Goal: Contribute content: Contribute content

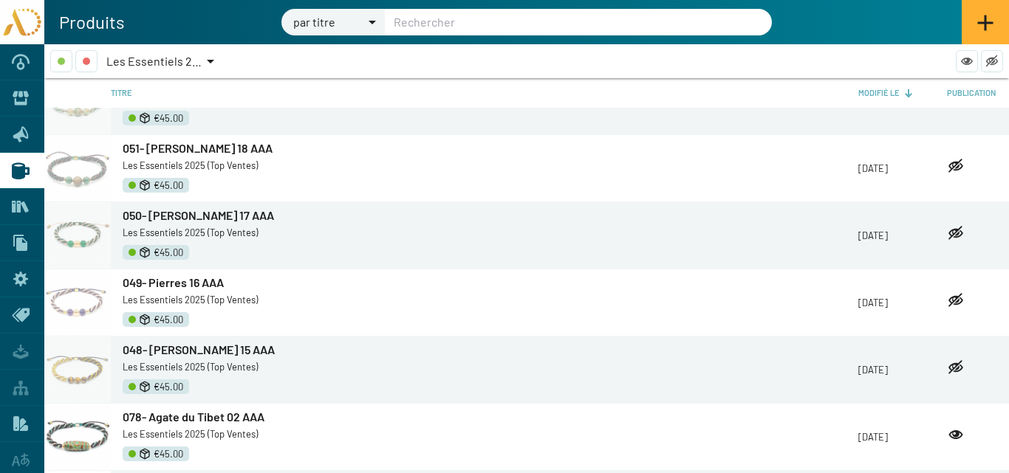
scroll to position [443, 0]
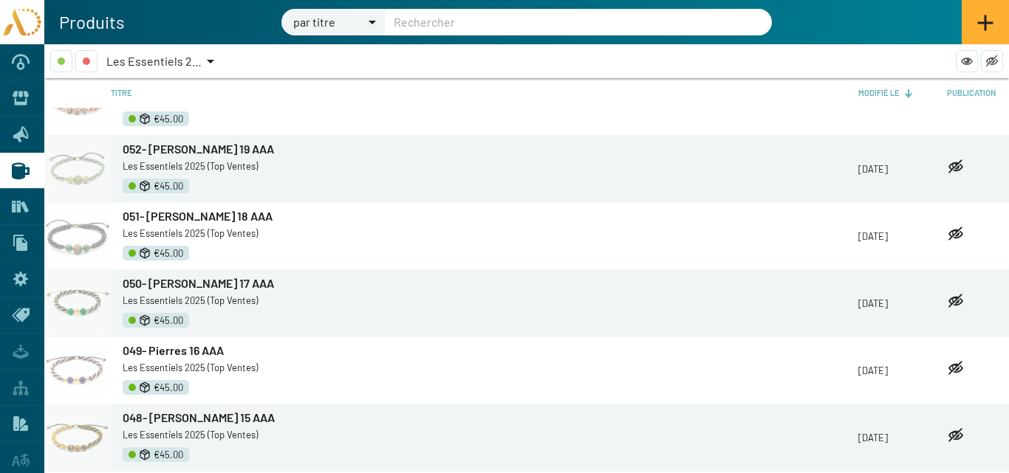
click at [176, 147] on span "052- [PERSON_NAME] 19 AAA" at bounding box center [198, 149] width 151 height 14
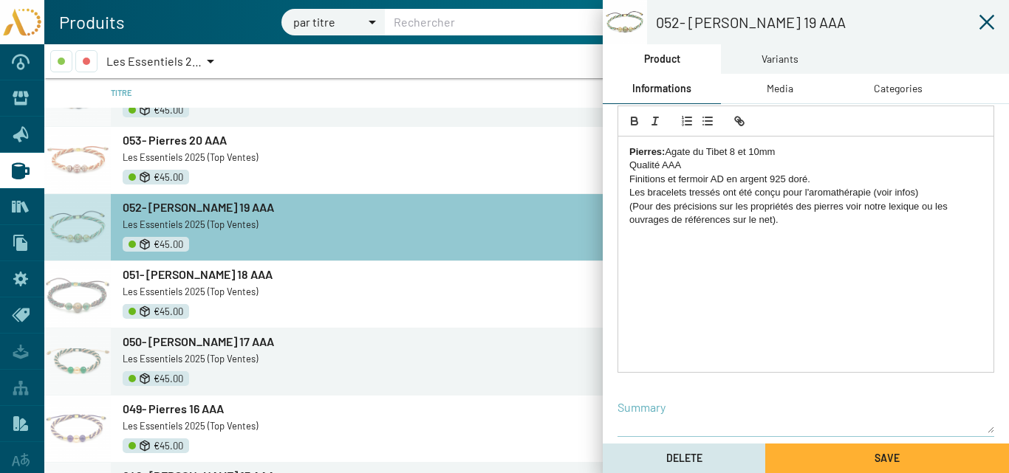
scroll to position [295, 0]
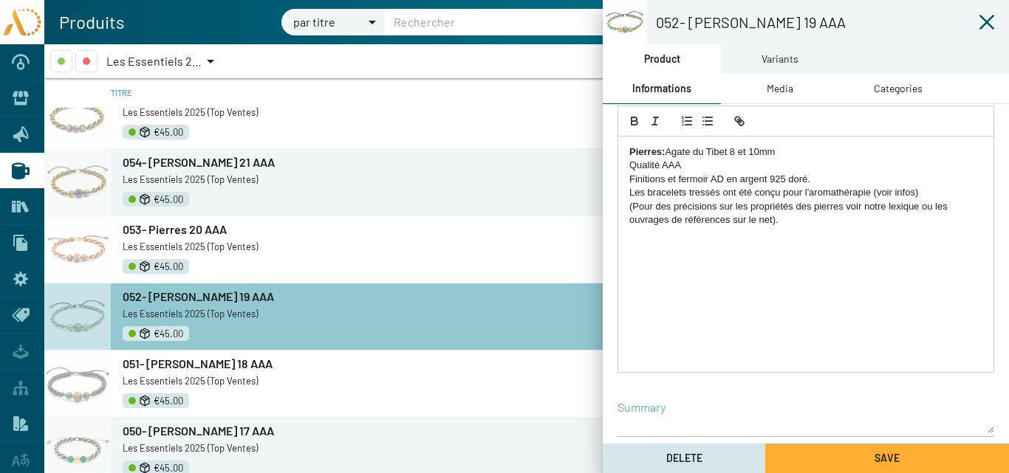
click at [154, 237] on link "053- Pierres 20 AAA" at bounding box center [490, 230] width 735 height 16
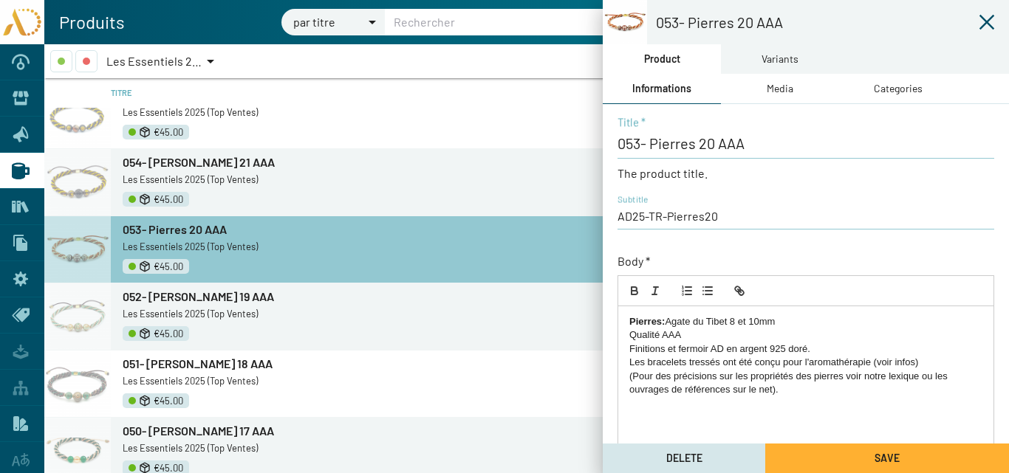
drag, startPoint x: 182, startPoint y: 159, endPoint x: 283, endPoint y: 198, distance: 107.5
click at [183, 159] on span "054- [PERSON_NAME] 21 AAA" at bounding box center [199, 162] width 152 height 14
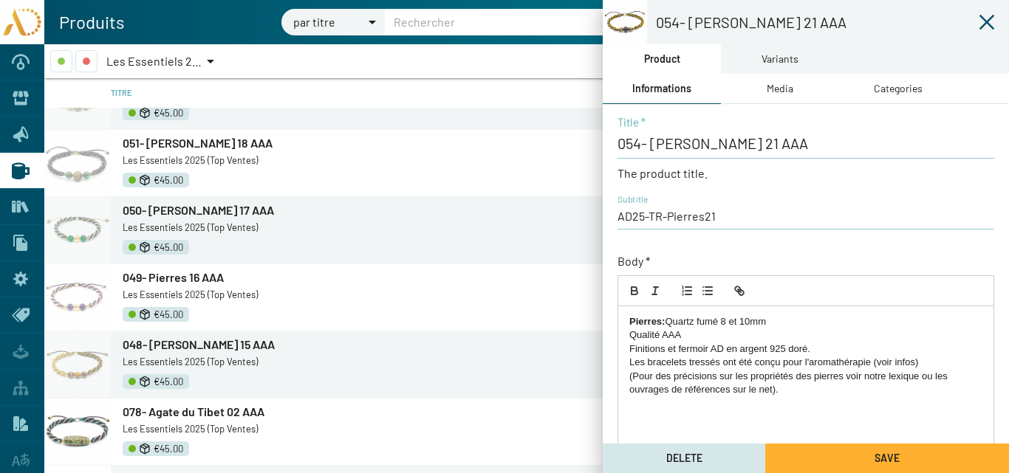
scroll to position [517, 0]
click at [162, 276] on span "049- Pierres 16 AAA" at bounding box center [173, 276] width 101 height 14
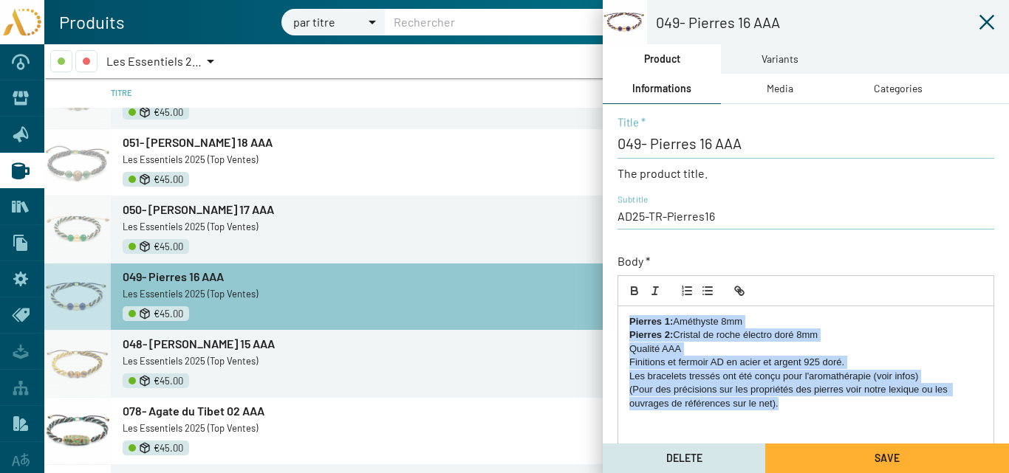
drag, startPoint x: 795, startPoint y: 405, endPoint x: 605, endPoint y: 316, distance: 210.1
click at [605, 316] on div "049- Pierres 16 AAA Title * The product title. AD25-TR-Pierres16 Subtitle Body …" at bounding box center [805, 432] width 406 height 657
copy div "Pierres 1: Améthyste 8mm Pierres 2: Cristal de roche électro doré 8mm Qualité A…"
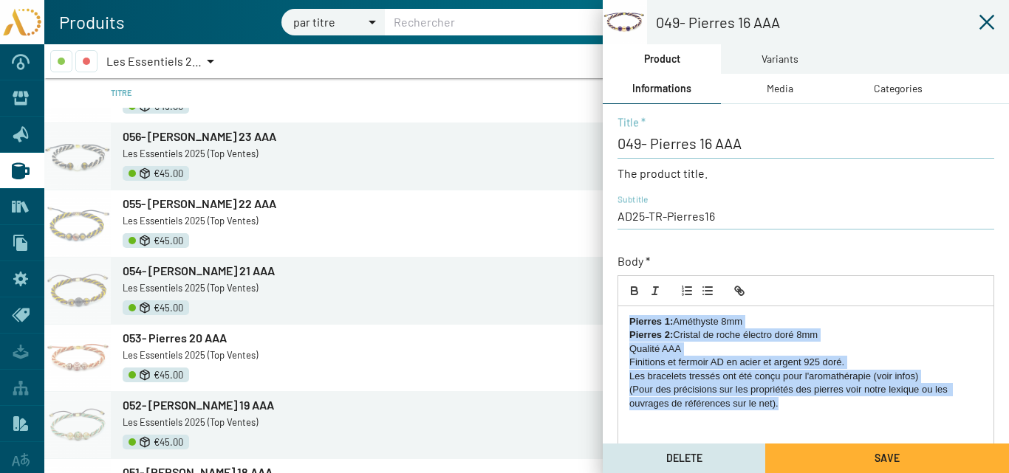
scroll to position [148, 0]
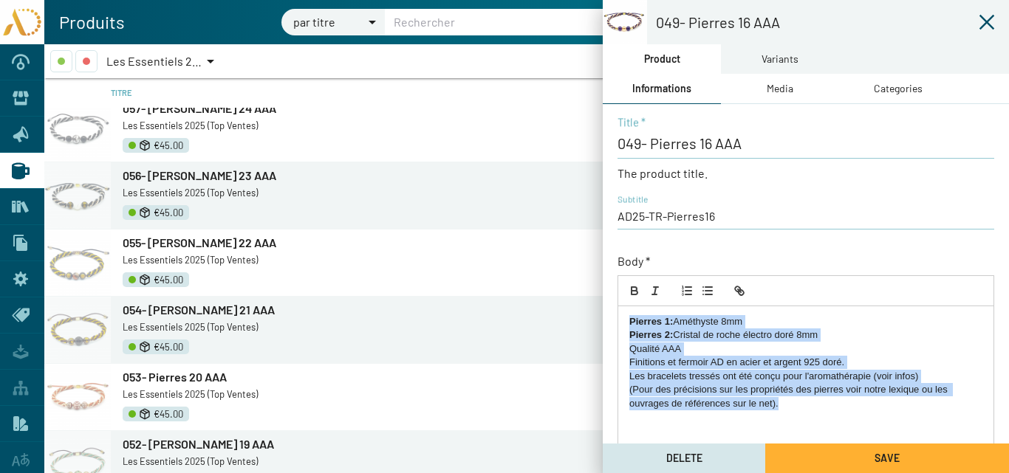
click at [168, 241] on span "055- [PERSON_NAME] 22 AAA" at bounding box center [200, 243] width 154 height 14
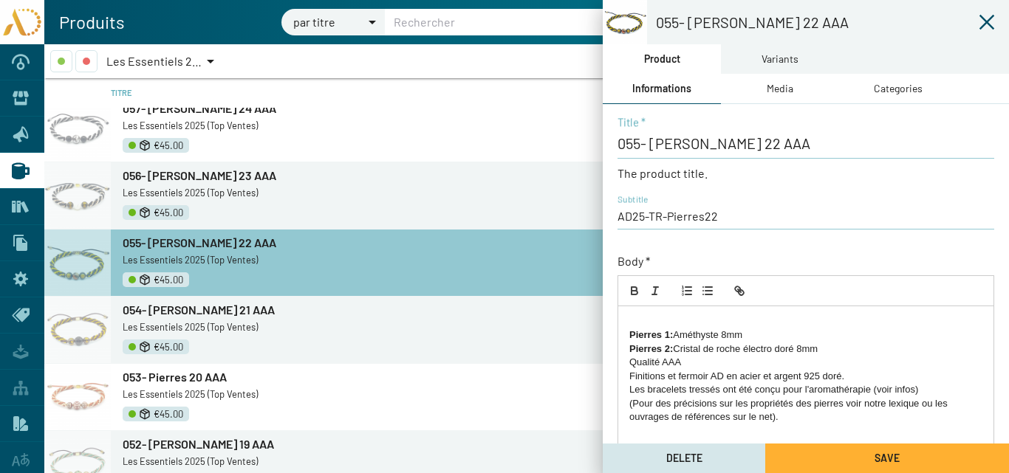
click at [631, 333] on strong "Pierres 1:" at bounding box center [651, 334] width 44 height 11
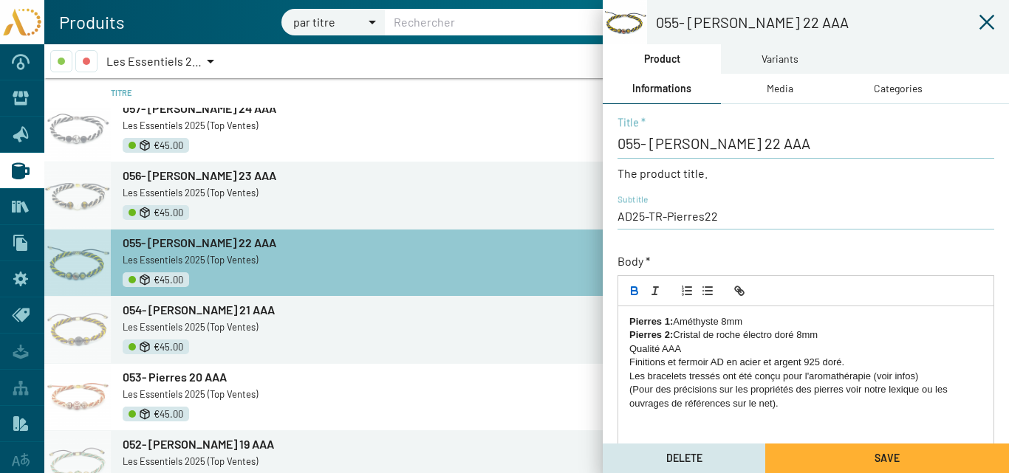
drag, startPoint x: 721, startPoint y: 320, endPoint x: 678, endPoint y: 322, distance: 43.6
click at [678, 322] on p "Pierres 1: Améthyste 8mm" at bounding box center [805, 321] width 353 height 13
drag, startPoint x: 753, startPoint y: 322, endPoint x: 682, endPoint y: 323, distance: 70.9
click at [681, 322] on strong "Pierres 1: Obsidienne noire" at bounding box center [691, 321] width 125 height 11
click at [635, 287] on icon "button" at bounding box center [633, 289] width 5 height 4
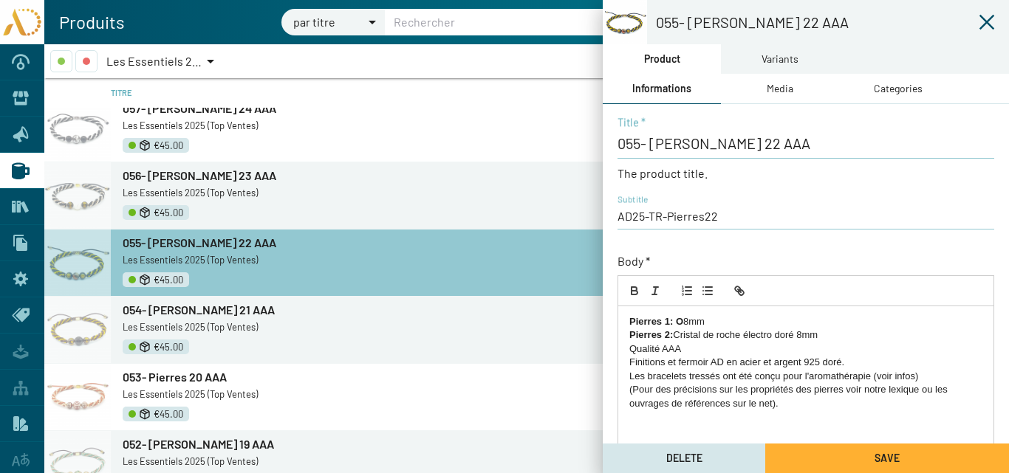
click at [688, 320] on p "Pierres 1: O 8mm" at bounding box center [805, 321] width 353 height 13
drag, startPoint x: 796, startPoint y: 334, endPoint x: 679, endPoint y: 334, distance: 117.4
click at [679, 334] on p "Pierres 2: Cristal de roche électro doré 8mm" at bounding box center [805, 335] width 353 height 13
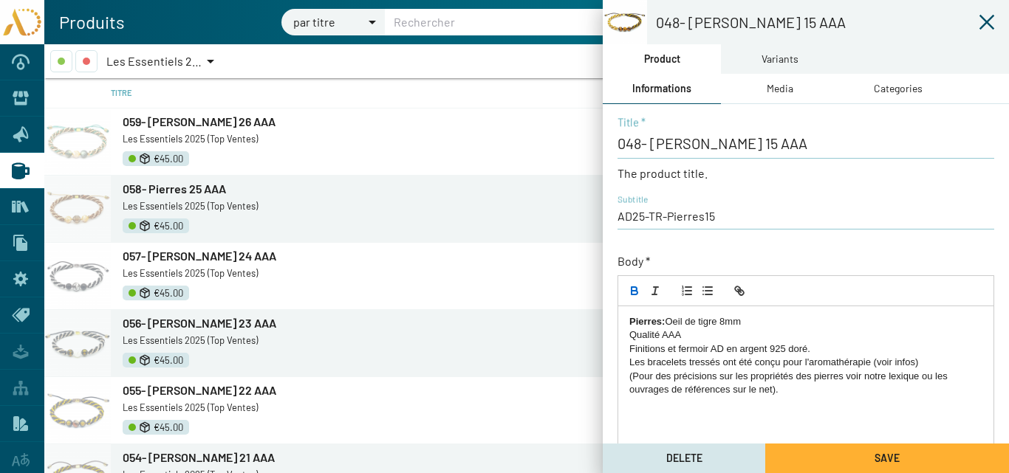
scroll to position [517, 0]
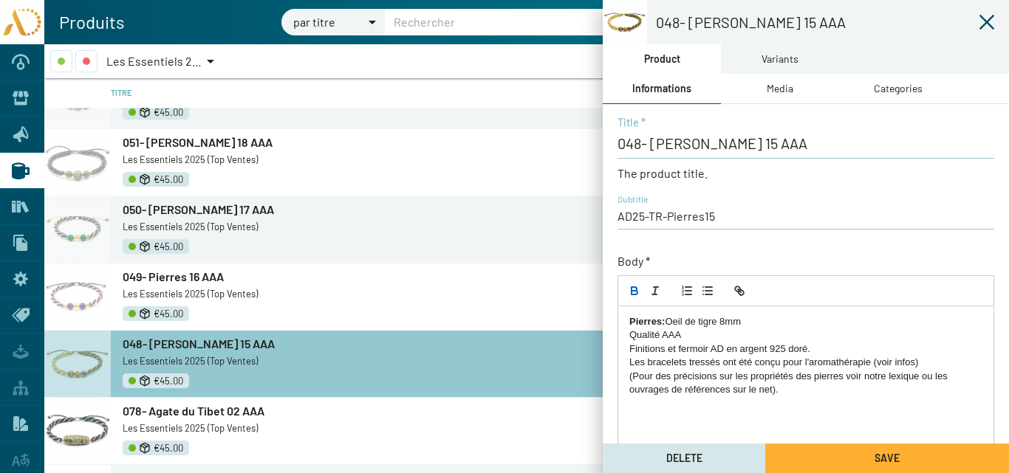
click at [854, 461] on button "Save" at bounding box center [887, 459] width 244 height 30
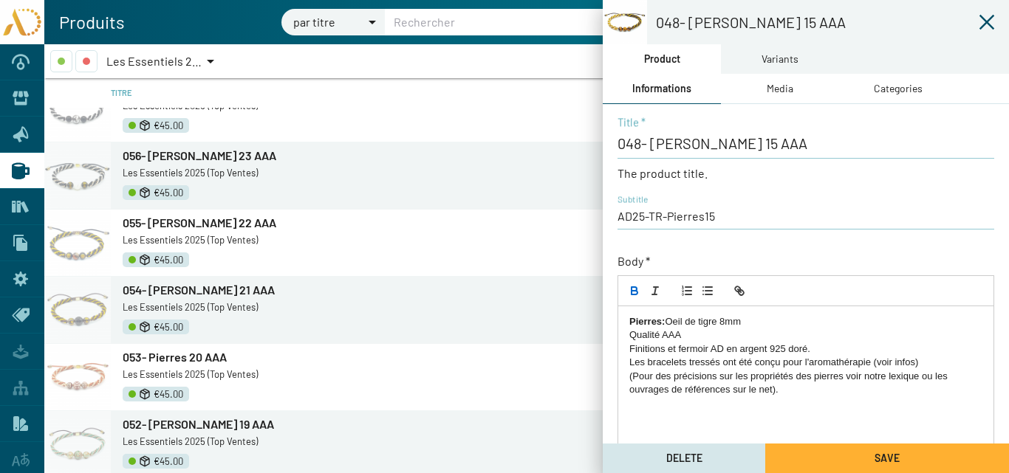
scroll to position [148, 0]
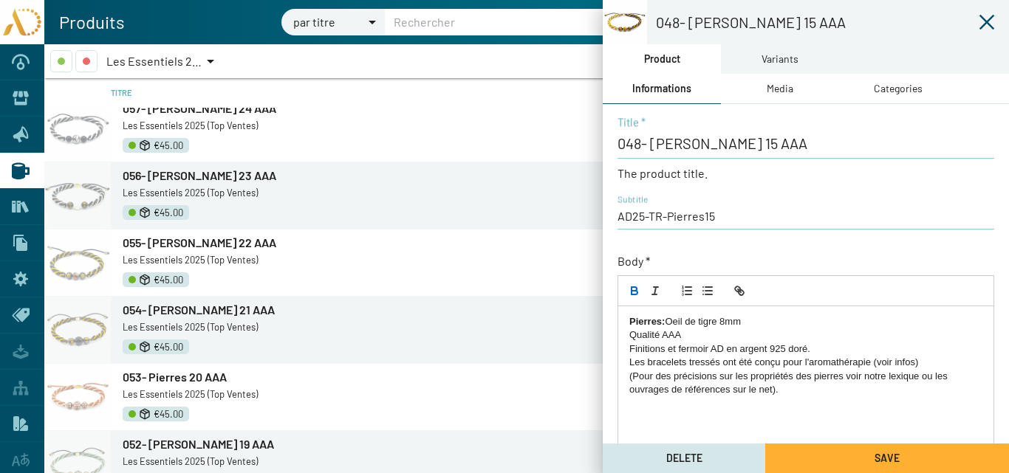
click at [195, 175] on span "056- [PERSON_NAME] 23 AAA" at bounding box center [200, 175] width 154 height 14
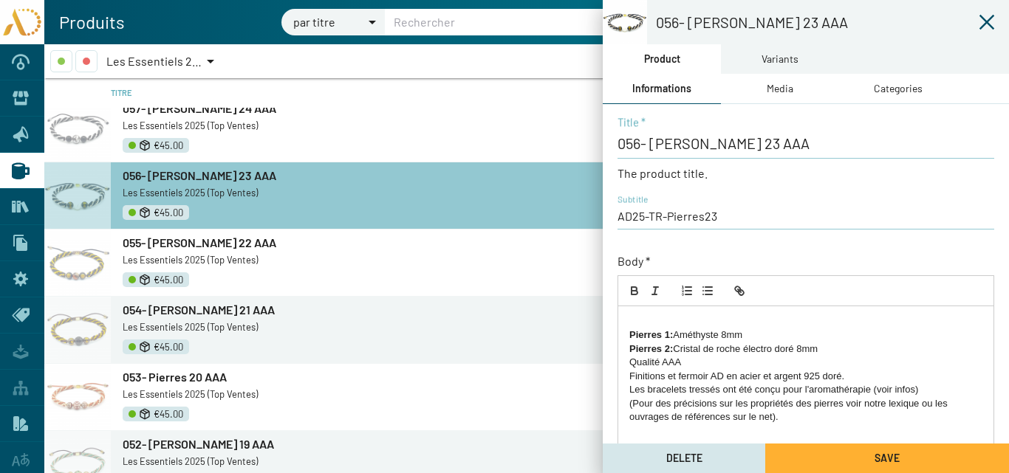
click at [631, 334] on strong "Pierres 1:" at bounding box center [651, 334] width 44 height 11
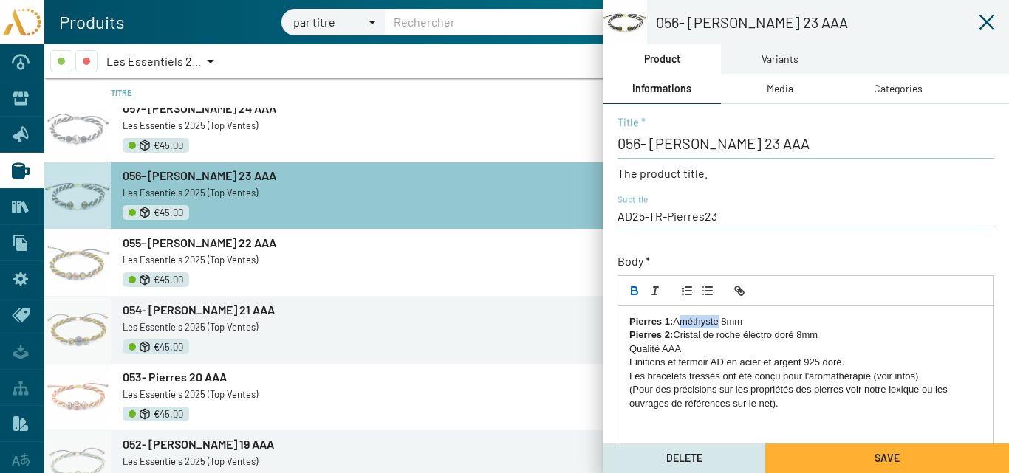
drag, startPoint x: 716, startPoint y: 323, endPoint x: 685, endPoint y: 323, distance: 31.0
click at [685, 323] on p "Pierres 1: Améthyste 8mm" at bounding box center [805, 321] width 353 height 13
drag, startPoint x: 782, startPoint y: 321, endPoint x: 679, endPoint y: 317, distance: 103.5
click at [678, 317] on p "Pierres 1: Obsidienne noire gravé 8mm" at bounding box center [805, 321] width 353 height 13
click at [631, 286] on icon "button" at bounding box center [634, 290] width 13 height 13
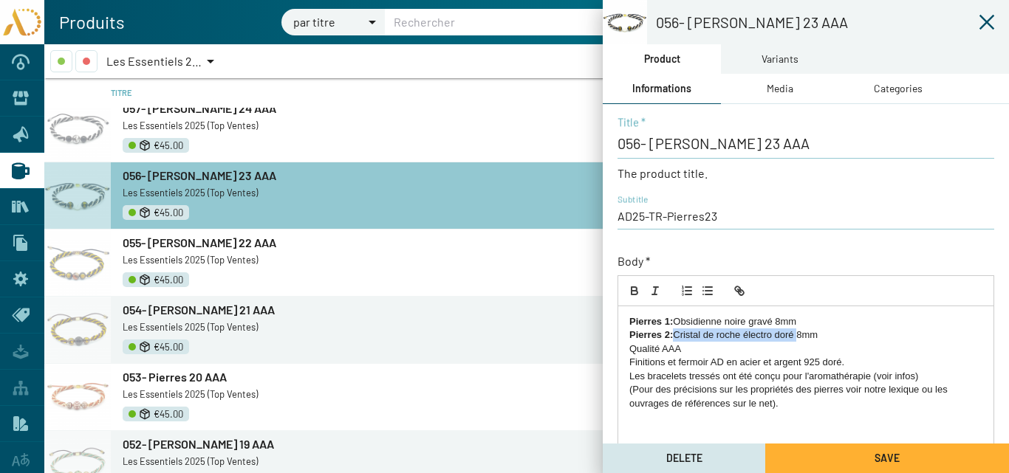
drag, startPoint x: 797, startPoint y: 334, endPoint x: 677, endPoint y: 334, distance: 120.3
click at [677, 334] on p "Pierres 2: Cristal de roche électro doré 8mm" at bounding box center [805, 335] width 353 height 13
click at [746, 334] on p "Pierres 2: Nacre blanche 8mm" at bounding box center [805, 335] width 353 height 13
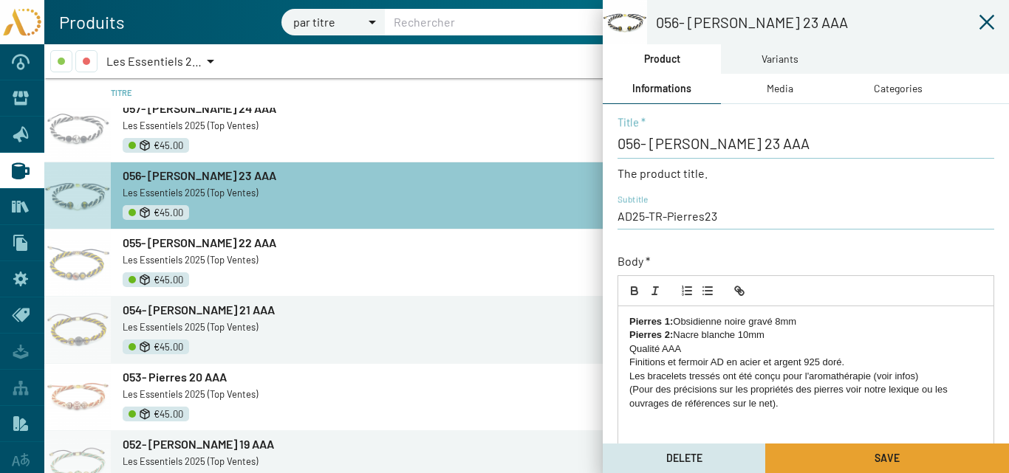
click at [859, 450] on button "Save" at bounding box center [887, 459] width 244 height 30
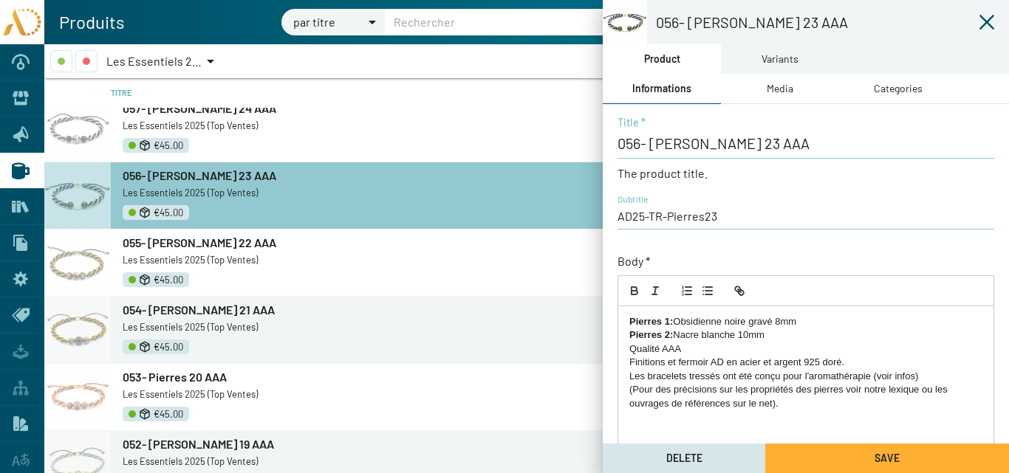
drag, startPoint x: 772, startPoint y: 360, endPoint x: 738, endPoint y: 363, distance: 33.4
click at [738, 363] on p "Finitions et fermoir AD en acier et argent 925 doré." at bounding box center [805, 362] width 353 height 13
click at [830, 456] on button "Save" at bounding box center [887, 459] width 244 height 30
click at [165, 245] on span "055- [PERSON_NAME] 22 AAA" at bounding box center [200, 243] width 154 height 14
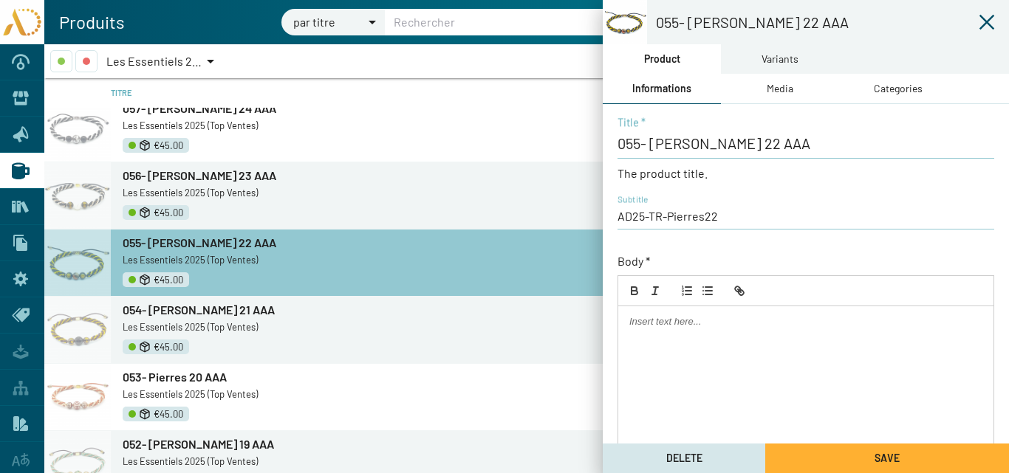
click at [153, 310] on span "054- [PERSON_NAME] 21 AAA" at bounding box center [199, 310] width 152 height 14
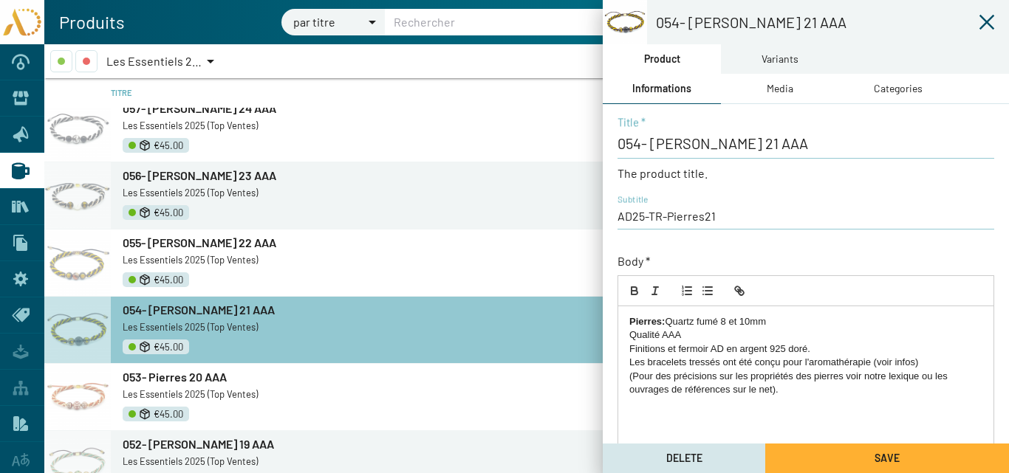
click at [153, 243] on span "055- [PERSON_NAME] 22 AAA" at bounding box center [200, 243] width 154 height 14
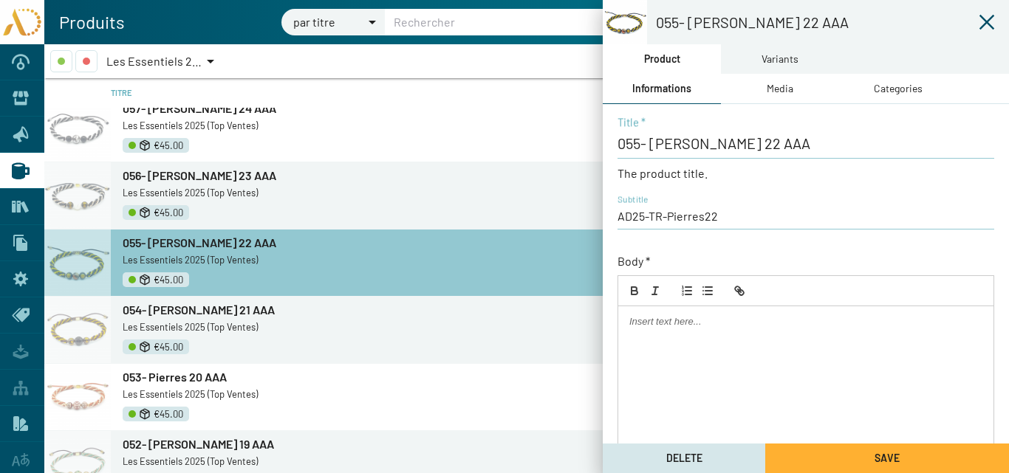
drag, startPoint x: 171, startPoint y: 175, endPoint x: 340, endPoint y: 233, distance: 178.9
click at [171, 176] on span "056- [PERSON_NAME] 23 AAA" at bounding box center [200, 175] width 154 height 14
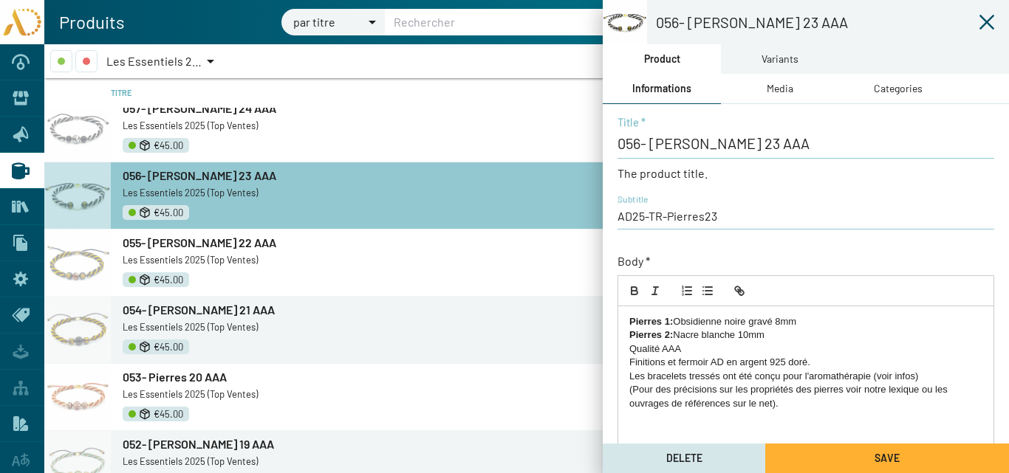
drag, startPoint x: 794, startPoint y: 409, endPoint x: 582, endPoint y: 324, distance: 228.3
click at [582, 324] on mat-sidenav-container "056- [PERSON_NAME] 23 AAA Product Variants Informations Media Categories 056- P…" at bounding box center [526, 258] width 964 height 429
copy div "Pierres 1: Obsidienne noire gravé 8mm Pierres 2: Nacre blanche 10mm Qualité AAA…"
click at [171, 241] on span "055- [PERSON_NAME] 22 AAA" at bounding box center [200, 243] width 154 height 14
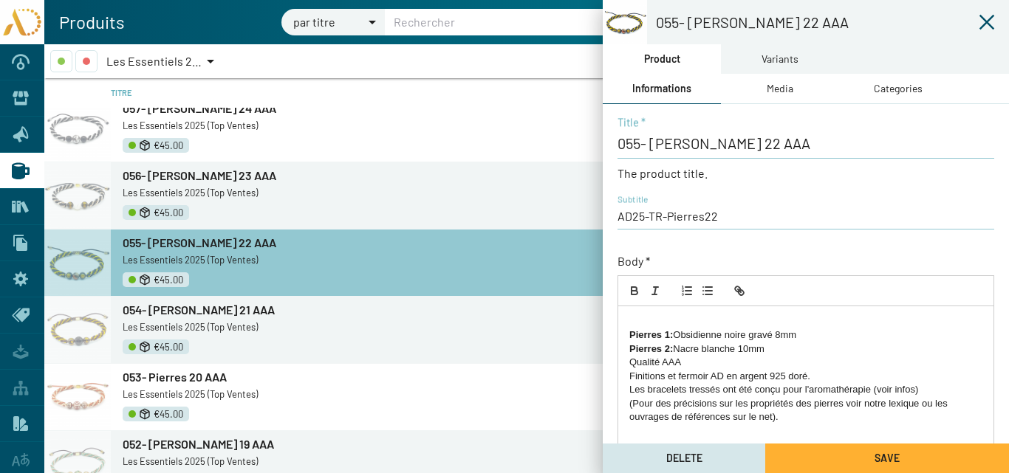
click at [630, 333] on strong "Pierres 1:" at bounding box center [651, 334] width 44 height 11
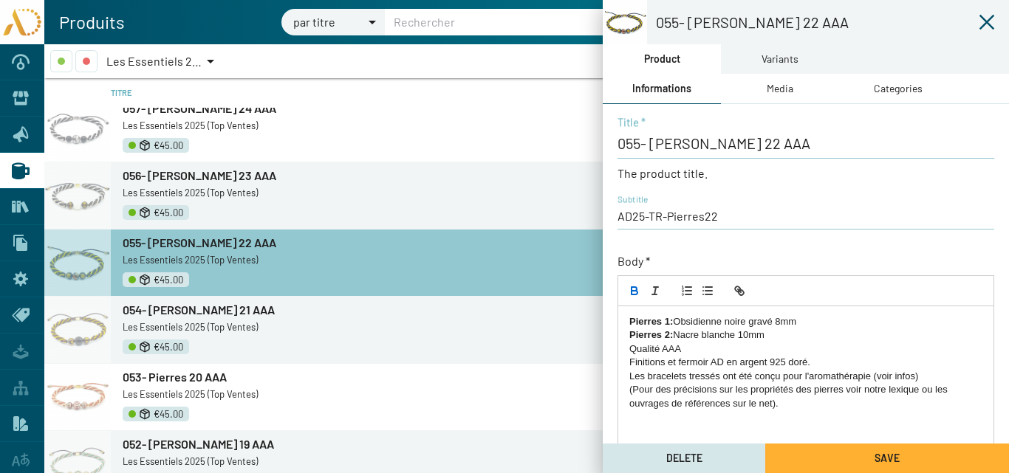
drag, startPoint x: 739, startPoint y: 334, endPoint x: 678, endPoint y: 339, distance: 61.4
click at [678, 339] on p "Pierres 2: Nacre blanche 10mm" at bounding box center [805, 335] width 353 height 13
click at [713, 335] on p "Pierres 2: Jaspe 10mm" at bounding box center [805, 335] width 353 height 13
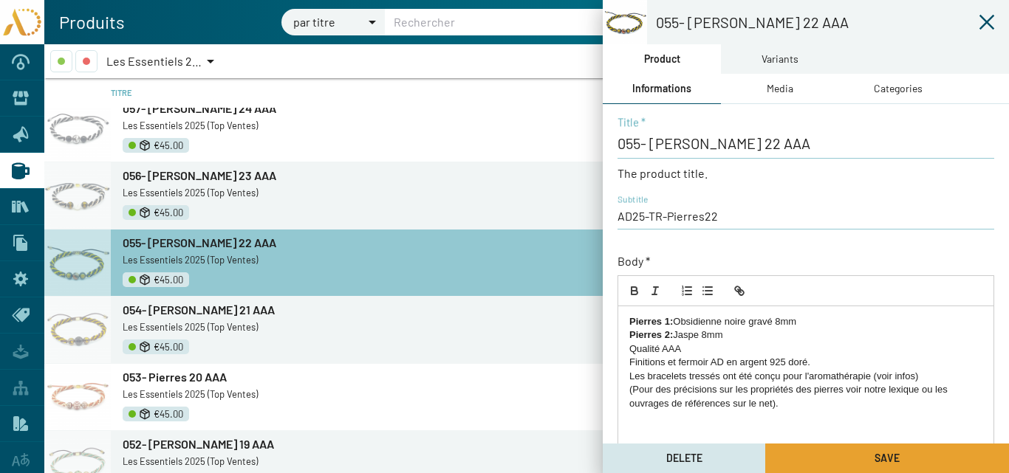
click at [829, 459] on button "Save" at bounding box center [887, 459] width 244 height 30
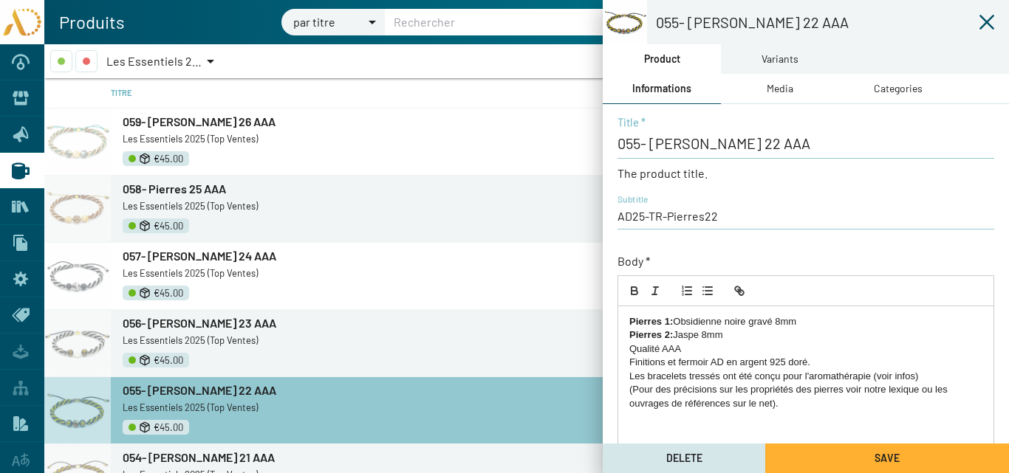
scroll to position [74, 0]
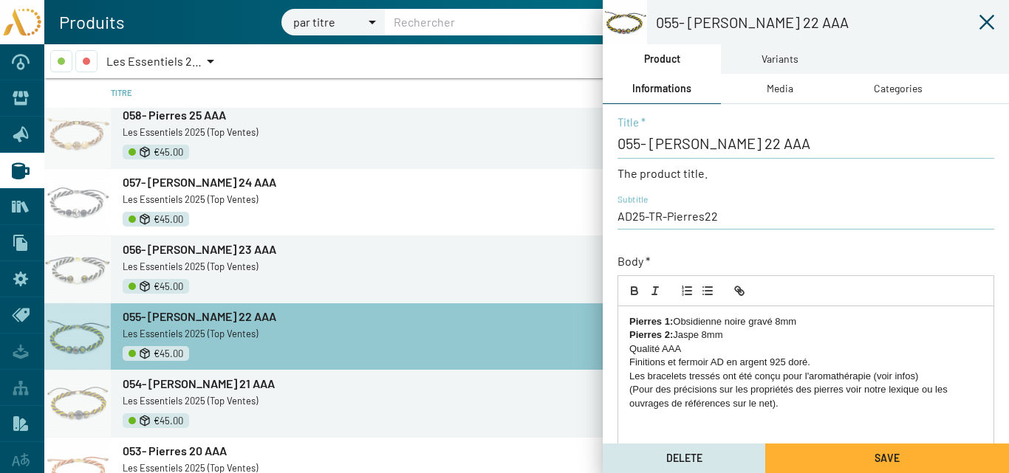
click at [162, 181] on span "057- [PERSON_NAME] 24 AAA" at bounding box center [200, 182] width 154 height 14
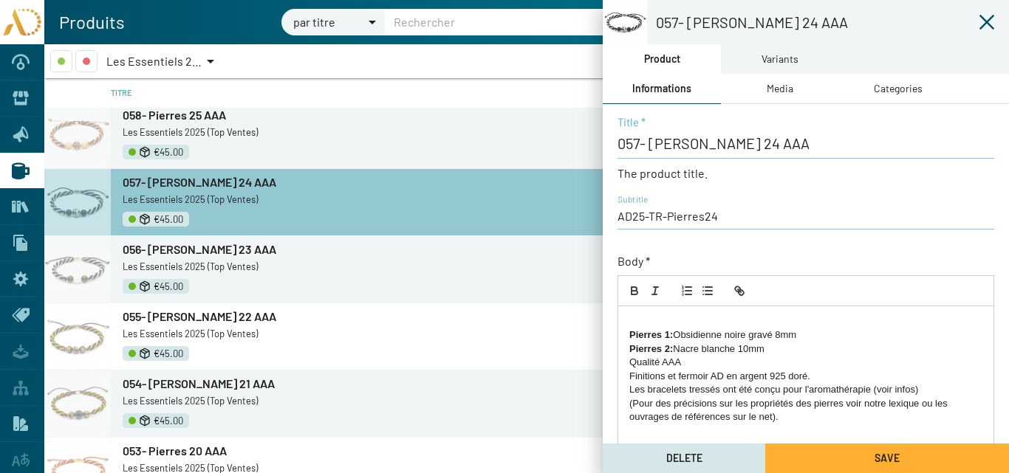
click at [629, 332] on strong "Pierres 1:" at bounding box center [651, 334] width 44 height 11
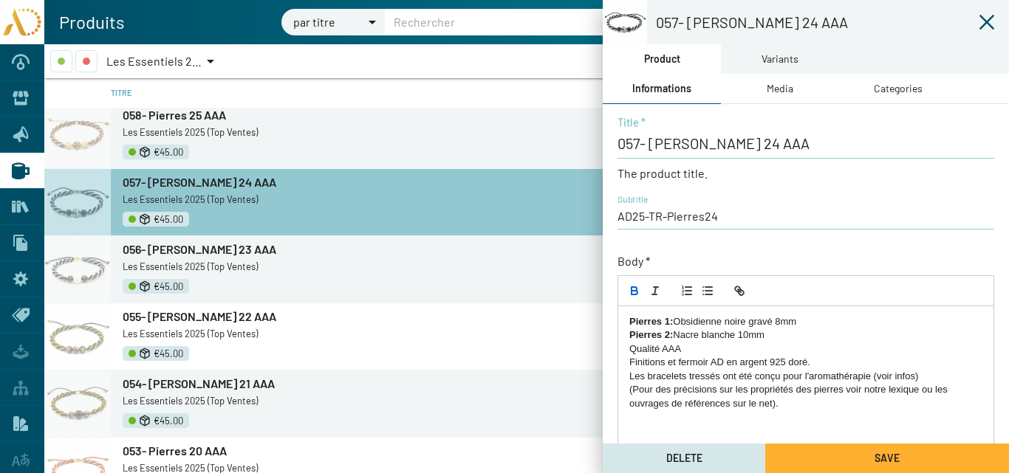
drag, startPoint x: 767, startPoint y: 335, endPoint x: 615, endPoint y: 330, distance: 152.2
click at [615, 332] on div "057- [PERSON_NAME] 24 AAA Title * The product title. AD25-TR-Pierres24 Subtitle…" at bounding box center [805, 432] width 406 height 657
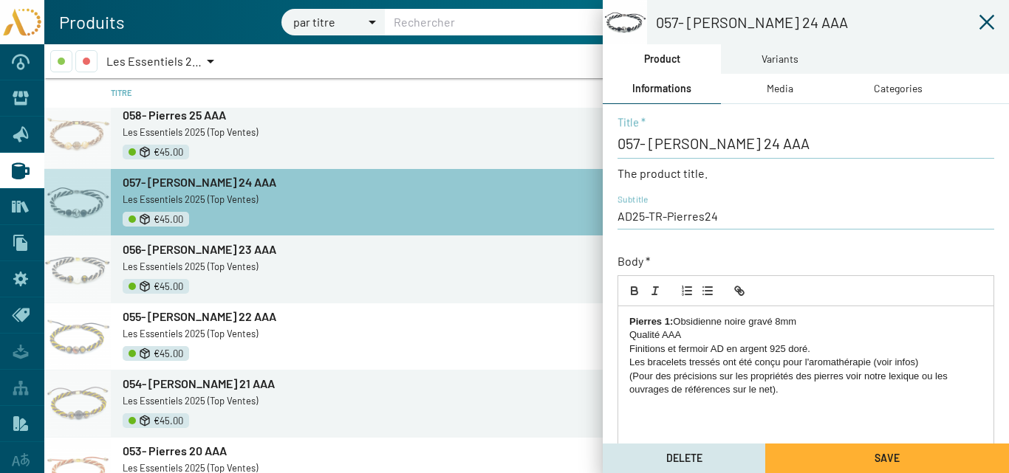
click at [782, 323] on p "Pierres 1: Obsidienne noire gravé 8mm" at bounding box center [805, 321] width 353 height 13
click at [806, 348] on p "Finitions et fermoir AD en argent 925 doré." at bounding box center [805, 349] width 353 height 13
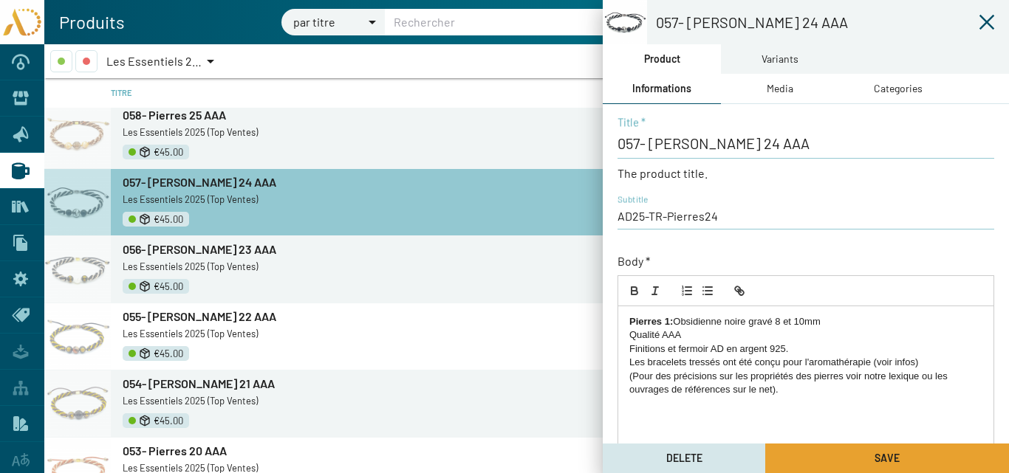
click at [887, 456] on span "Save" at bounding box center [886, 458] width 25 height 13
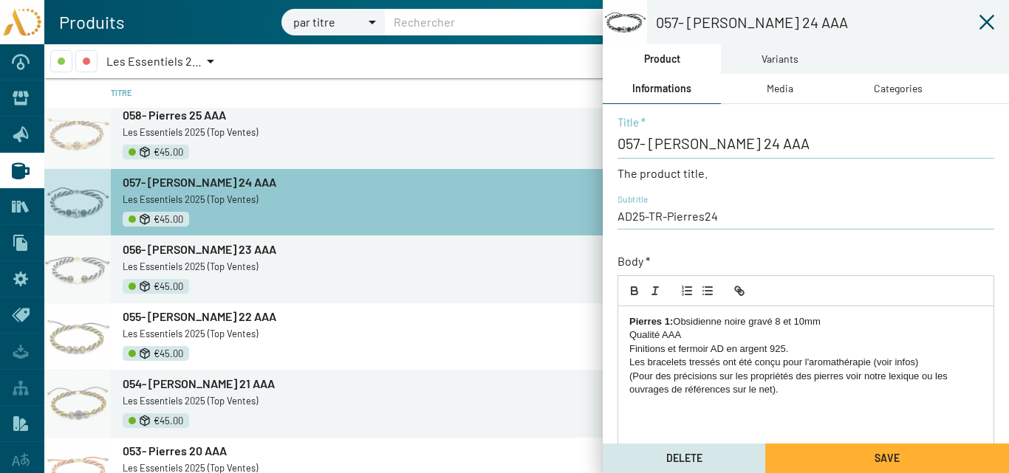
click at [174, 115] on span "058- Pierres 25 AAA" at bounding box center [174, 115] width 103 height 14
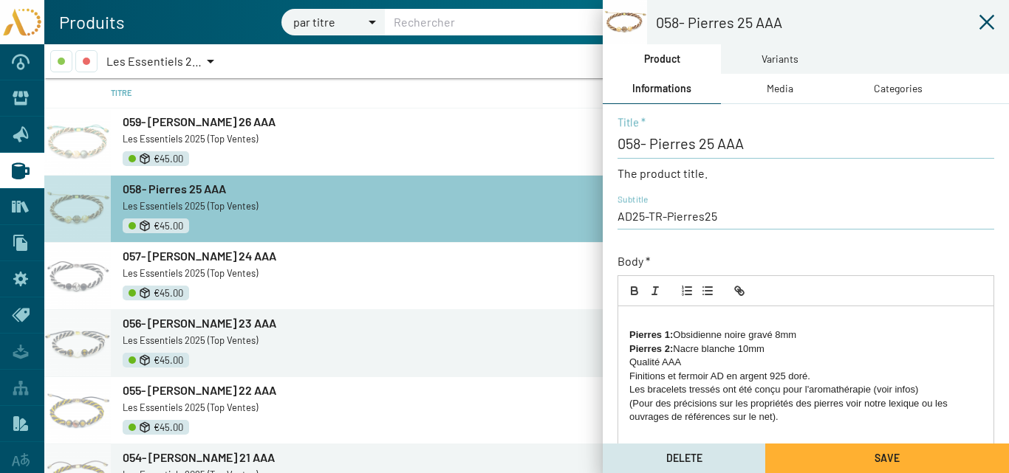
click at [630, 335] on strong "Pierres 1:" at bounding box center [651, 334] width 44 height 11
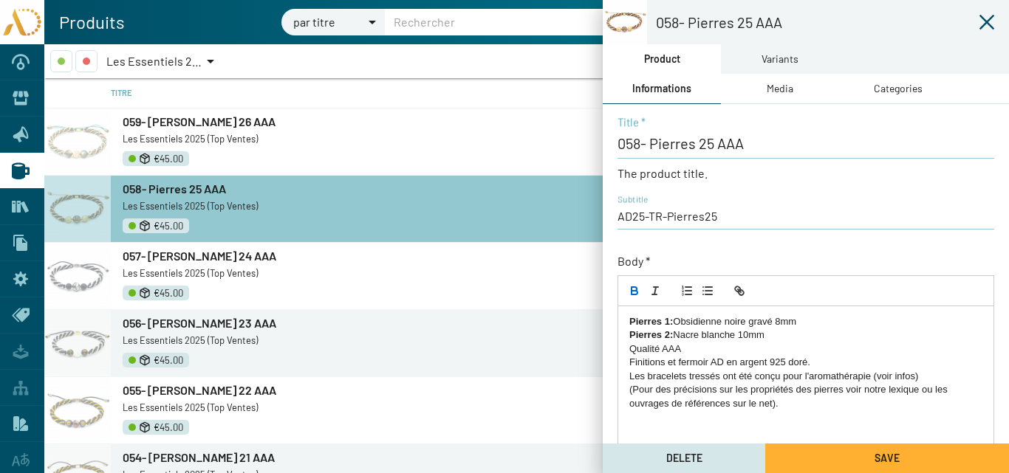
click at [777, 321] on p "Pierres 1: Obsidienne noire gravé 8mm" at bounding box center [805, 321] width 353 height 13
drag, startPoint x: 781, startPoint y: 321, endPoint x: 677, endPoint y: 323, distance: 104.1
click at [677, 323] on p "Pierres 1: Obsidienne noire gravé 8mm" at bounding box center [805, 321] width 353 height 13
drag, startPoint x: 750, startPoint y: 334, endPoint x: 739, endPoint y: 340, distance: 12.6
click at [739, 340] on p "Pierres 2: Nacre blanche 10mm" at bounding box center [805, 335] width 353 height 13
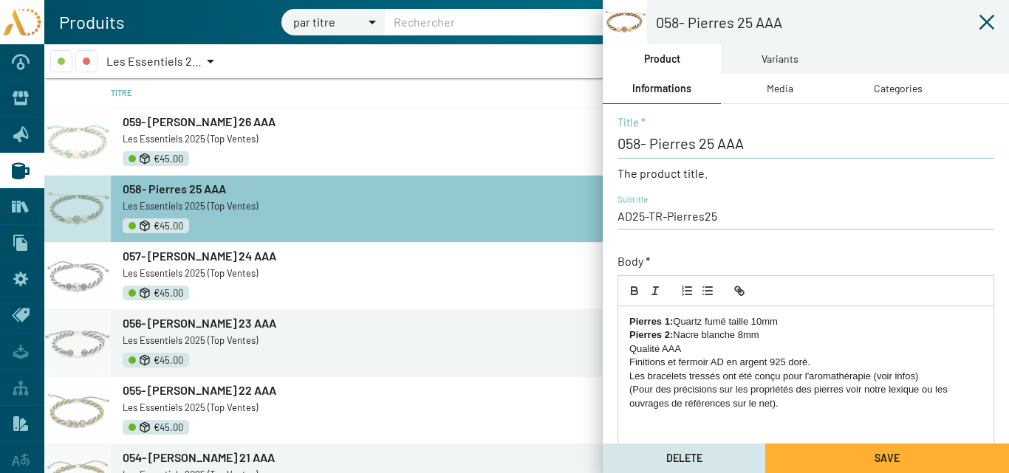
drag, startPoint x: 735, startPoint y: 335, endPoint x: 708, endPoint y: 335, distance: 27.3
click at [708, 335] on p "Pierres 2: Nacre blanche 8mm" at bounding box center [805, 335] width 353 height 13
click at [750, 321] on p "Pierres 1: Quartz fumé taille 10mm" at bounding box center [805, 321] width 353 height 13
click at [845, 458] on button "Save" at bounding box center [887, 459] width 244 height 30
click at [167, 120] on span "059- [PERSON_NAME] 26 AAA" at bounding box center [199, 121] width 153 height 14
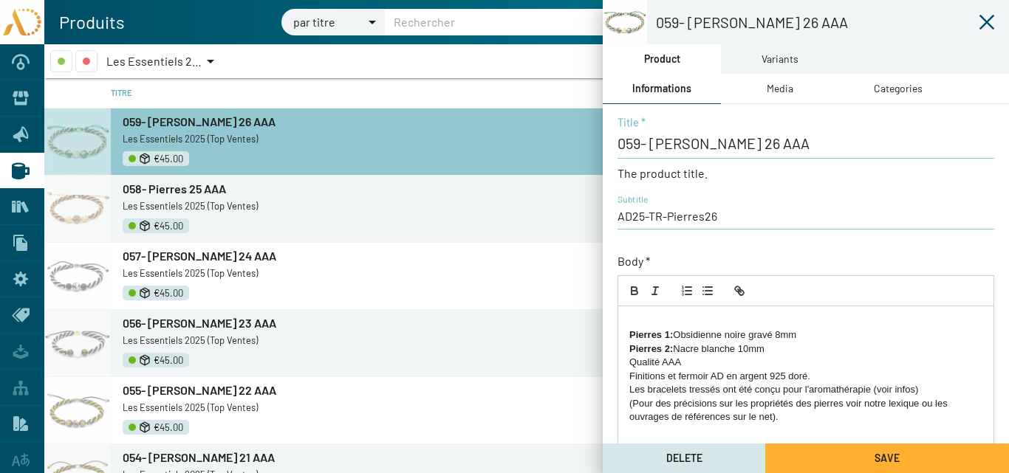
click at [626, 332] on div "Pierres 1: Obsidienne noire gravé 8mm Pierres 2: Nacre blanche 10mm Qualité AAA…" at bounding box center [805, 424] width 375 height 236
click at [631, 334] on strong "Pierres 1:" at bounding box center [651, 334] width 44 height 11
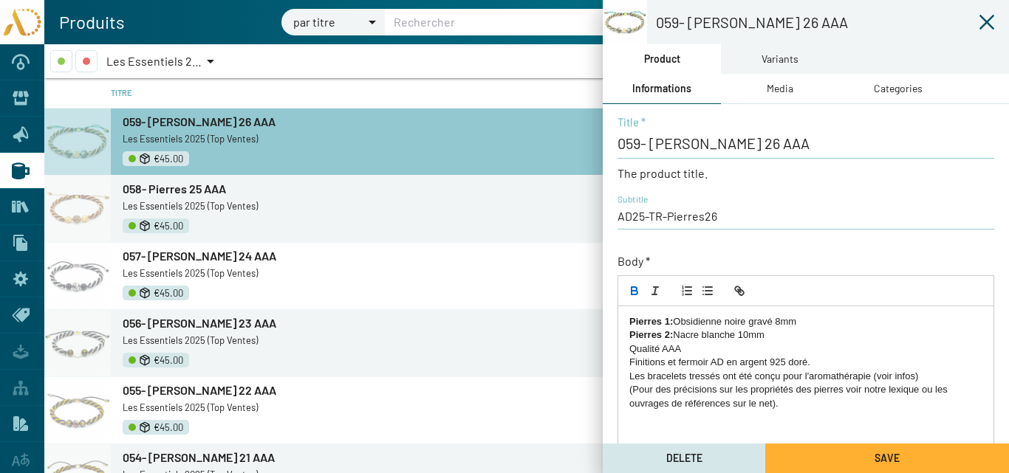
drag, startPoint x: 773, startPoint y: 323, endPoint x: 679, endPoint y: 320, distance: 94.5
click at [679, 320] on p "Pierres 1: Obsidienne noire gravé 8mm" at bounding box center [805, 321] width 353 height 13
drag, startPoint x: 736, startPoint y: 337, endPoint x: 708, endPoint y: 342, distance: 28.4
click at [708, 342] on p "Pierres 2: Nacre blanche 10mm" at bounding box center [805, 335] width 353 height 13
click at [741, 334] on p "Pierres 2: Nacre beige 10mm" at bounding box center [805, 335] width 353 height 13
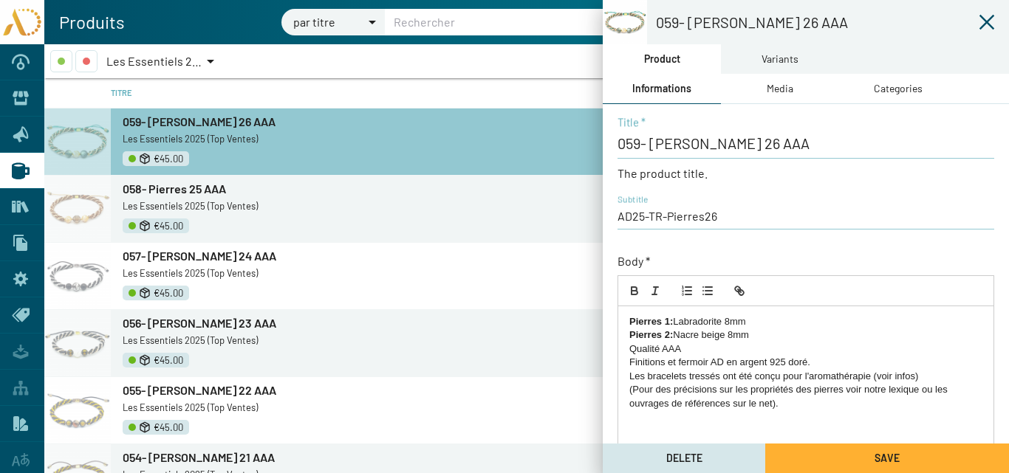
click at [834, 456] on button "Save" at bounding box center [887, 459] width 244 height 30
click at [989, 20] on icon at bounding box center [987, 22] width 18 height 18
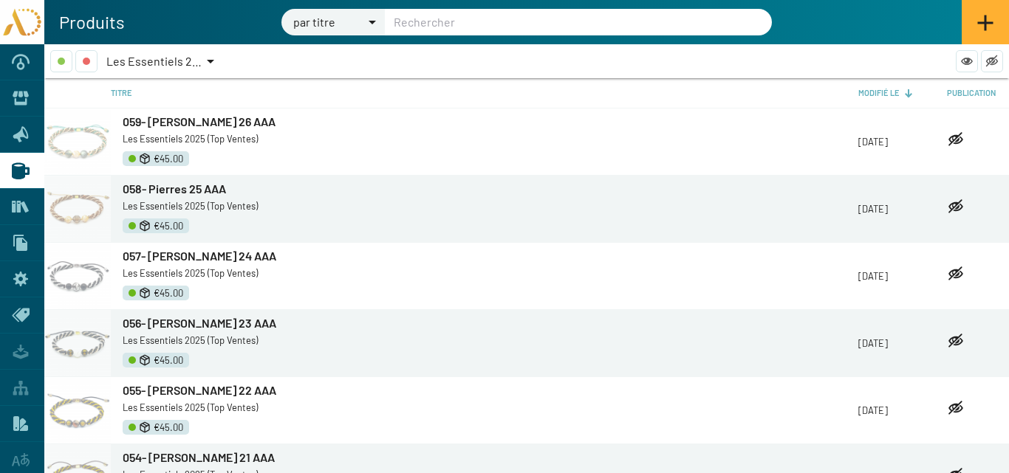
click at [983, 21] on icon at bounding box center [985, 23] width 18 height 18
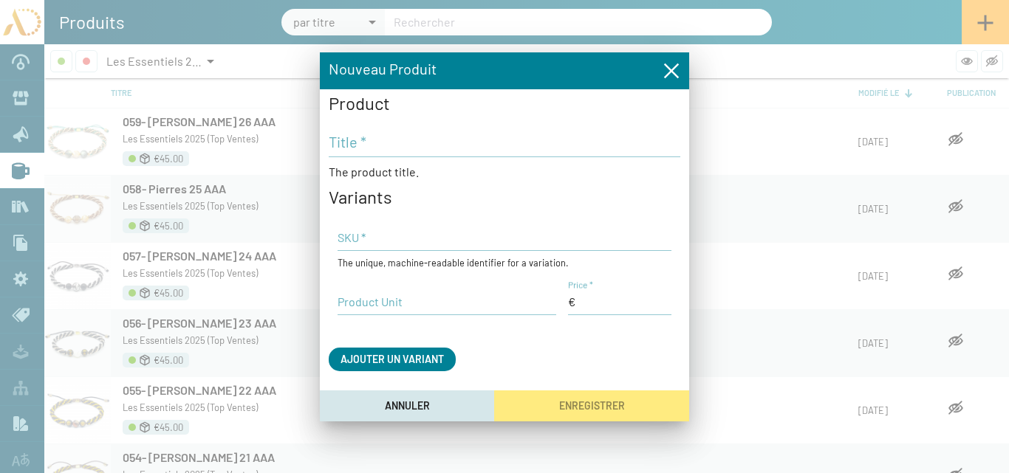
click at [669, 70] on icon "Fermer la fenêtre" at bounding box center [671, 71] width 18 height 18
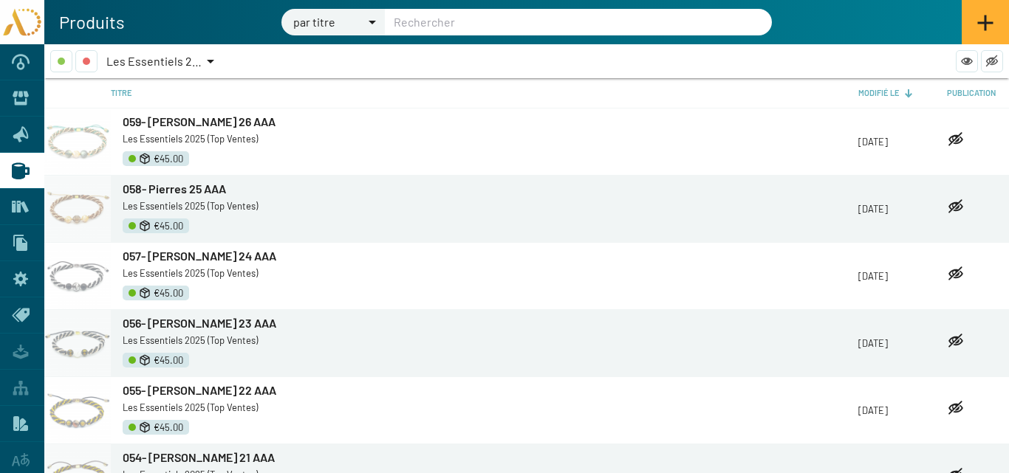
click at [981, 28] on icon at bounding box center [985, 23] width 18 height 18
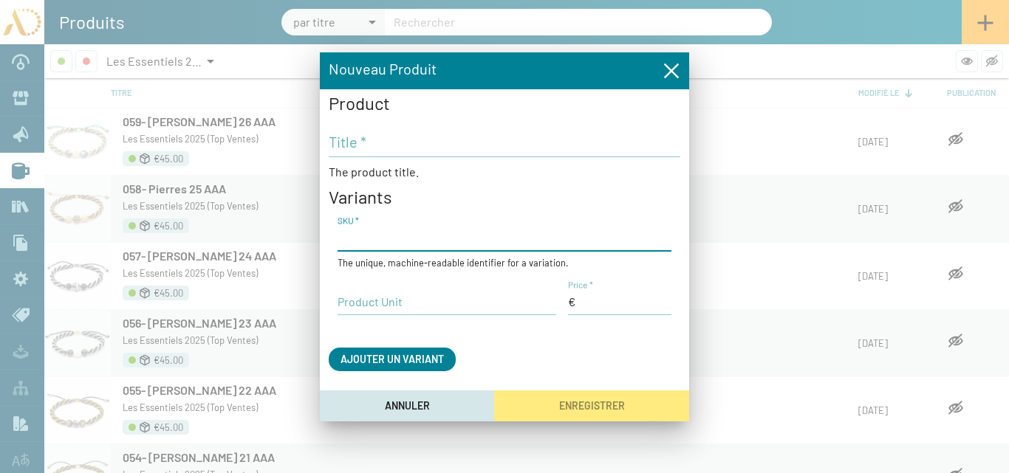
paste input "AD25-TR-Pierres27"
type input "AD25-TR-Pierres27"
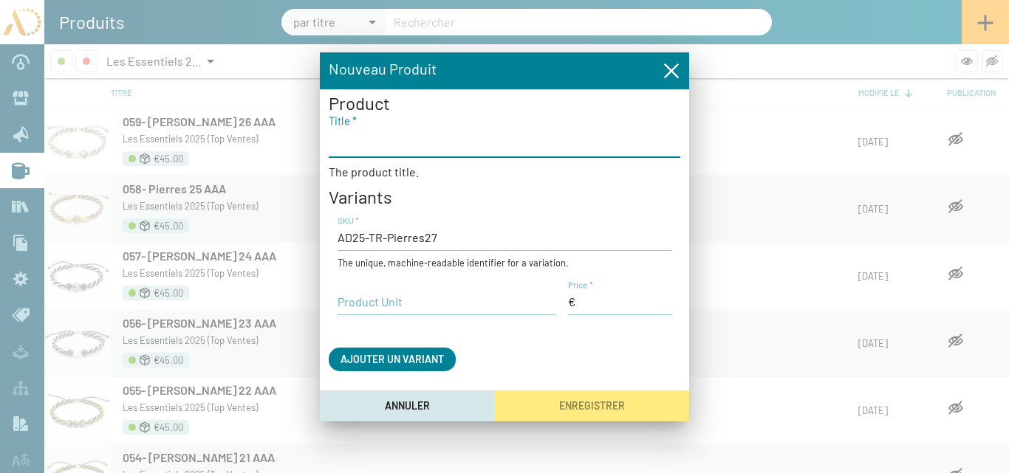
click at [354, 147] on input "Title *" at bounding box center [504, 142] width 351 height 18
type input "060- Pierres 27 AAA"
click at [590, 295] on input "Price *" at bounding box center [619, 302] width 103 height 16
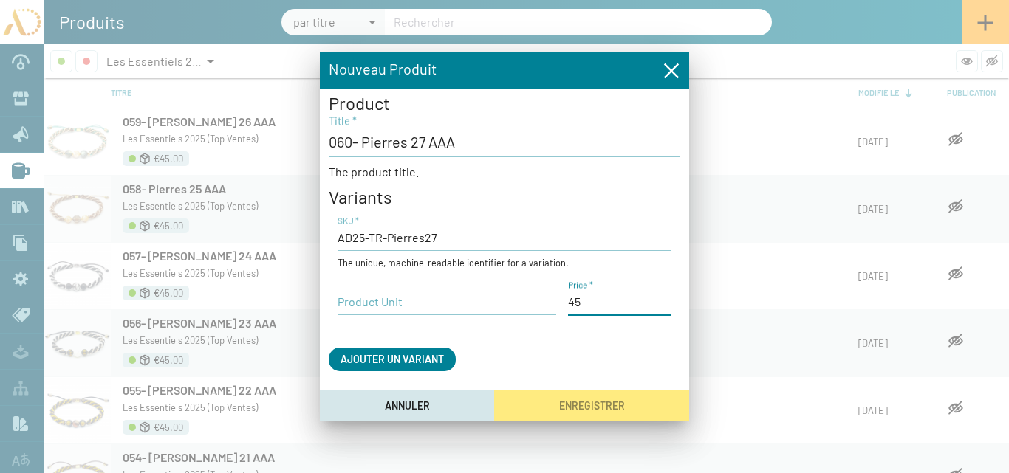
type input "45,00 €"
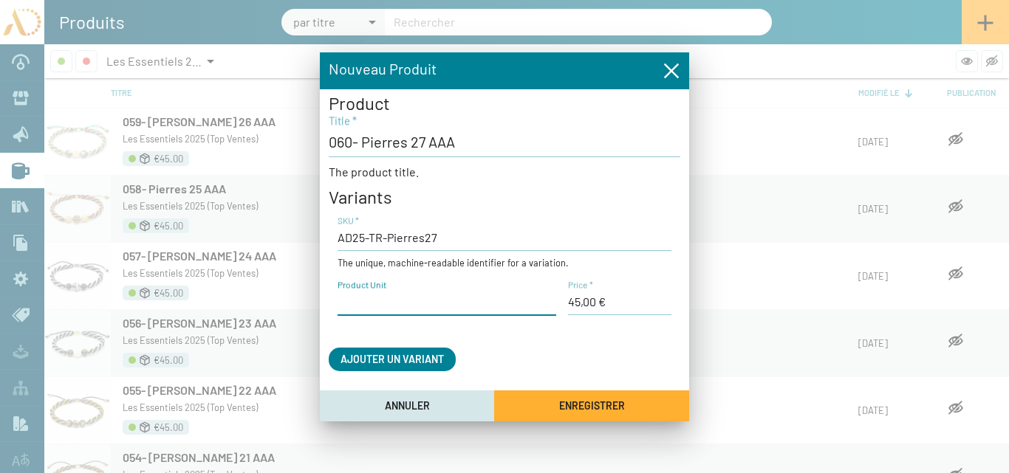
click at [372, 304] on input "Product Unit" at bounding box center [446, 302] width 219 height 16
click at [393, 303] on input "Le bracelte" at bounding box center [446, 302] width 219 height 16
type input "Le bracelet"
click at [565, 403] on span "Enregistrer" at bounding box center [592, 406] width 66 height 13
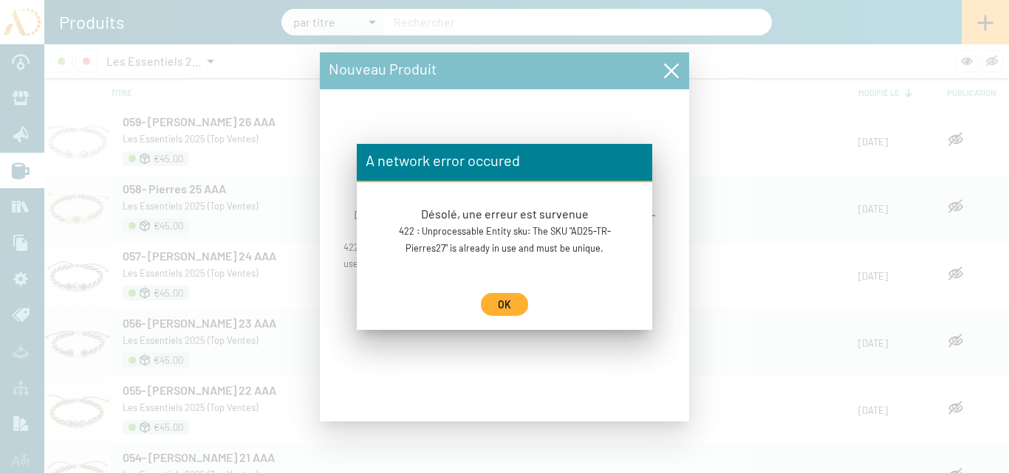
click at [515, 300] on button "OK" at bounding box center [504, 304] width 47 height 23
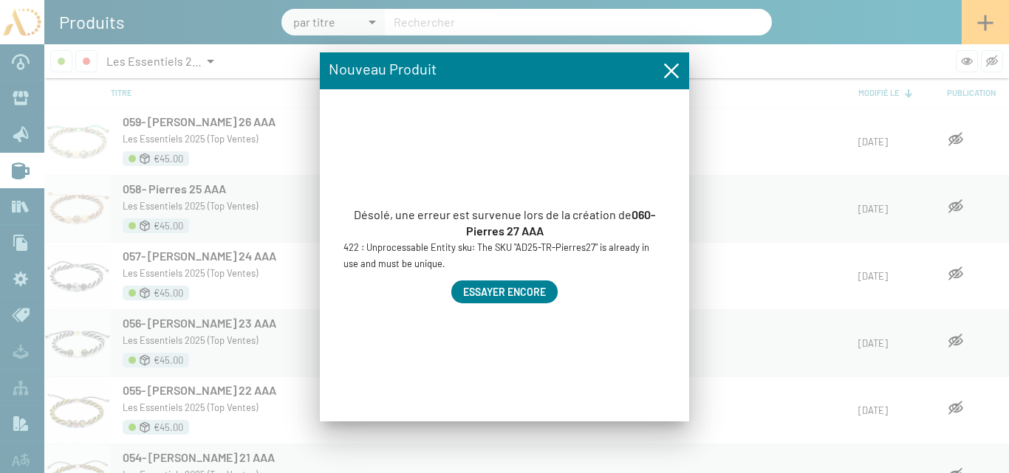
click at [546, 293] on button "Essayer encore" at bounding box center [504, 292] width 106 height 23
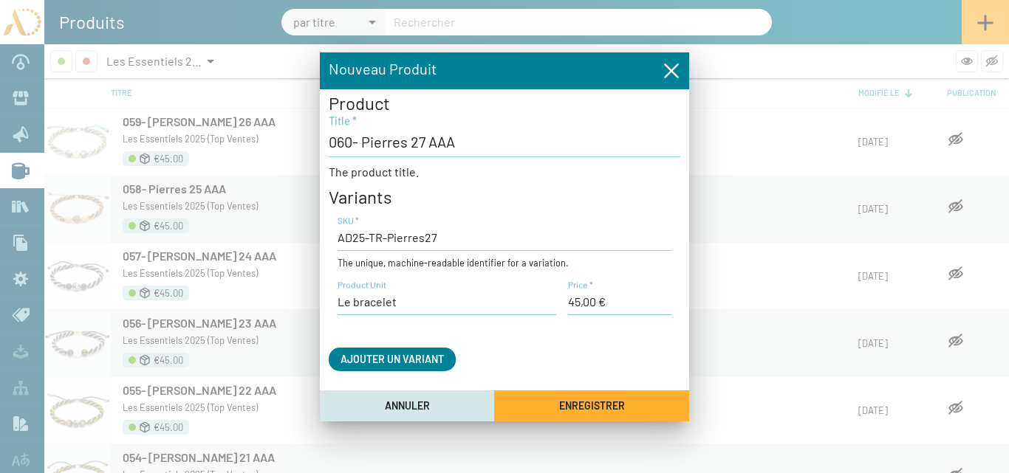
drag, startPoint x: 454, startPoint y: 143, endPoint x: 451, endPoint y: 153, distance: 10.0
click at [454, 147] on input "060- Pierres 27 AAA" at bounding box center [504, 142] width 351 height 18
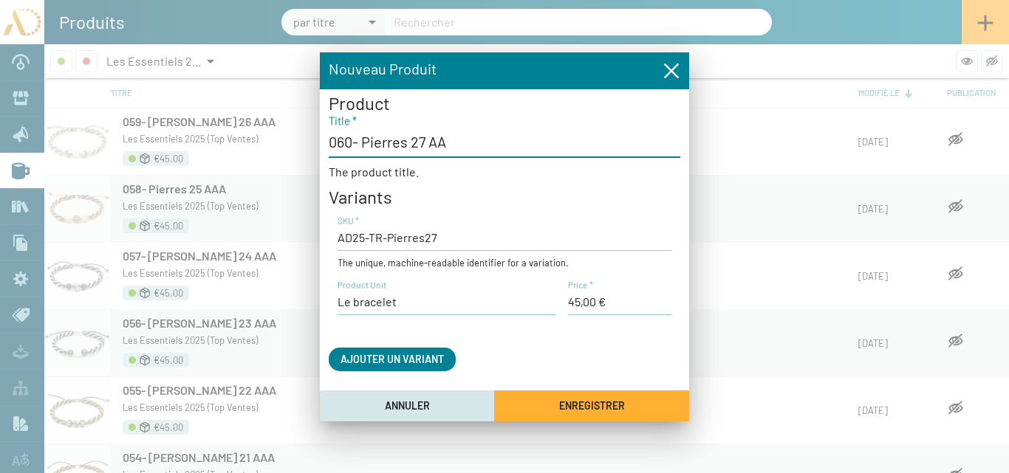
type input "060- Pierres 27 AA"
click at [578, 404] on span "Enregistrer" at bounding box center [592, 406] width 66 height 13
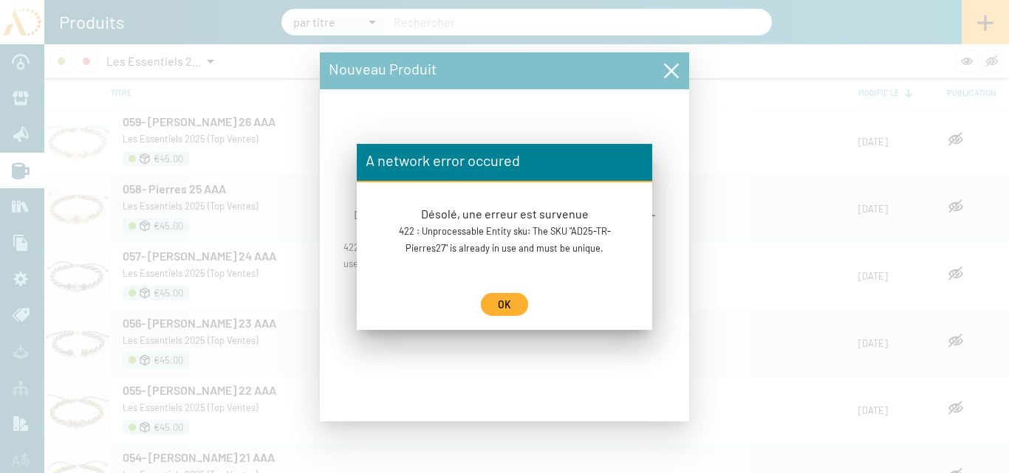
click at [506, 295] on button "OK" at bounding box center [504, 304] width 47 height 23
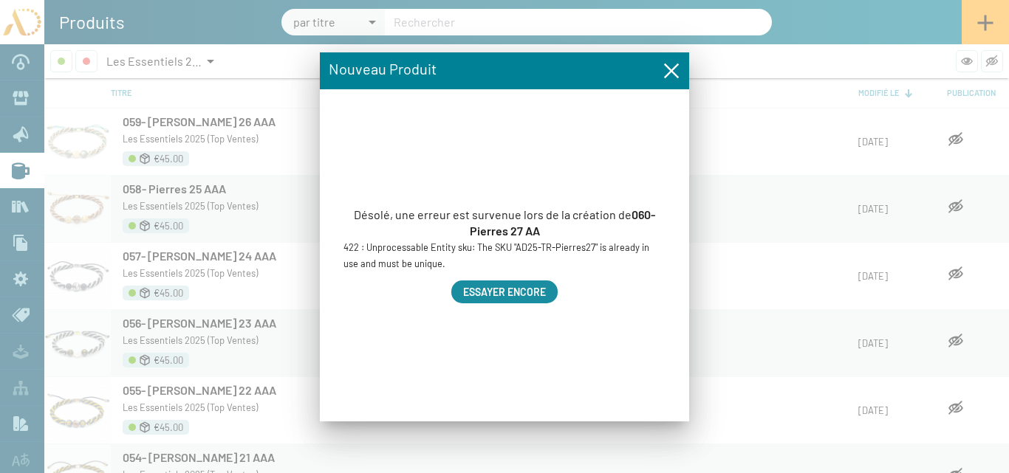
click at [525, 290] on span "Essayer encore" at bounding box center [504, 292] width 83 height 13
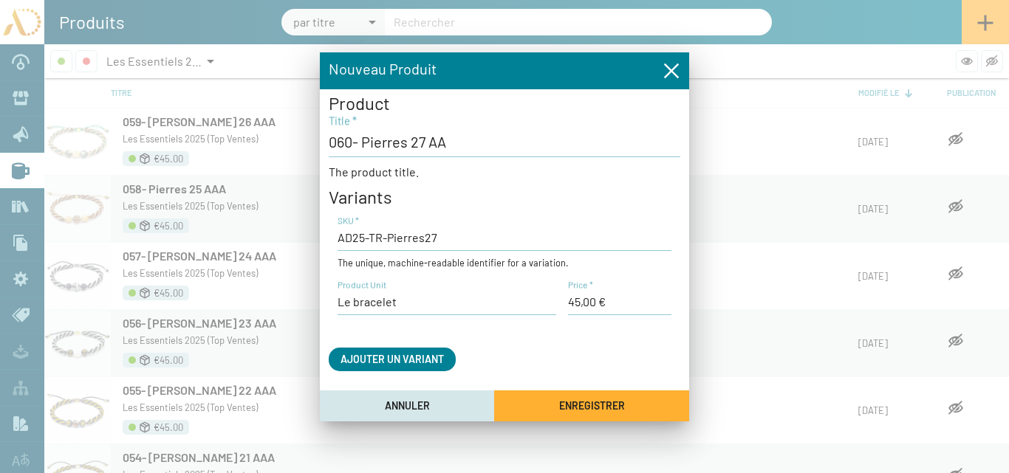
click at [445, 142] on input "060- Pierres 27 AA" at bounding box center [504, 142] width 351 height 18
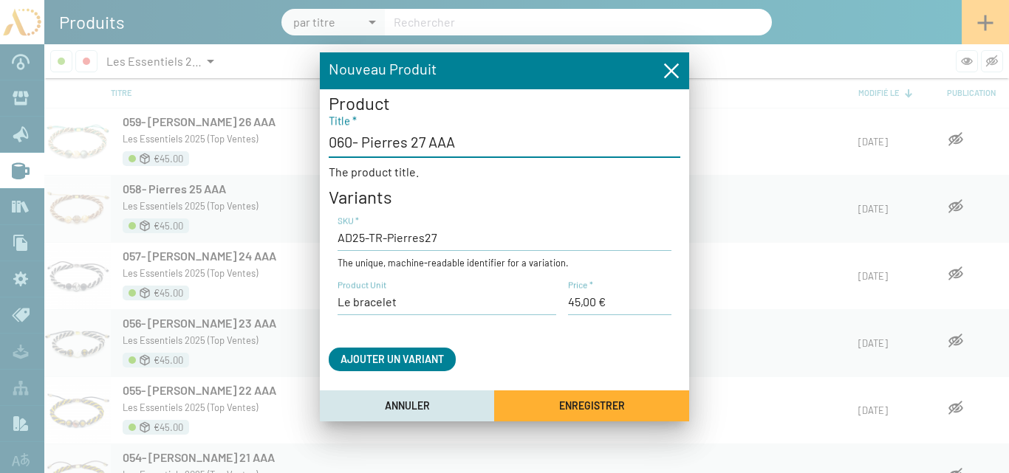
type input "060- Pierres 27 AAA"
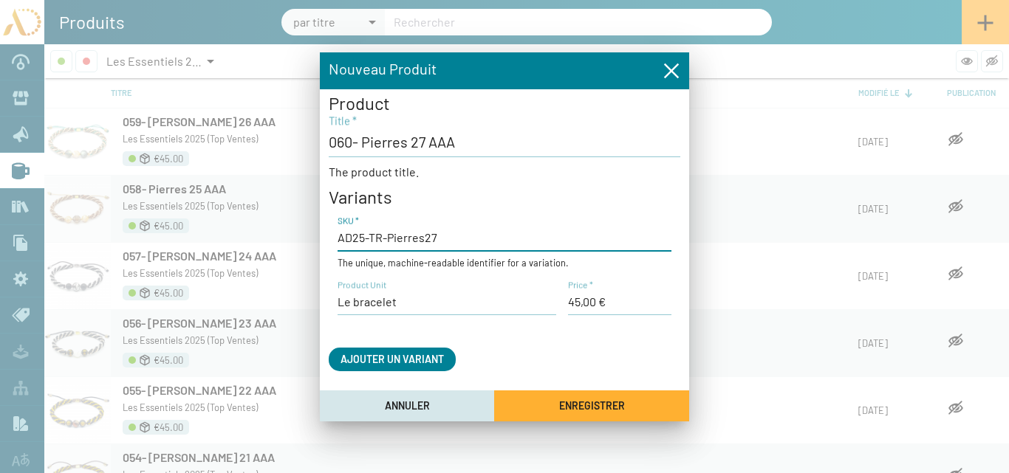
click at [438, 237] on input "AD25-TR-Pierres27" at bounding box center [504, 238] width 334 height 16
type input "AD25-TR-Pierres27."
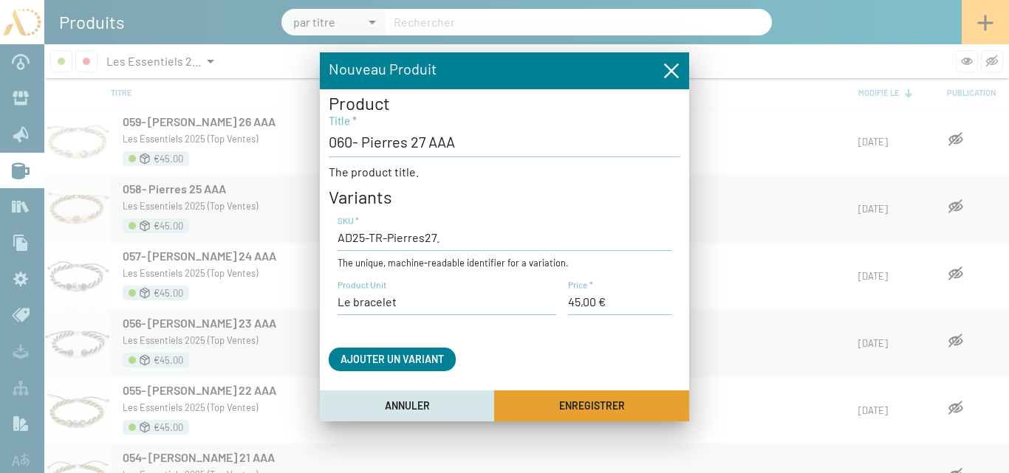
click at [591, 404] on span "Enregistrer" at bounding box center [592, 406] width 66 height 13
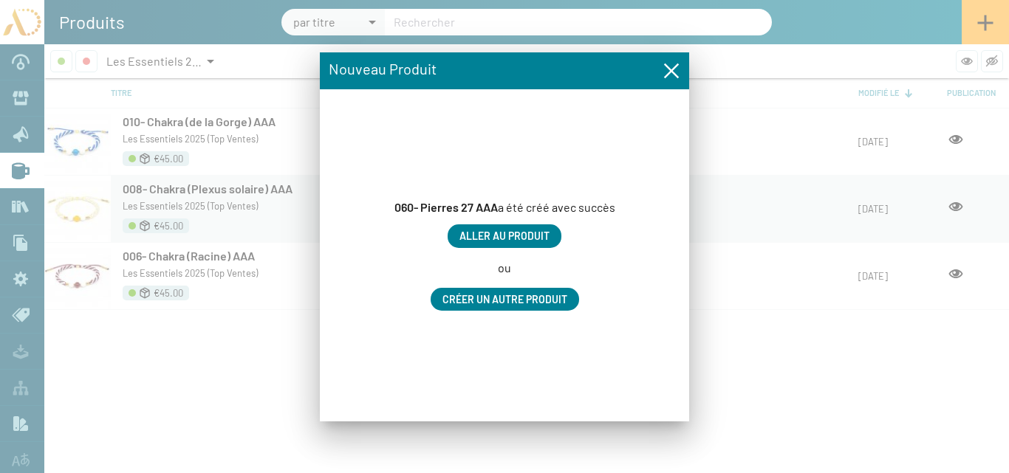
click at [532, 237] on span "Aller au produit" at bounding box center [504, 236] width 90 height 13
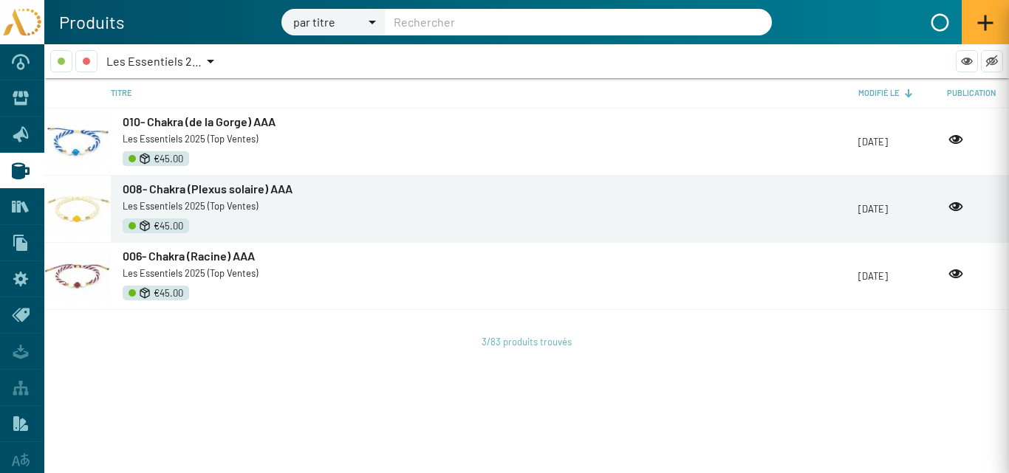
type input "060- Pierres 27 AAA"
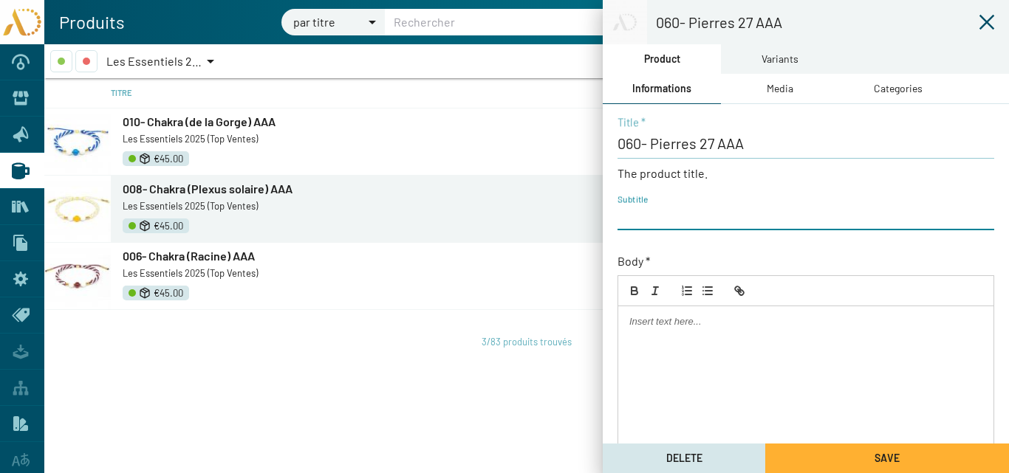
paste input "AD25-TR-Pierres27"
type input "AD25-TR-Pierres27"
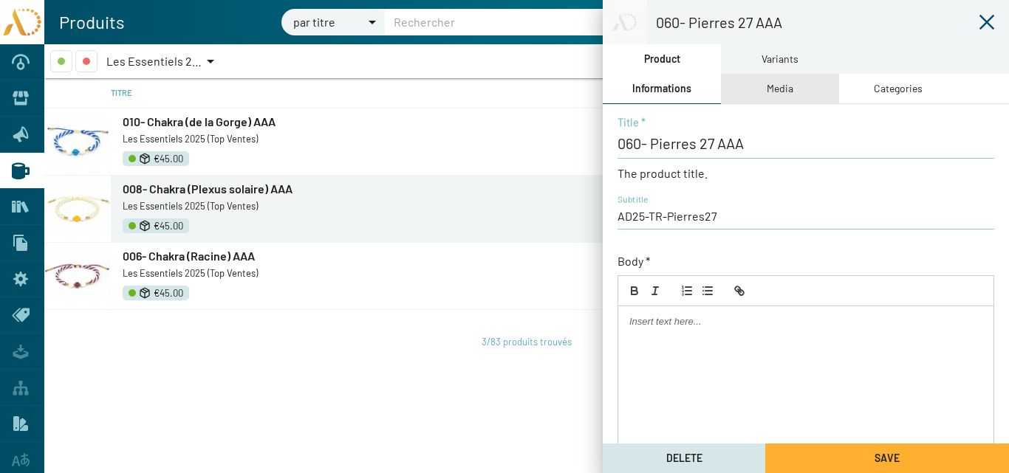
click at [772, 88] on div "Media" at bounding box center [779, 88] width 27 height 16
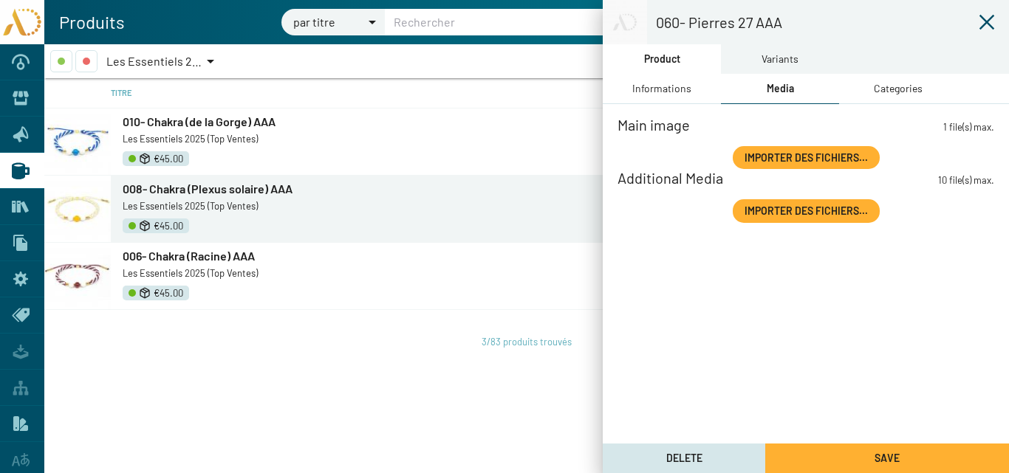
click at [763, 151] on span "Importer des fichiers..." at bounding box center [805, 157] width 123 height 13
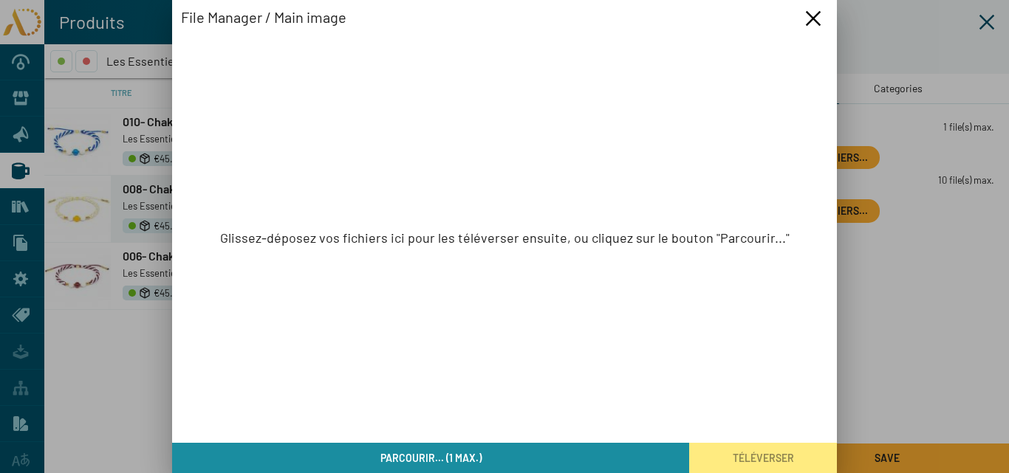
click at [399, 457] on span "Parcourir... (1 max.)" at bounding box center [430, 458] width 101 height 13
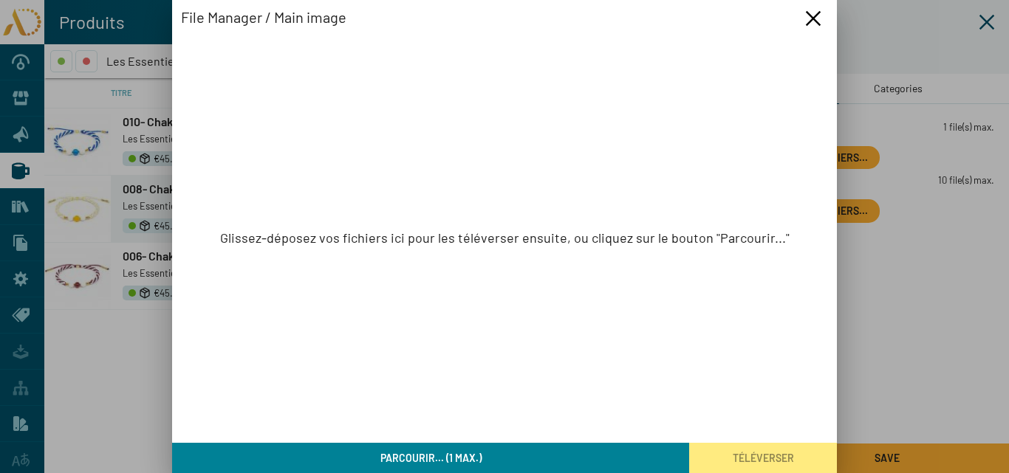
click at [414, 463] on span "Parcourir... (1 max.)" at bounding box center [430, 458] width 101 height 13
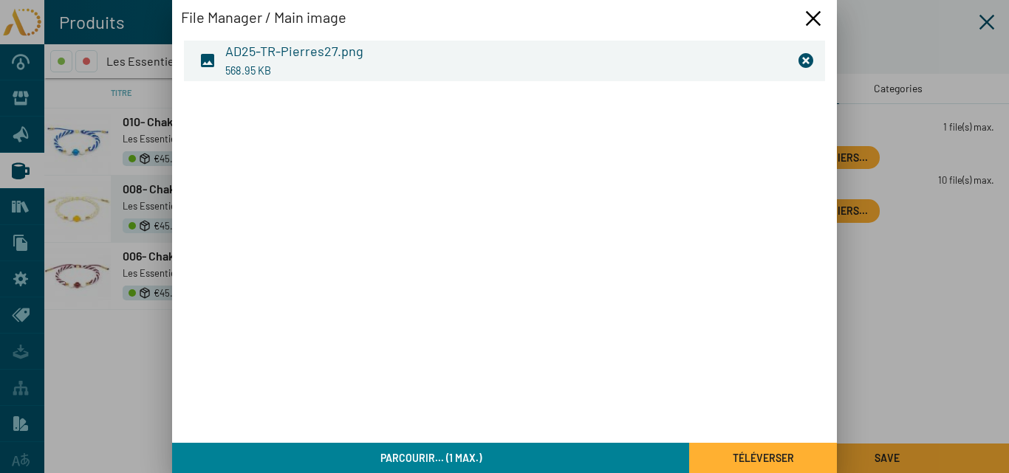
click at [782, 457] on span "Téléverser" at bounding box center [762, 458] width 61 height 13
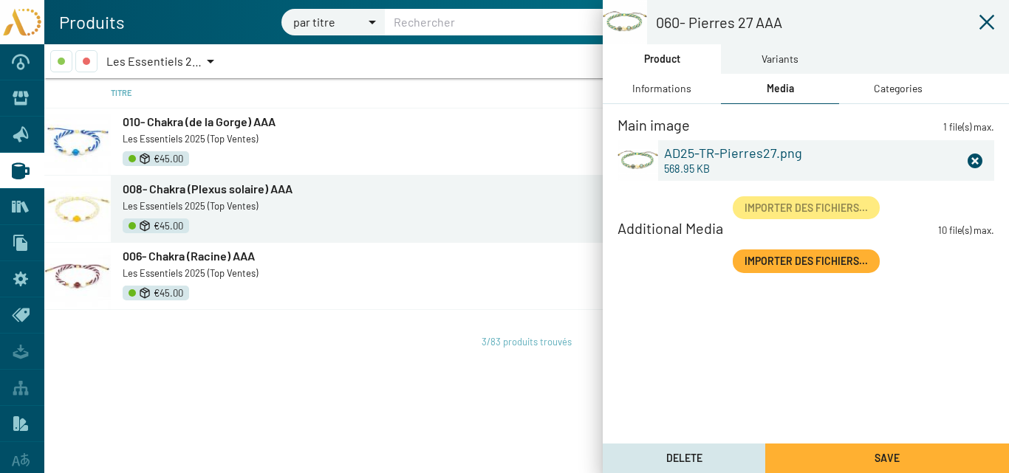
drag, startPoint x: 901, startPoint y: 92, endPoint x: 856, endPoint y: 93, distance: 44.3
click at [899, 92] on div "Categories" at bounding box center [897, 88] width 49 height 16
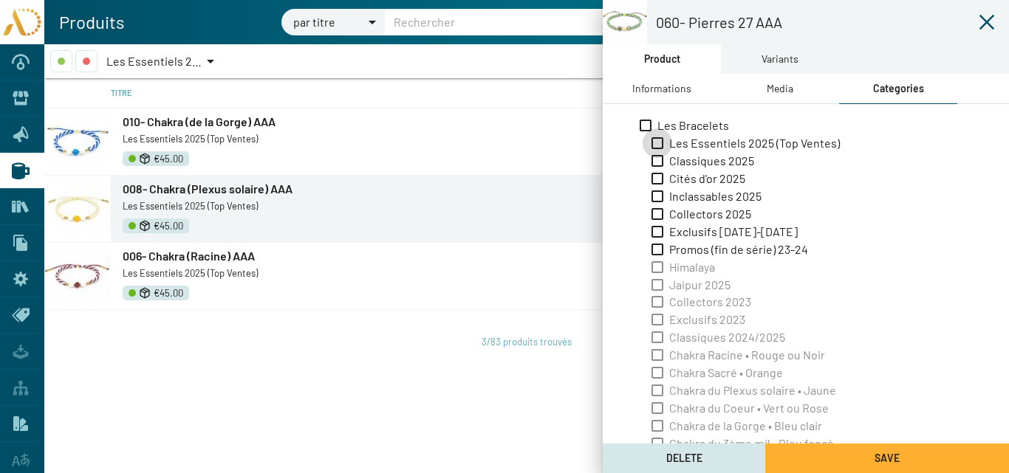
drag, startPoint x: 712, startPoint y: 144, endPoint x: 733, endPoint y: 92, distance: 55.9
click at [712, 143] on span "Les Essentiels 2025 (Top Ventes)" at bounding box center [754, 143] width 171 height 16
click at [657, 149] on input "Les Essentiels 2025 (Top Ventes)" at bounding box center [656, 149] width 1 height 1
checkbox input "true"
click at [774, 53] on div "Variants" at bounding box center [779, 59] width 37 height 16
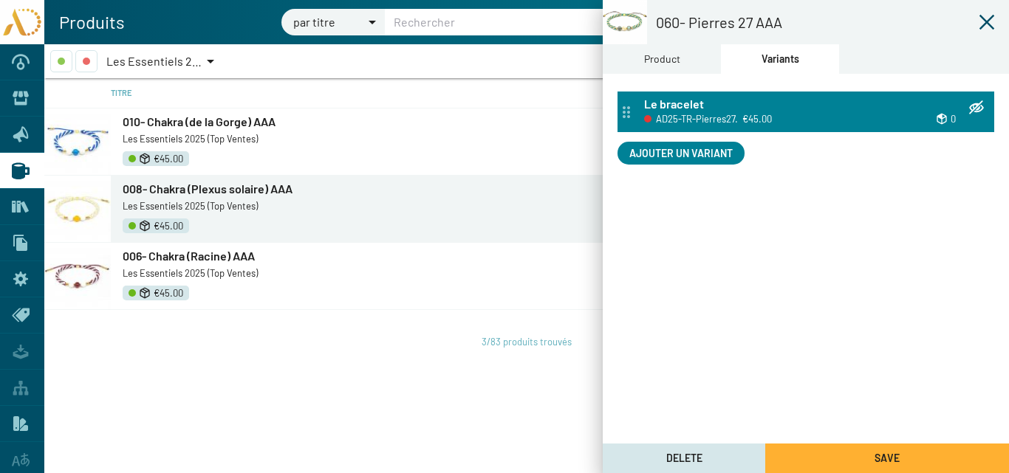
click at [753, 113] on span "€45.00" at bounding box center [757, 119] width 30 height 16
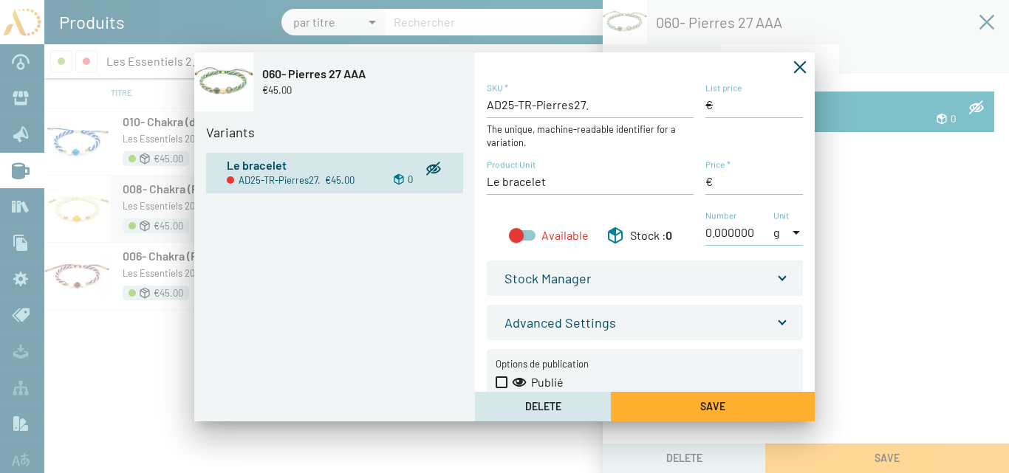
type input "45,00 €"
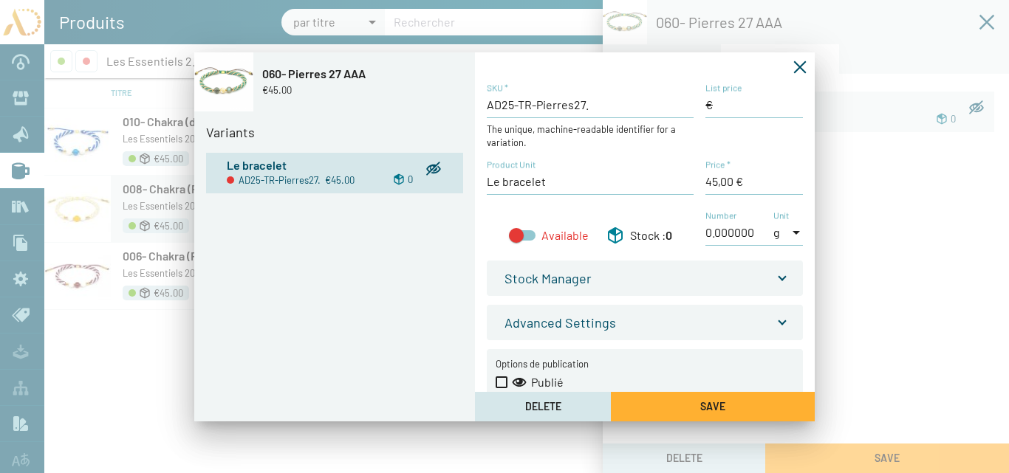
click at [592, 105] on input "AD25-TR-Pierres27." at bounding box center [590, 105] width 207 height 16
type input "AD25-TR-Pierres27"
drag, startPoint x: 529, startPoint y: 235, endPoint x: 577, endPoint y: 241, distance: 49.2
click at [529, 233] on div at bounding box center [522, 235] width 27 height 10
click at [516, 241] on input "Available" at bounding box center [515, 241] width 1 height 1
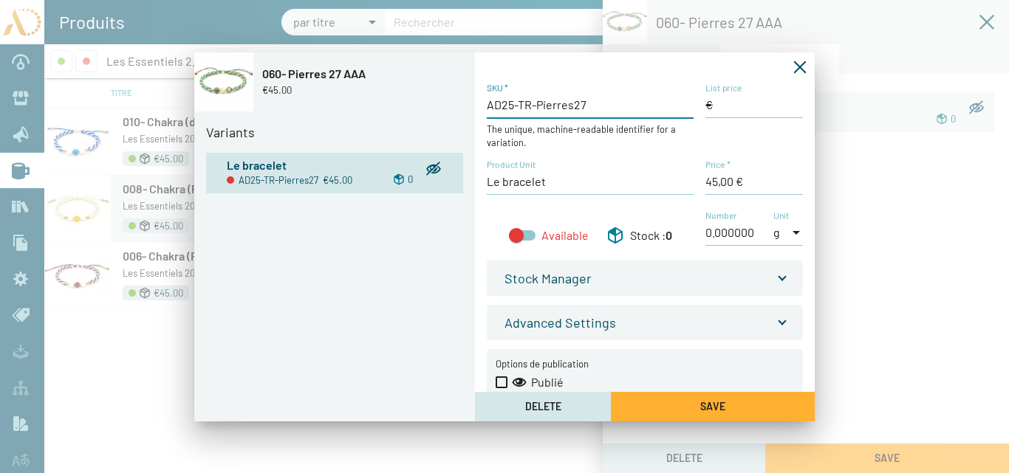
checkbox input "true"
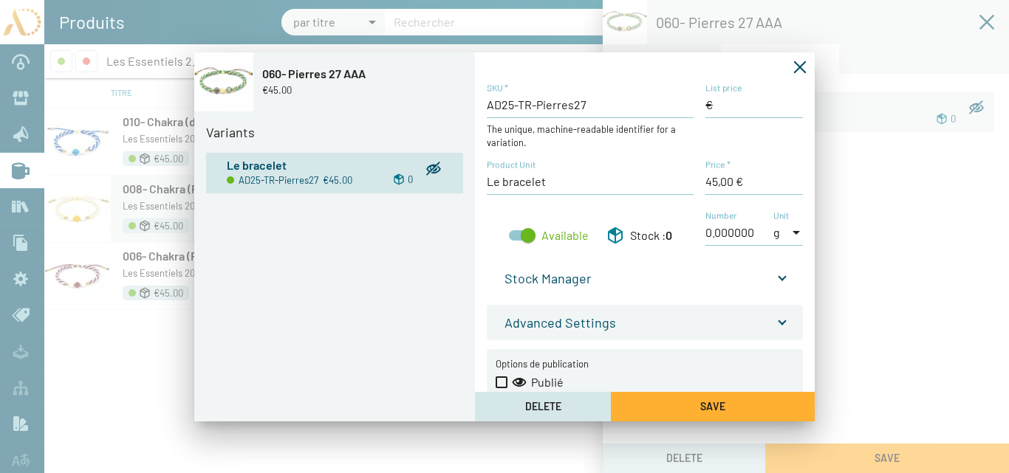
click at [771, 275] on span "Stock Manager" at bounding box center [641, 278] width 275 height 16
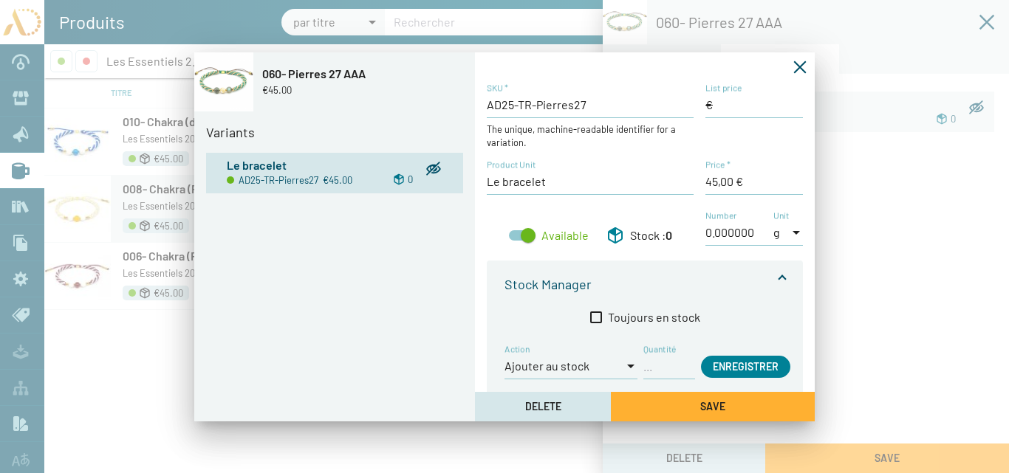
click at [665, 371] on input "Quantité" at bounding box center [669, 366] width 52 height 16
type input "1"
drag, startPoint x: 584, startPoint y: 126, endPoint x: 588, endPoint y: 120, distance: 7.6
click at [588, 120] on div "AD25-TR-Pierres27 SKU *" at bounding box center [590, 107] width 207 height 51
click at [585, 103] on input "AD25-TR-Pierres27" at bounding box center [590, 105] width 207 height 16
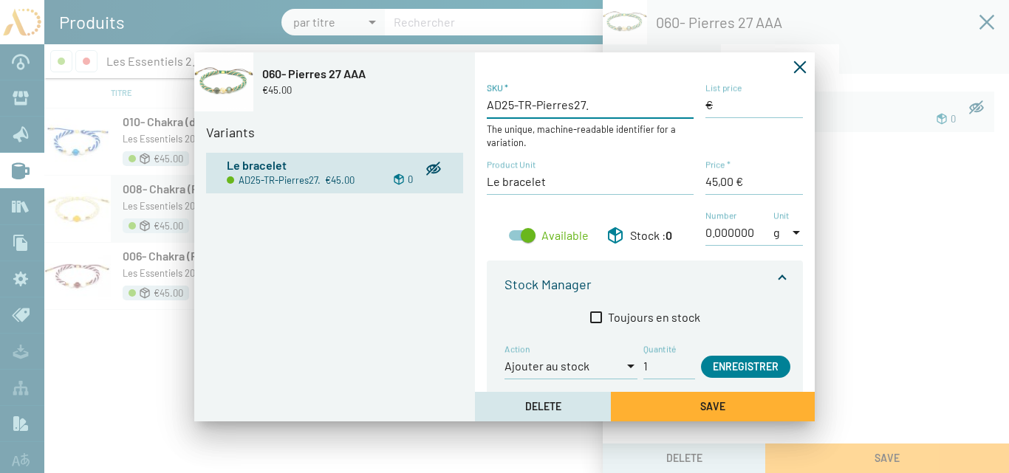
type input "AD25-TR-Pierres27."
click at [764, 368] on span "Enregistrer" at bounding box center [745, 366] width 66 height 13
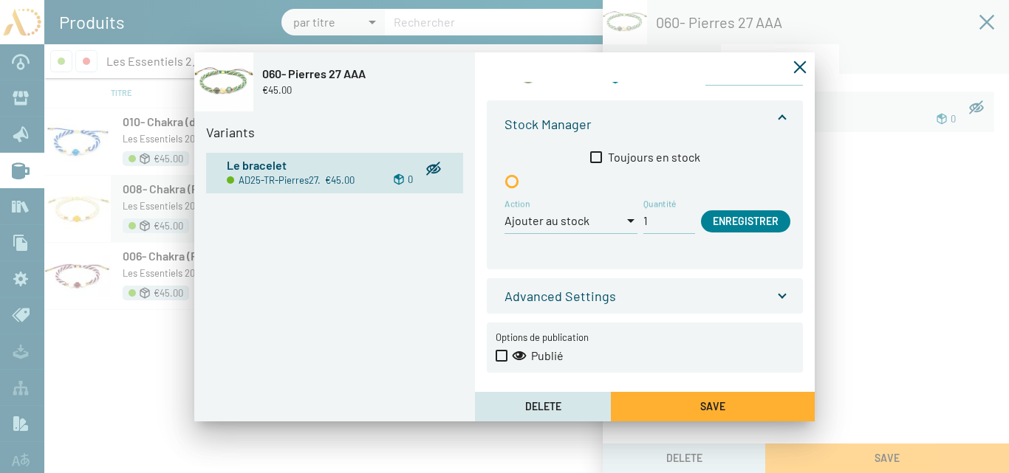
scroll to position [165, 0]
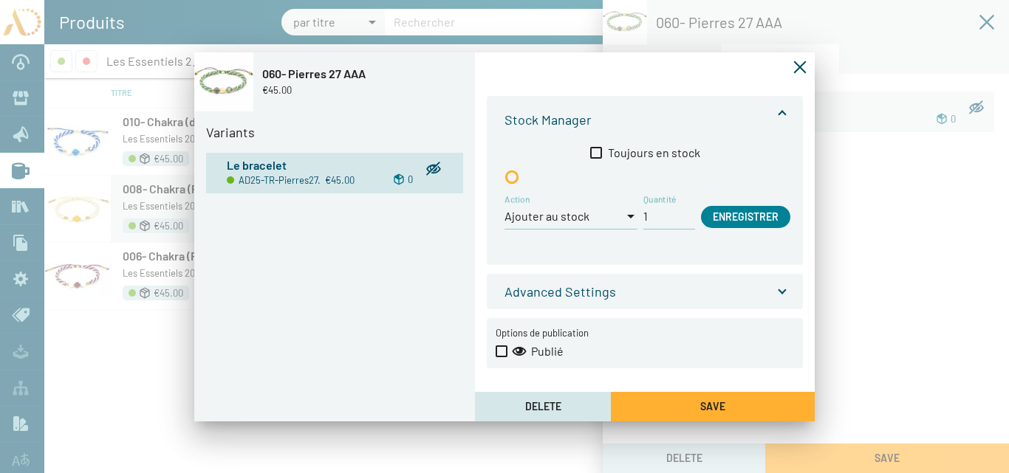
drag, startPoint x: 498, startPoint y: 350, endPoint x: 515, endPoint y: 350, distance: 17.0
click at [498, 349] on span at bounding box center [501, 352] width 12 height 12
click at [501, 357] on input "Publié" at bounding box center [501, 357] width 1 height 1
checkbox input "true"
click at [723, 409] on span "Save" at bounding box center [712, 406] width 25 height 13
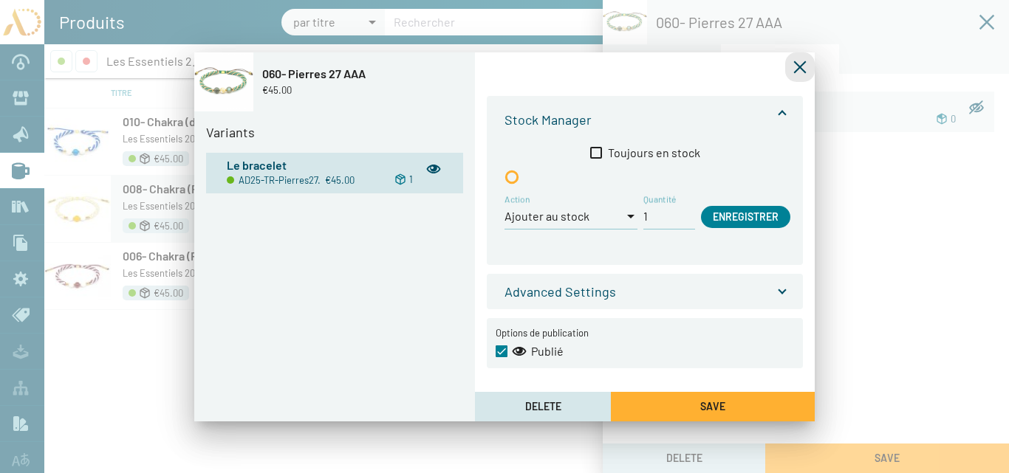
click at [802, 65] on icon "Fermer la fenêtre" at bounding box center [799, 67] width 15 height 15
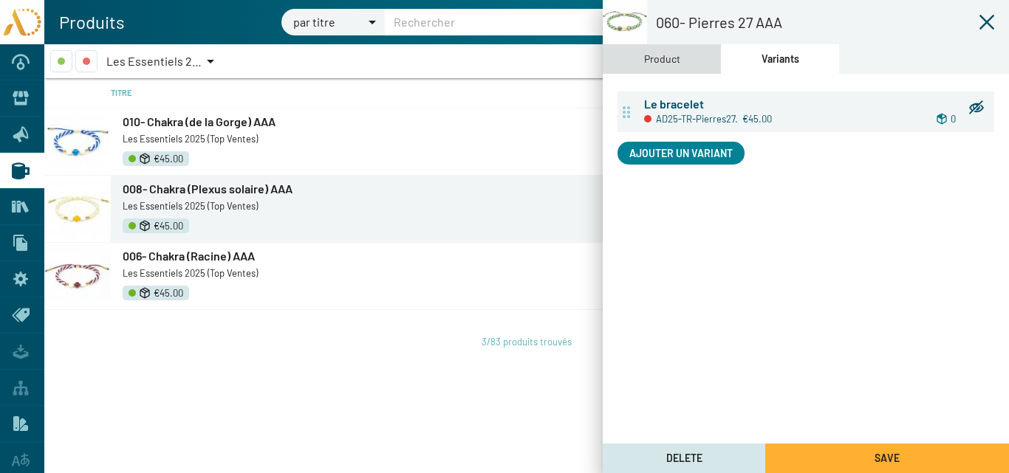
drag, startPoint x: 656, startPoint y: 53, endPoint x: 673, endPoint y: 68, distance: 22.5
click at [656, 53] on div "Product" at bounding box center [662, 59] width 36 height 16
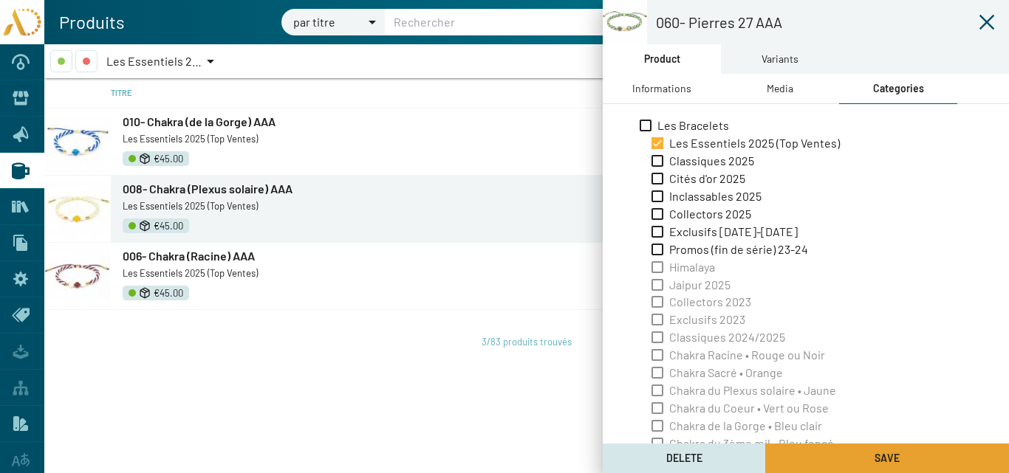
click at [863, 456] on button "Save" at bounding box center [887, 459] width 244 height 30
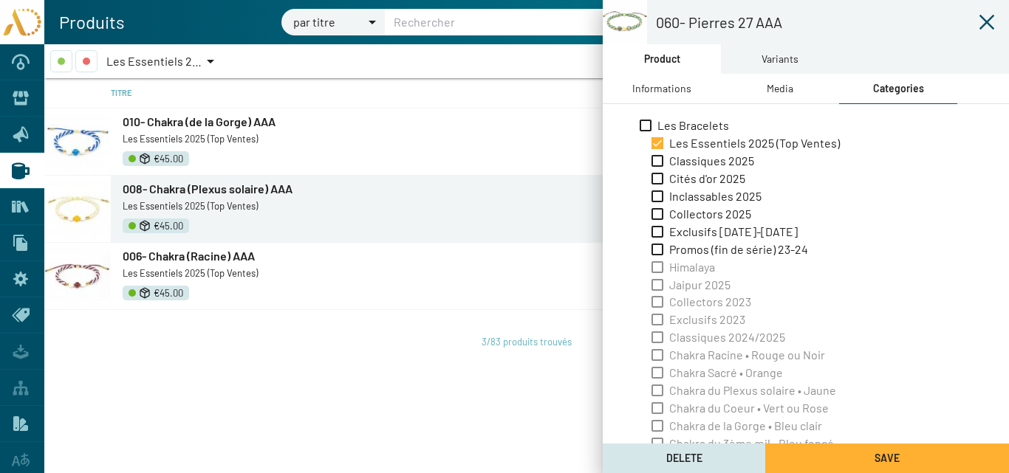
click at [989, 22] on icon at bounding box center [987, 22] width 18 height 18
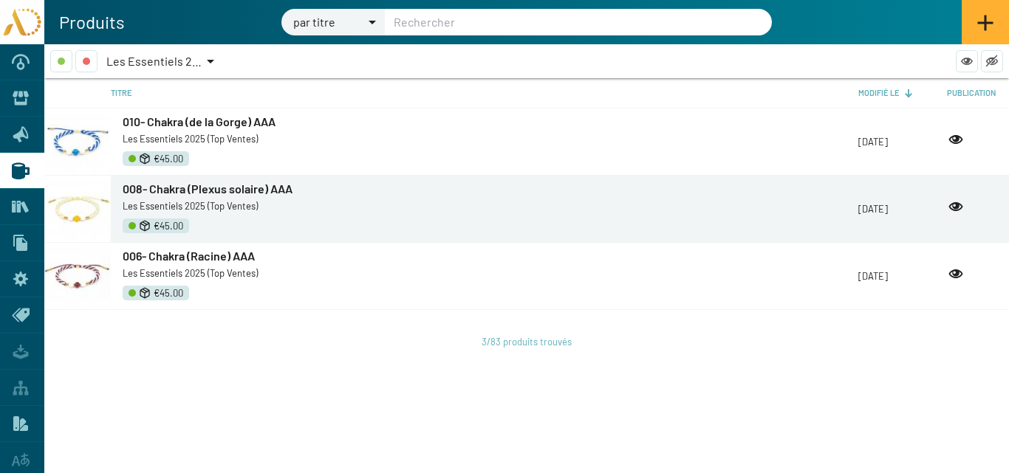
click at [184, 60] on span "Les Essentiels 2025 (Top Ventes)" at bounding box center [191, 61] width 171 height 14
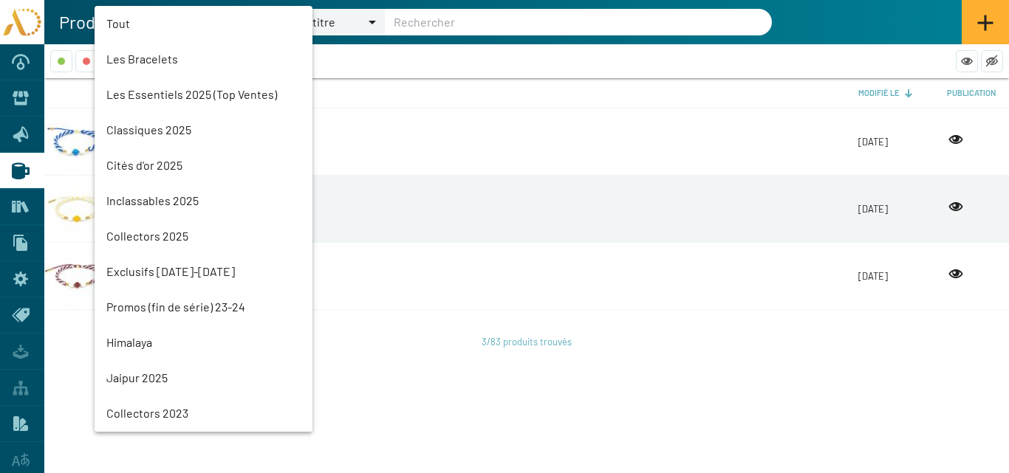
scroll to position [33, 0]
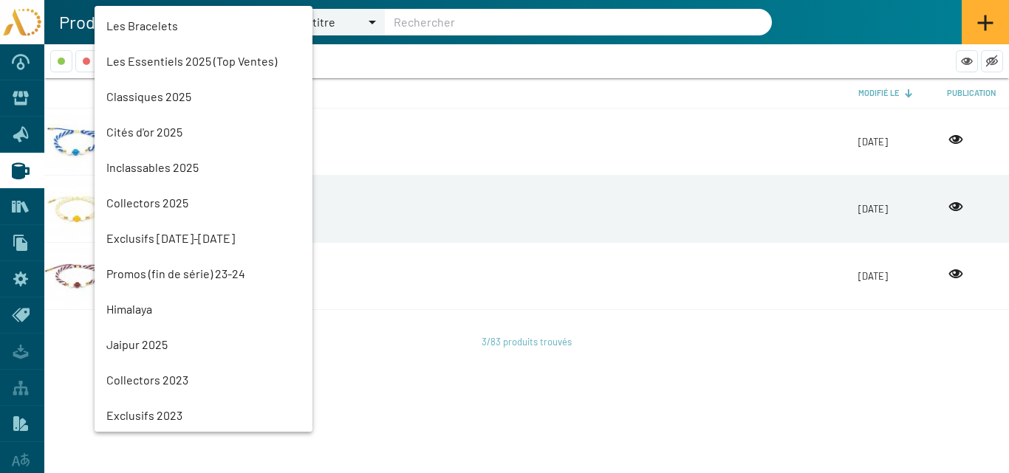
click at [157, 61] on mat-option "Les Essentiels 2025 (Top Ventes)" at bounding box center [204, 61] width 218 height 35
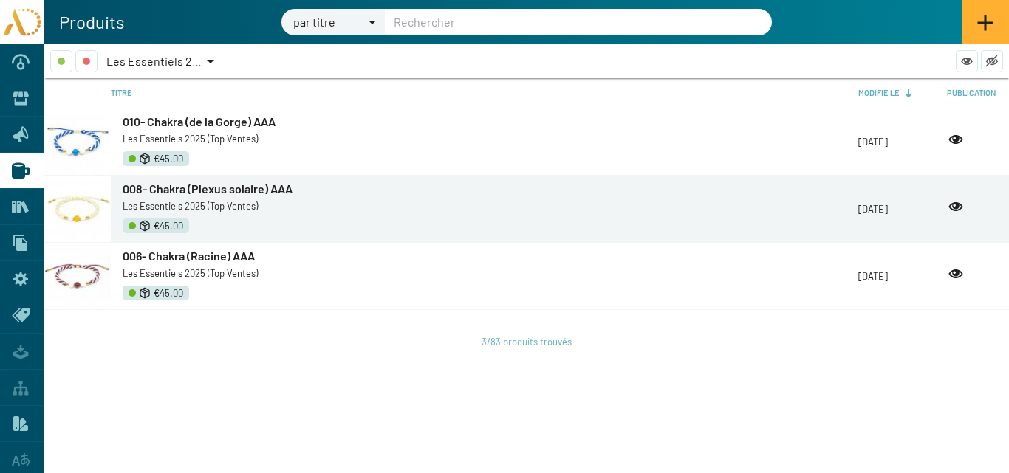
click at [157, 61] on span "Les Essentiels 2025 (Top Ventes)" at bounding box center [191, 61] width 171 height 14
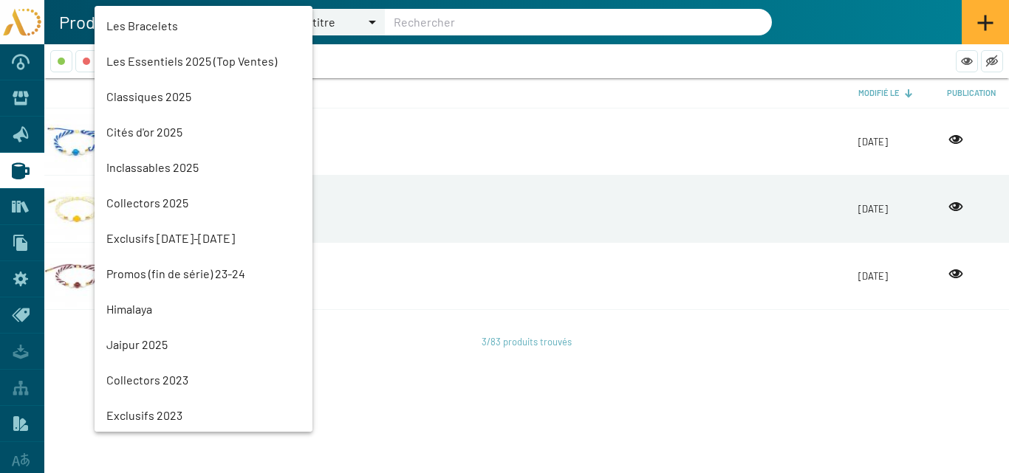
click at [153, 94] on mat-option "Classiques 2025" at bounding box center [204, 96] width 218 height 35
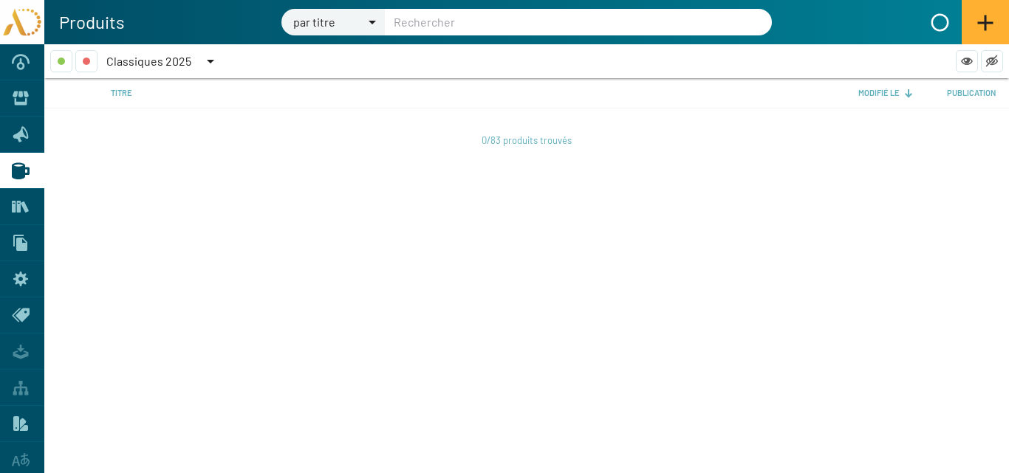
click at [168, 59] on span "Classiques 2025" at bounding box center [148, 61] width 85 height 14
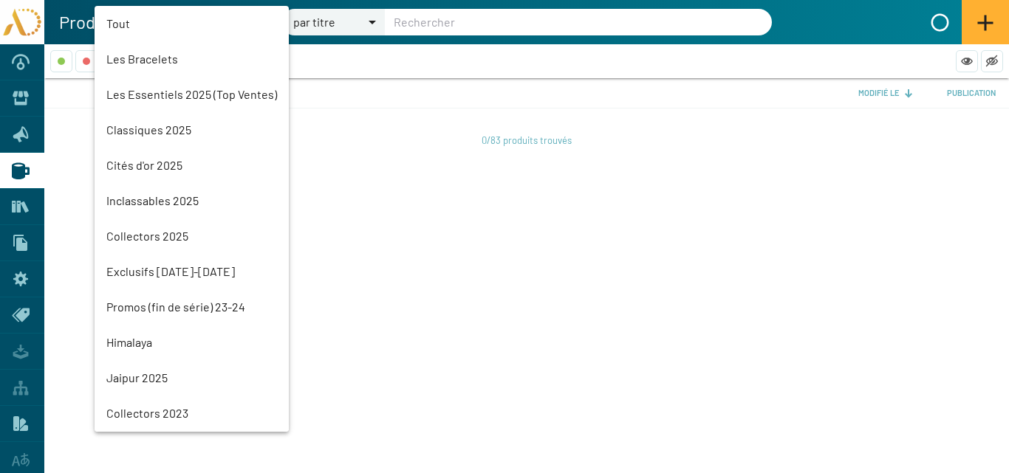
scroll to position [69, 0]
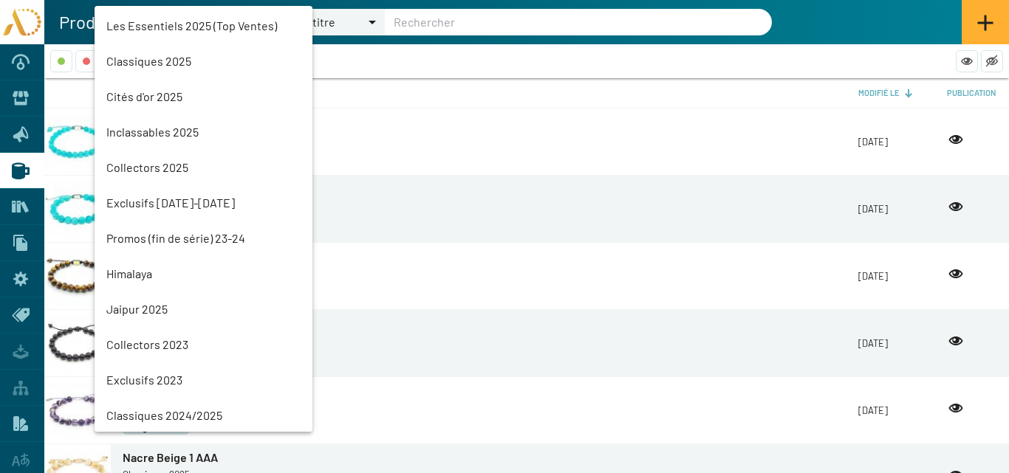
click at [169, 21] on mat-option "Les Essentiels 2025 (Top Ventes)" at bounding box center [204, 25] width 218 height 35
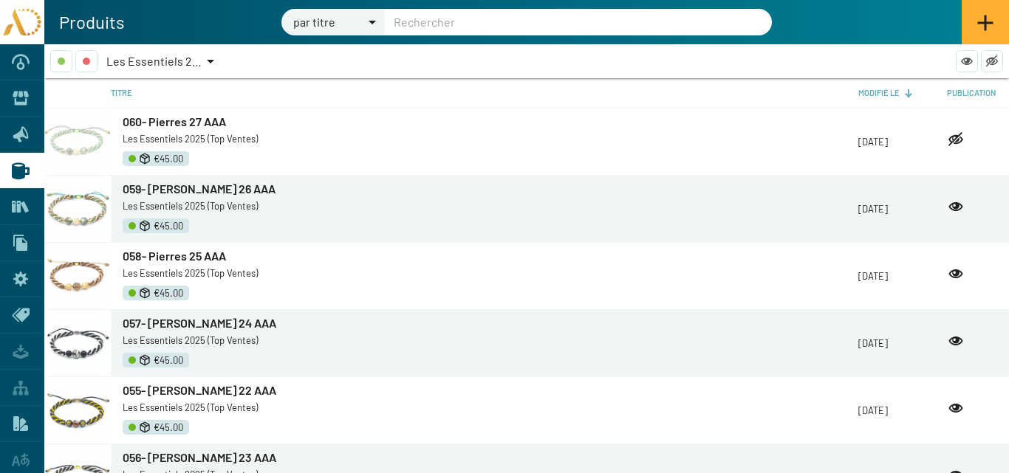
click at [180, 124] on span "060- Pierres 27 AAA" at bounding box center [174, 121] width 103 height 14
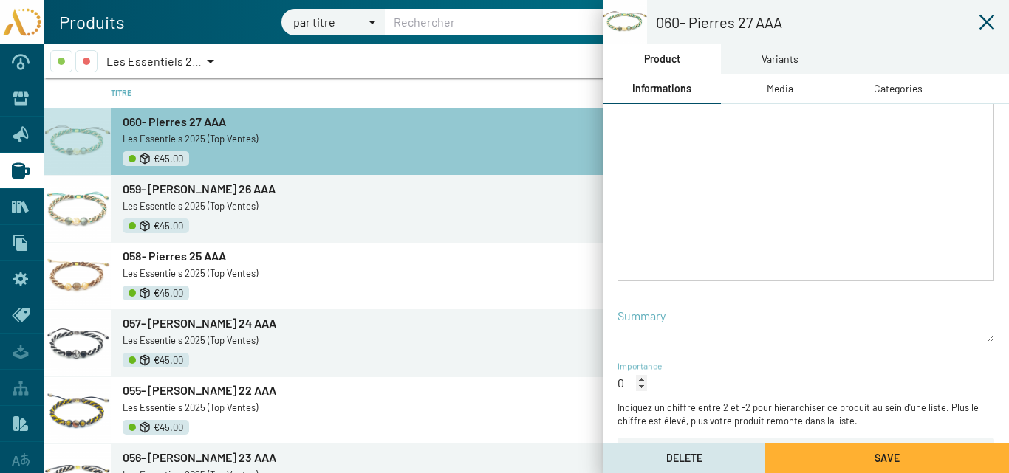
scroll to position [317, 0]
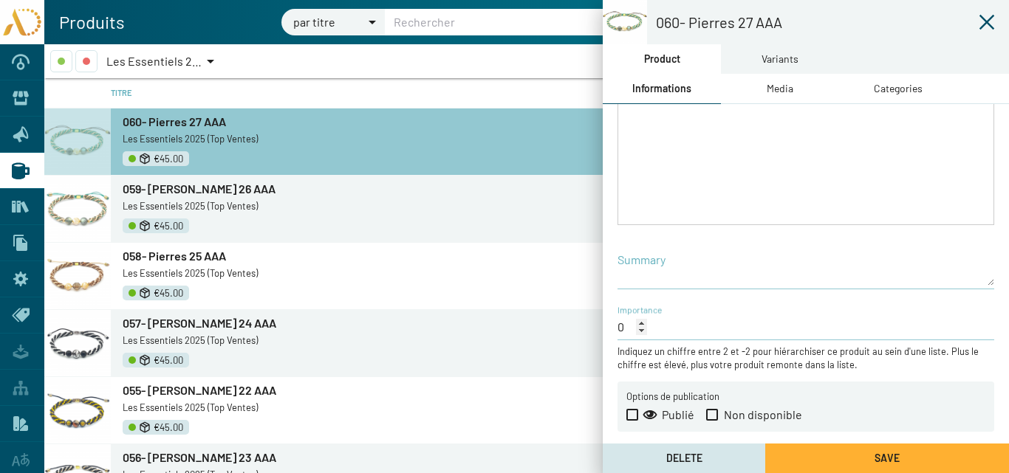
click at [631, 418] on span at bounding box center [632, 415] width 12 height 12
click at [631, 421] on input "Publié" at bounding box center [631, 421] width 1 height 1
checkbox input "true"
click at [873, 456] on button "Save" at bounding box center [887, 459] width 244 height 30
click at [185, 193] on span "059- [PERSON_NAME] 26 AAA" at bounding box center [199, 189] width 153 height 14
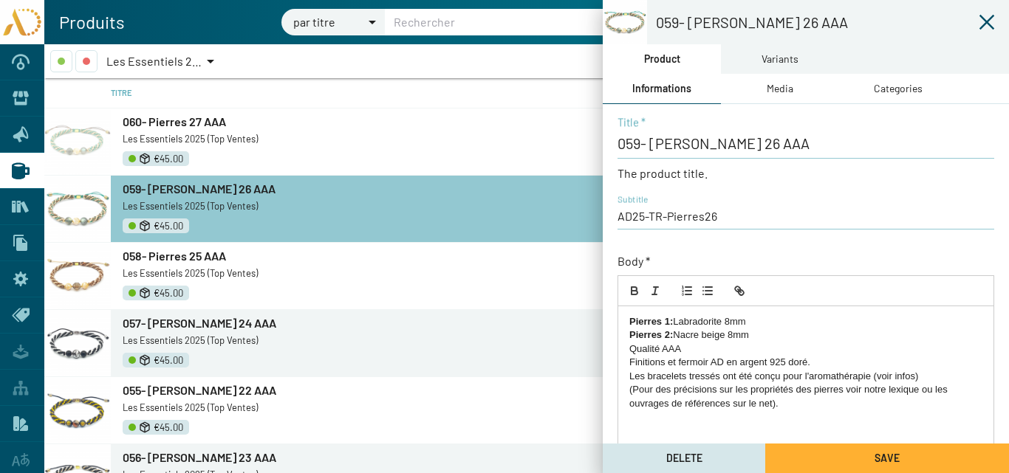
click at [986, 19] on icon at bounding box center [987, 22] width 18 height 18
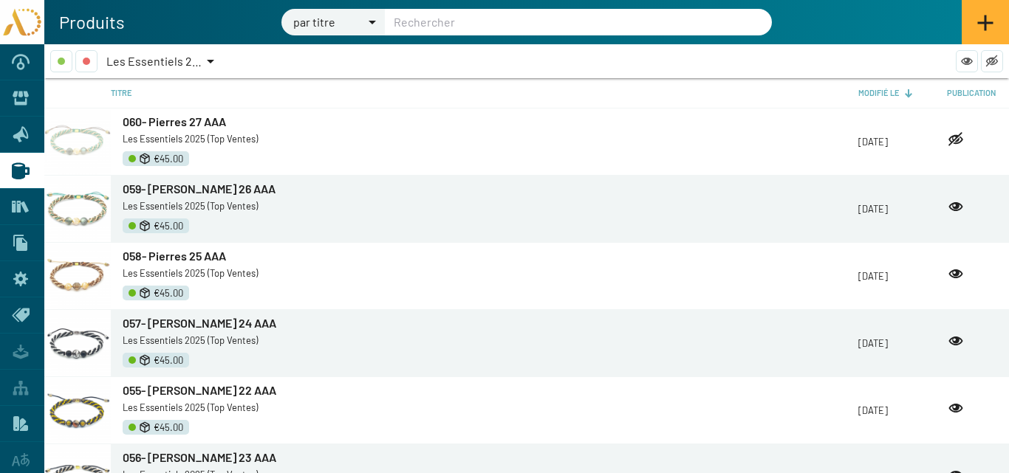
click at [157, 190] on span "059- [PERSON_NAME] 26 AAA" at bounding box center [199, 189] width 153 height 14
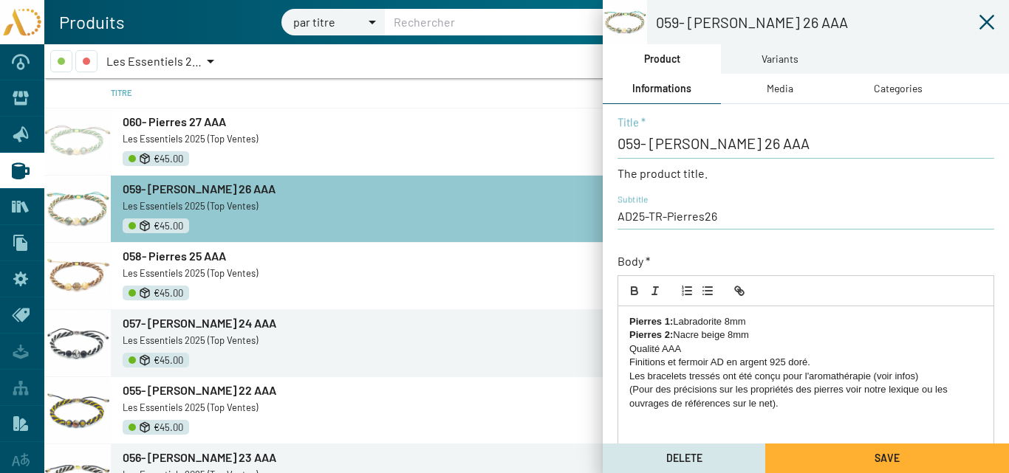
click at [983, 21] on icon at bounding box center [987, 22] width 18 height 18
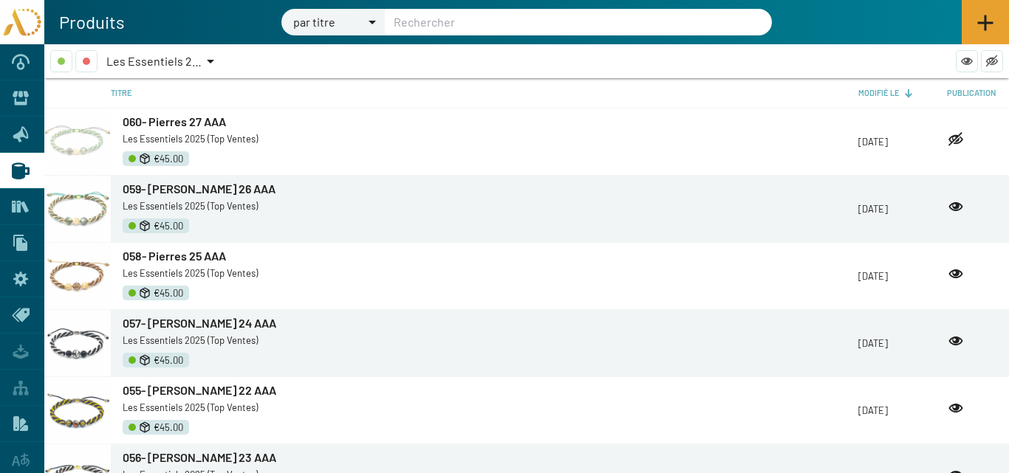
click at [988, 21] on icon at bounding box center [985, 23] width 18 height 18
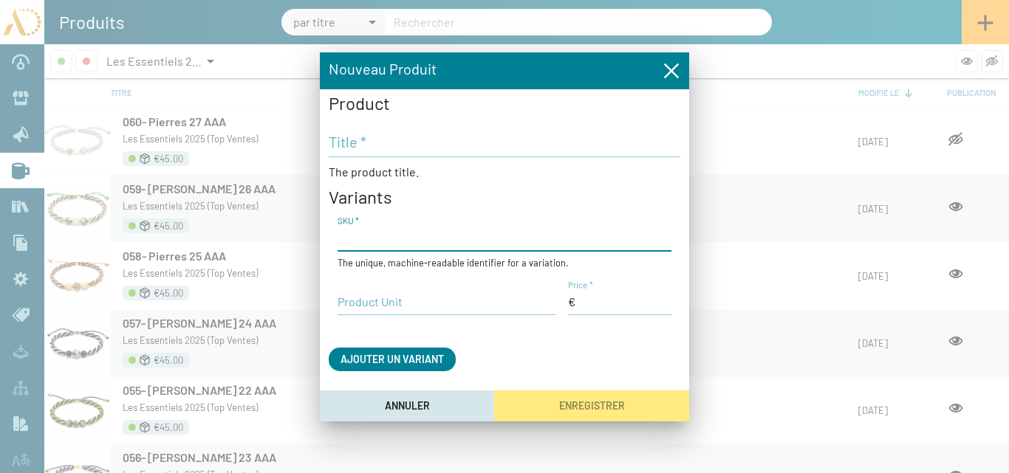
paste input "AD25-TR-Pierres27"
type input "AD25-TR-Pierres28"
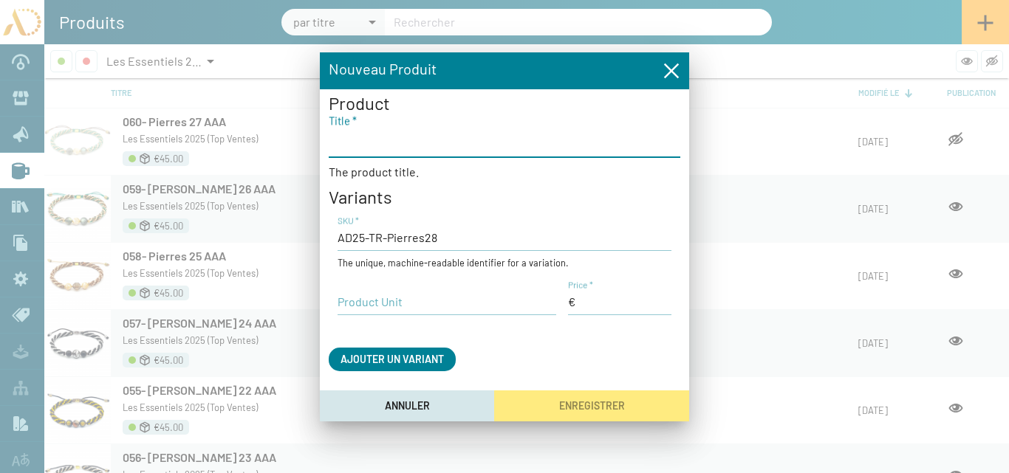
click at [341, 145] on input "Title *" at bounding box center [504, 142] width 351 height 18
type input "061- Pierres 28 AAA"
click at [597, 308] on input "Price *" at bounding box center [619, 302] width 103 height 16
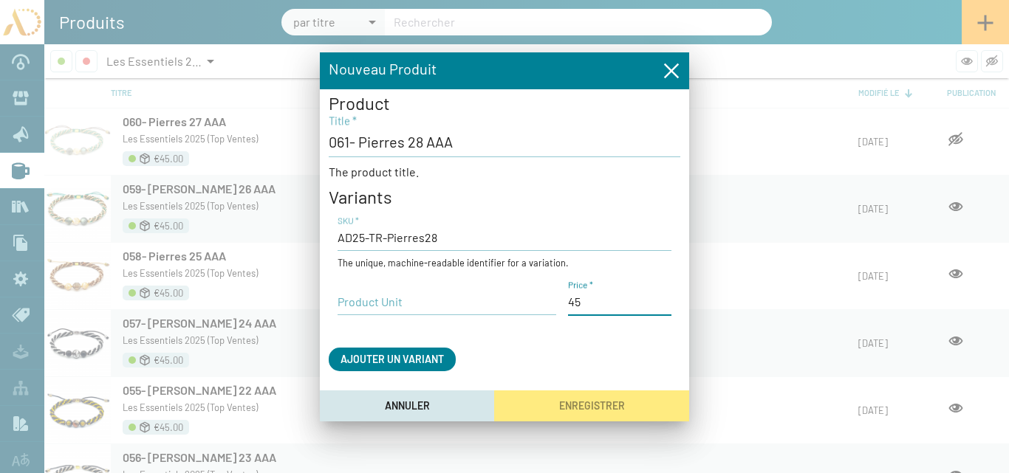
type input "45,00 €"
click at [409, 298] on input "Product Unit" at bounding box center [446, 302] width 219 height 16
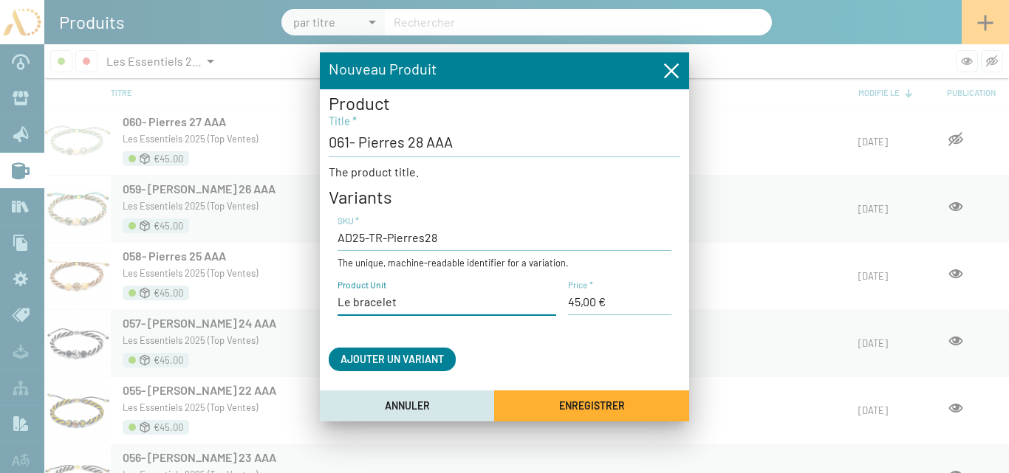
type input "Le bracelet"
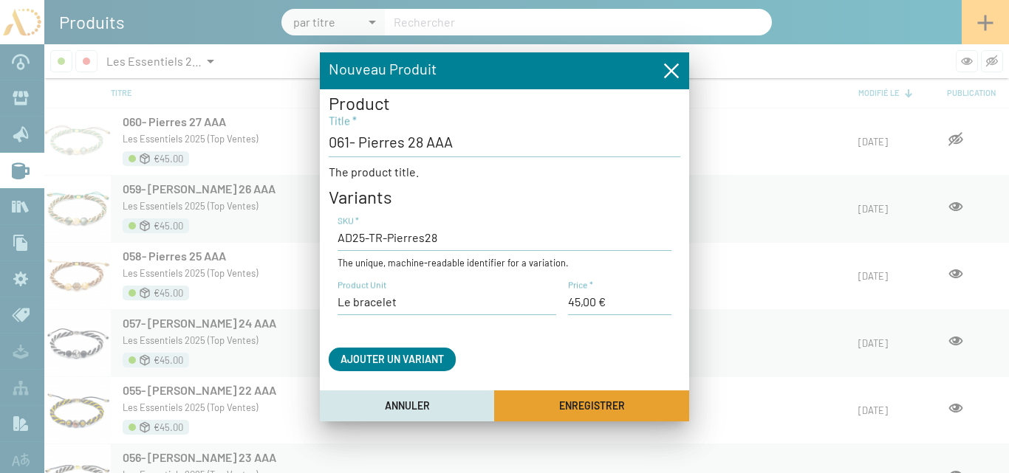
click at [612, 400] on span "Enregistrer" at bounding box center [592, 406] width 66 height 13
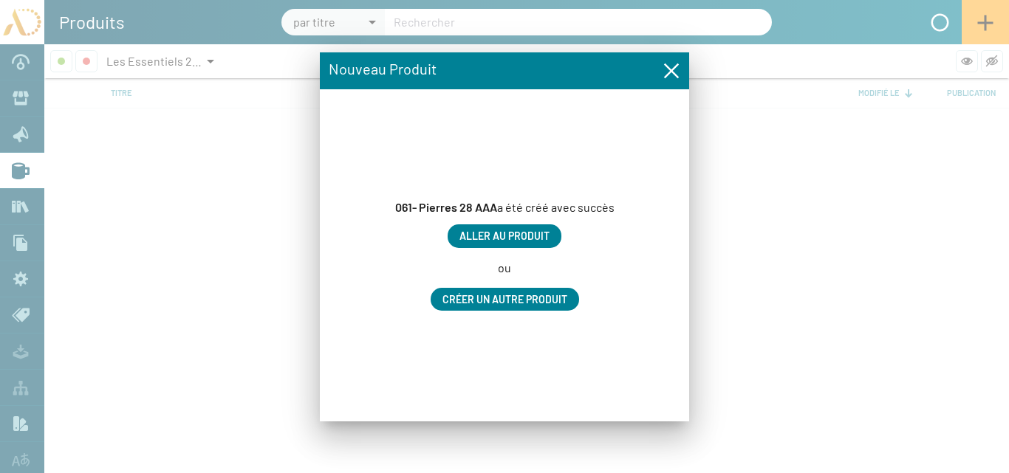
click at [507, 223] on div "061- Pierres 28 AAA a été créé avec succès Aller au produit ou Créer un autre p…" at bounding box center [504, 255] width 369 height 332
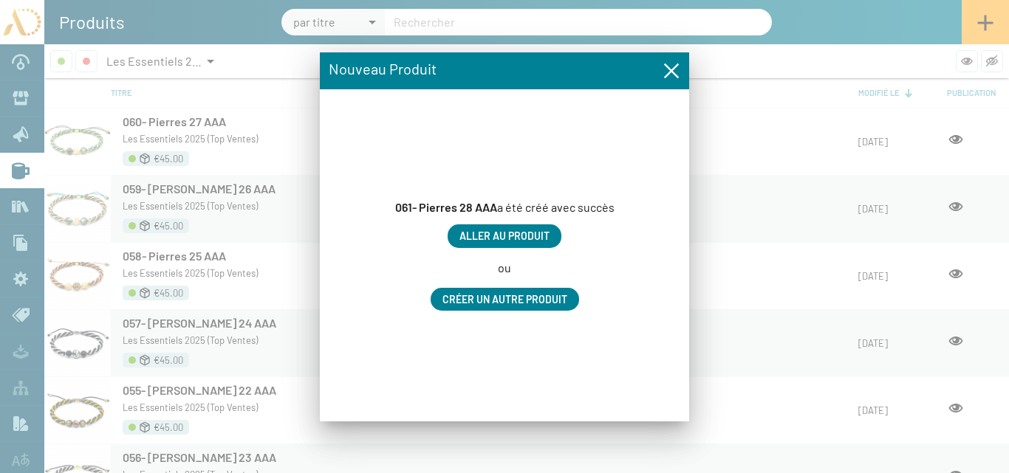
click at [506, 233] on span "Aller au produit" at bounding box center [504, 236] width 90 height 13
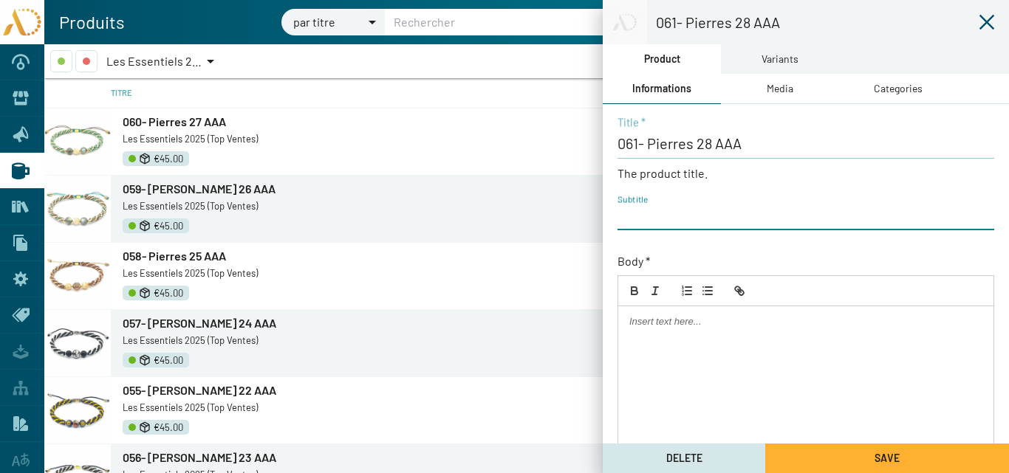
paste input "AD25-TR-Pierres27"
type input "AD25-TR-Pierres28"
click at [780, 91] on div "Media" at bounding box center [779, 88] width 27 height 16
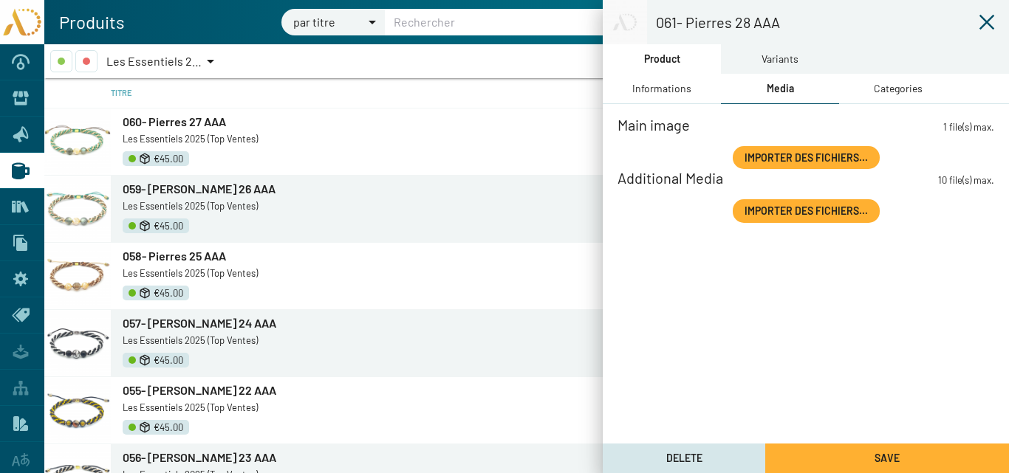
click at [765, 151] on span "Importer des fichiers..." at bounding box center [805, 157] width 123 height 13
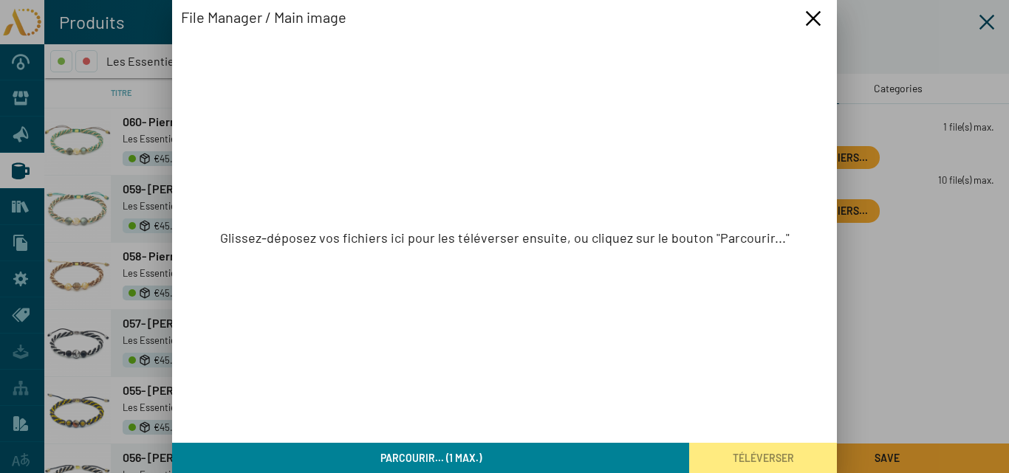
click at [450, 459] on span "Parcourir... (1 max.)" at bounding box center [430, 458] width 101 height 13
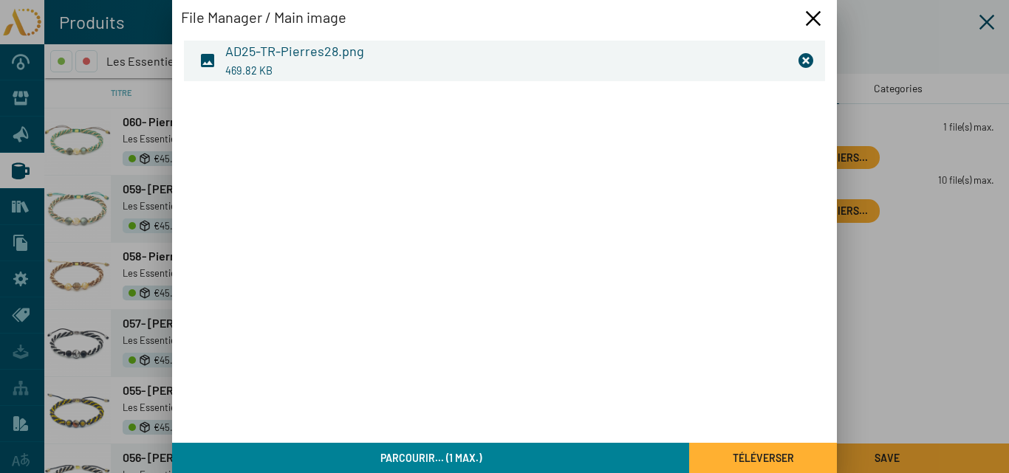
click at [748, 459] on span "Téléverser" at bounding box center [762, 458] width 61 height 13
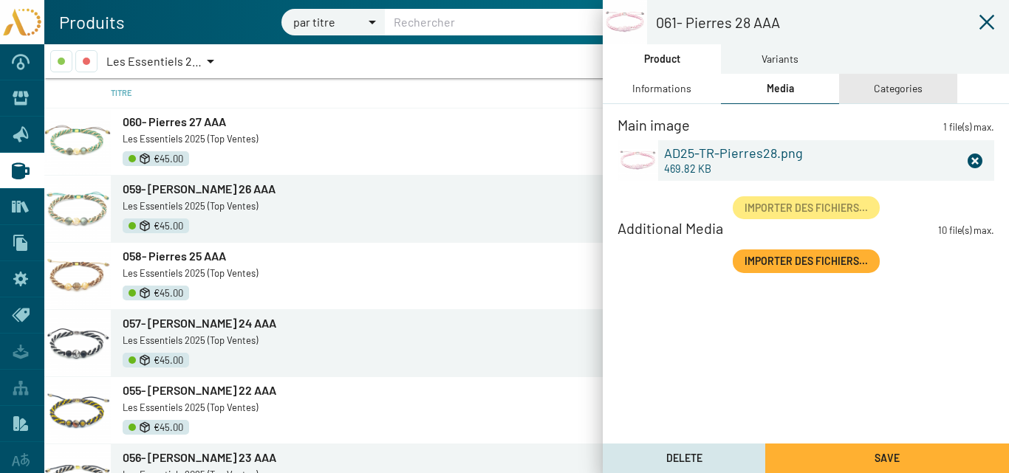
click at [900, 90] on div "Categories" at bounding box center [897, 88] width 49 height 16
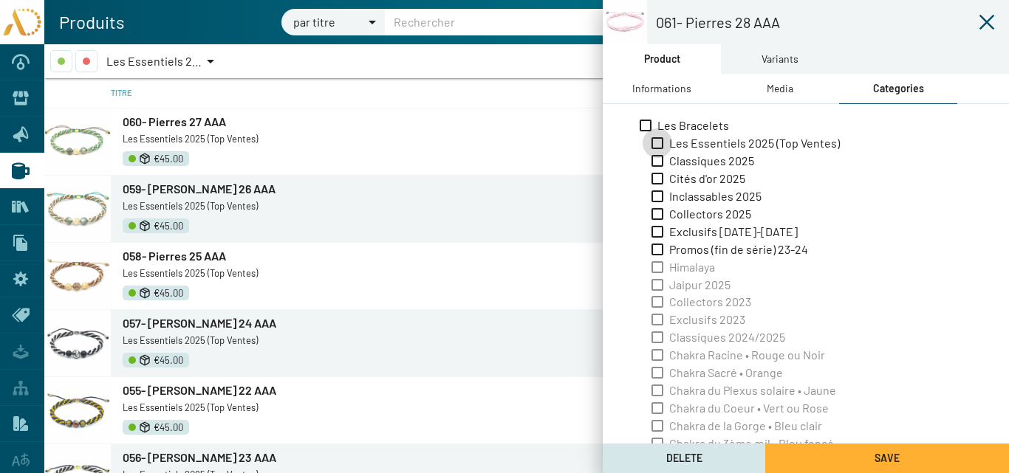
click at [738, 137] on span "Les Essentiels 2025 (Top Ventes)" at bounding box center [754, 143] width 171 height 16
click at [657, 149] on input "Les Essentiels 2025 (Top Ventes)" at bounding box center [656, 149] width 1 height 1
checkbox input "true"
click at [769, 55] on div "Variants" at bounding box center [779, 59] width 37 height 16
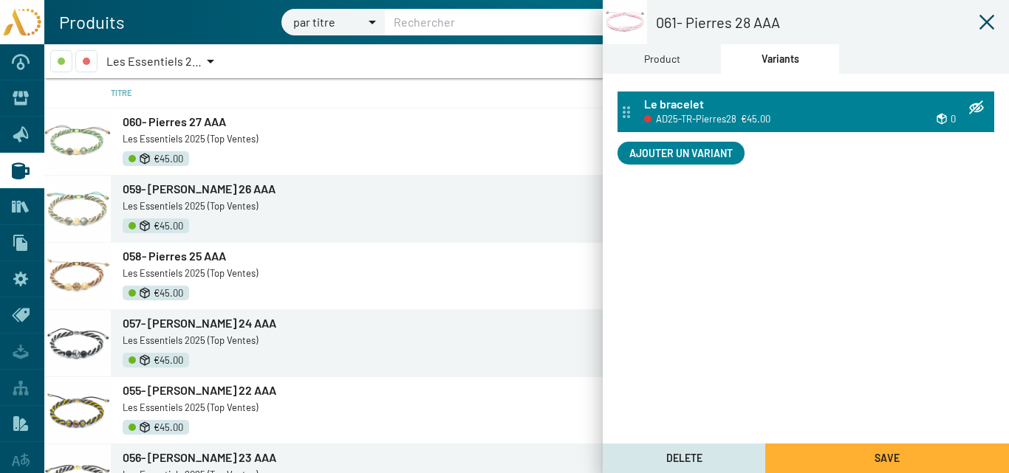
click at [696, 110] on div "AD25-TR-Pierres28 €45.00" at bounding box center [748, 118] width 209 height 17
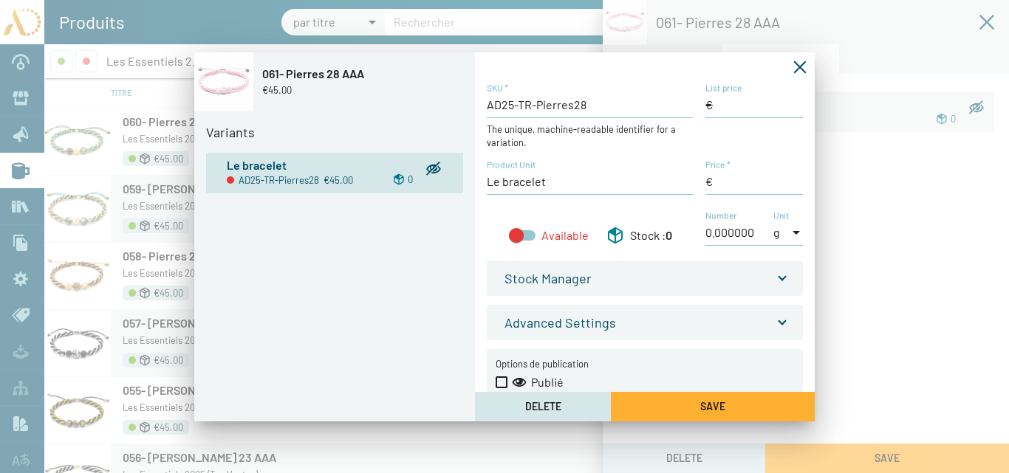
type input "45,00 €"
click at [532, 236] on div at bounding box center [522, 235] width 27 height 10
click at [516, 241] on input "Available" at bounding box center [515, 241] width 1 height 1
checkbox input "true"
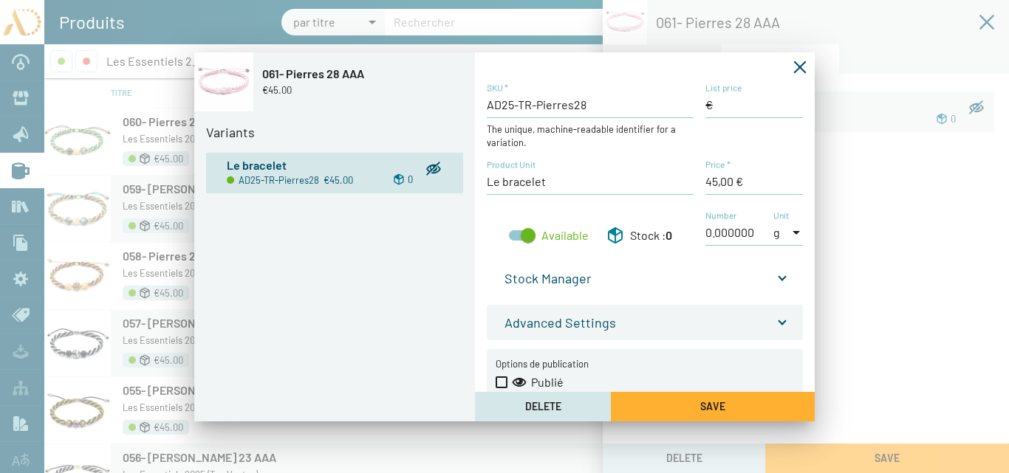
click at [780, 279] on span at bounding box center [782, 275] width 6 height 16
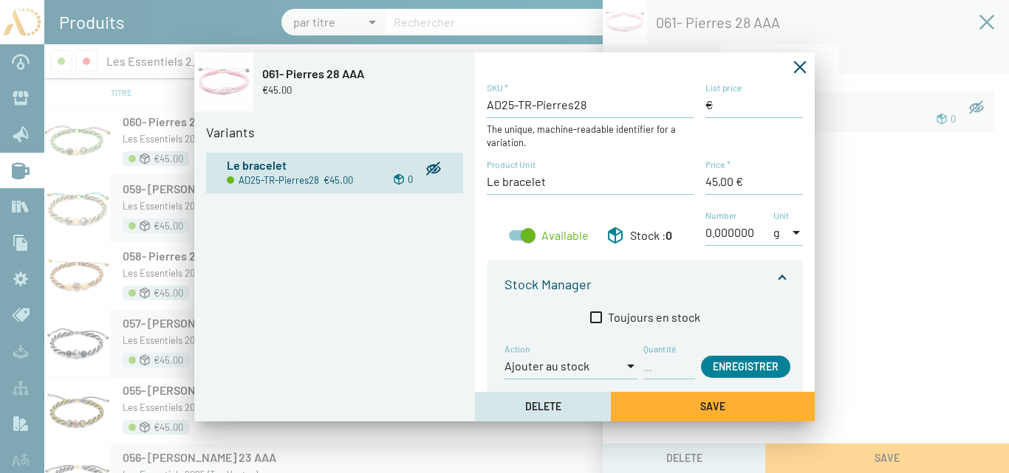
click at [648, 374] on input "Quantité" at bounding box center [669, 366] width 52 height 16
type input "1"
click at [724, 367] on span "Enregistrer" at bounding box center [745, 366] width 66 height 13
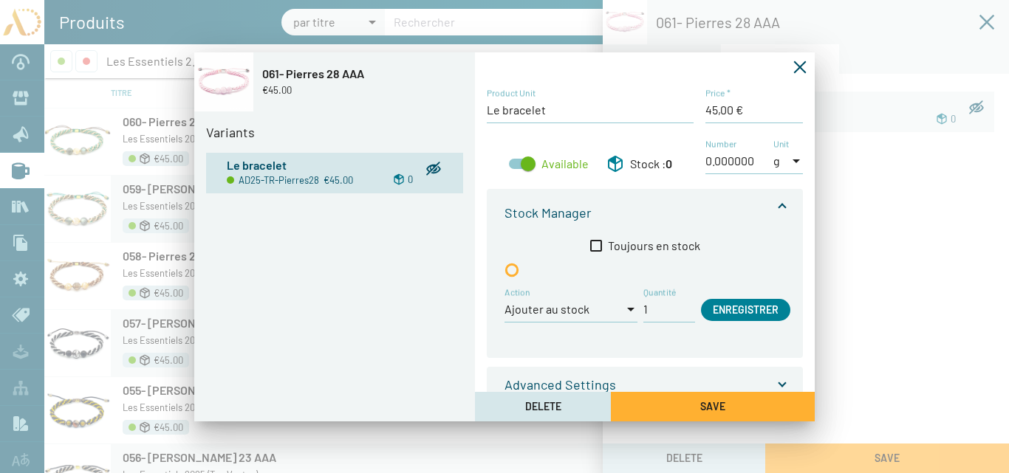
scroll to position [165, 0]
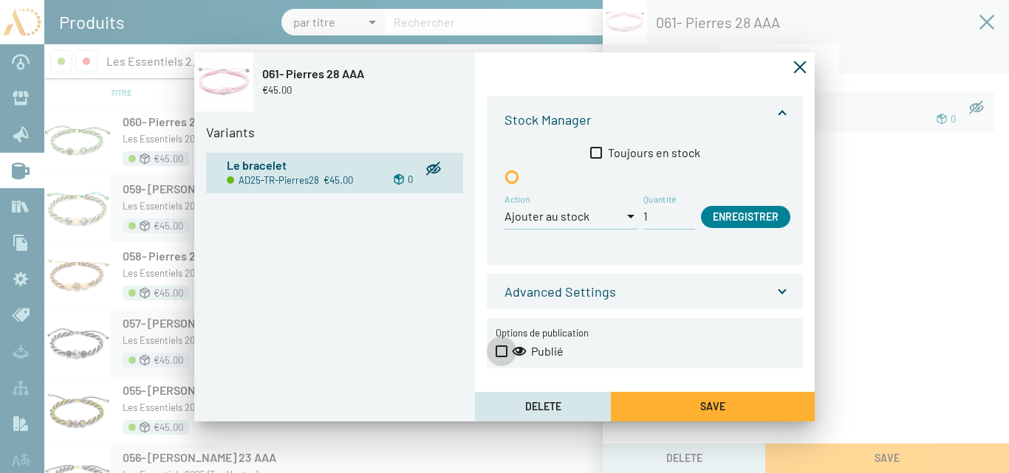
click at [501, 351] on span at bounding box center [501, 352] width 12 height 12
click at [501, 357] on input "Publié" at bounding box center [501, 357] width 1 height 1
checkbox input "true"
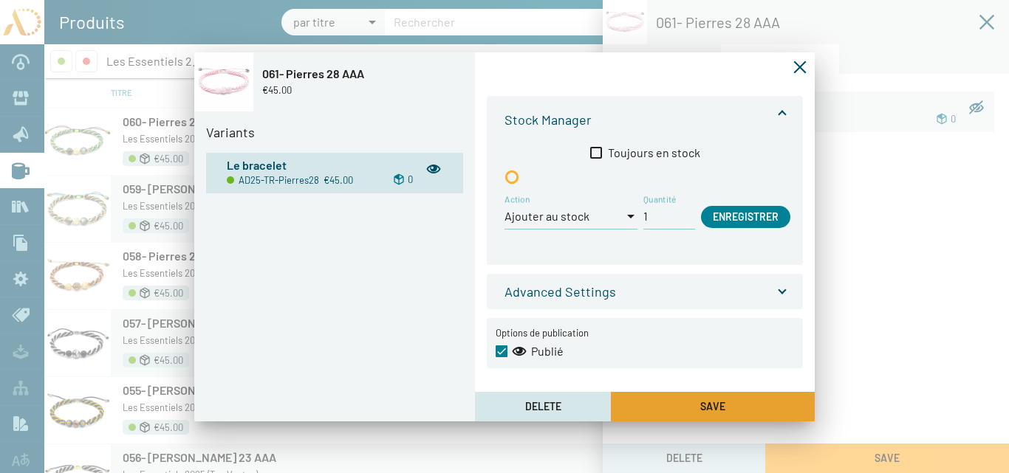
click at [695, 400] on button "Save" at bounding box center [713, 407] width 204 height 30
click at [801, 69] on icon "Fermer la fenêtre" at bounding box center [800, 67] width 13 height 13
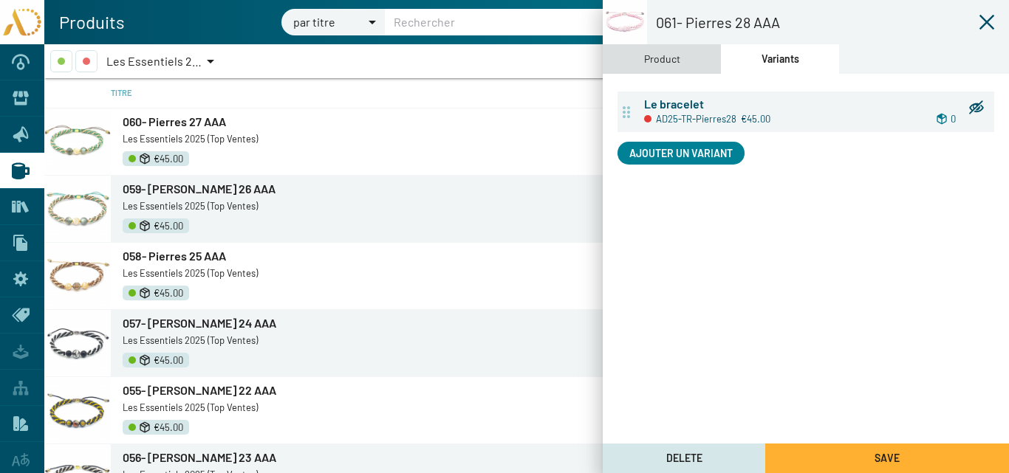
click at [663, 55] on div "Product" at bounding box center [662, 59] width 36 height 16
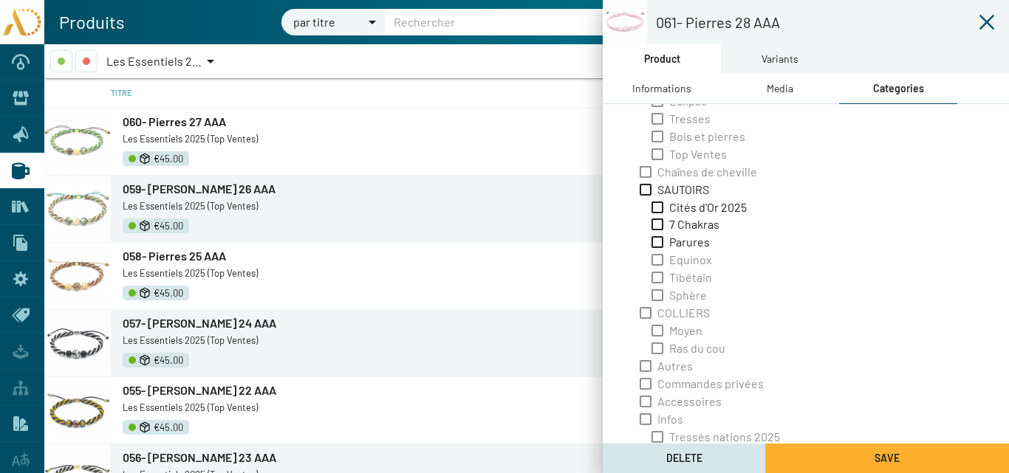
scroll to position [475, 0]
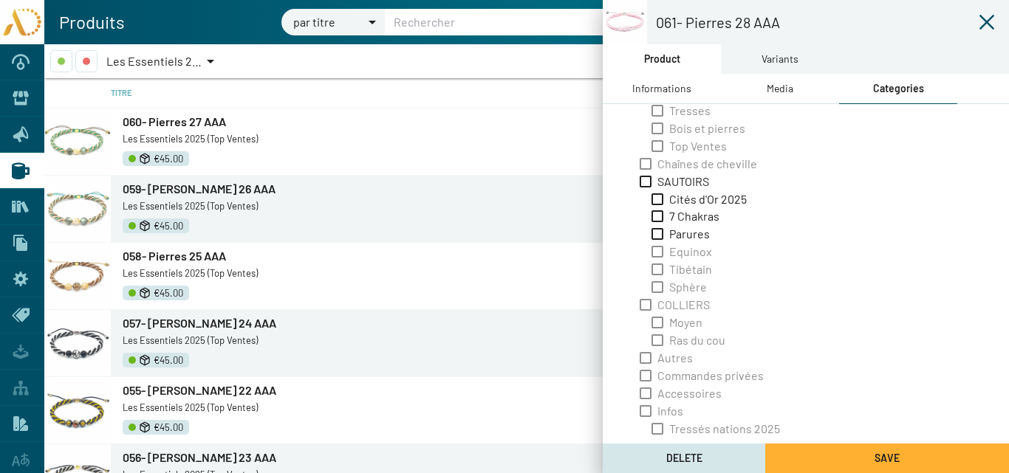
click at [653, 86] on div "Informations" at bounding box center [661, 88] width 59 height 16
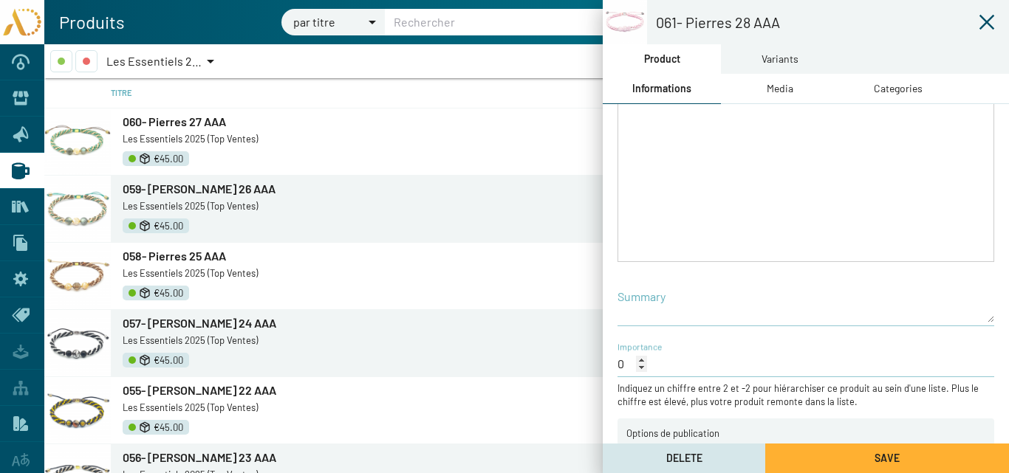
scroll to position [317, 0]
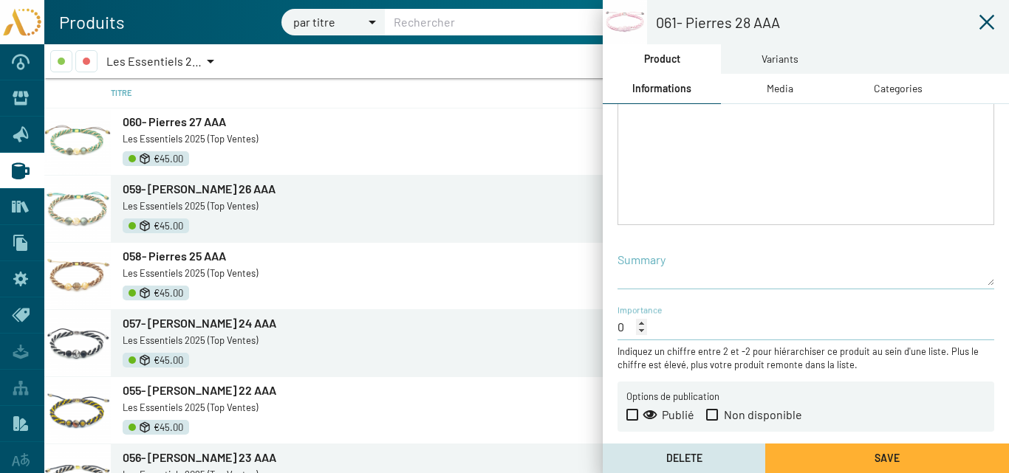
drag, startPoint x: 630, startPoint y: 413, endPoint x: 836, endPoint y: 458, distance: 210.9
click at [630, 412] on span at bounding box center [632, 415] width 12 height 12
click at [631, 421] on input "Publié" at bounding box center [631, 421] width 1 height 1
checkbox input "true"
click at [829, 461] on button "Save" at bounding box center [887, 459] width 244 height 30
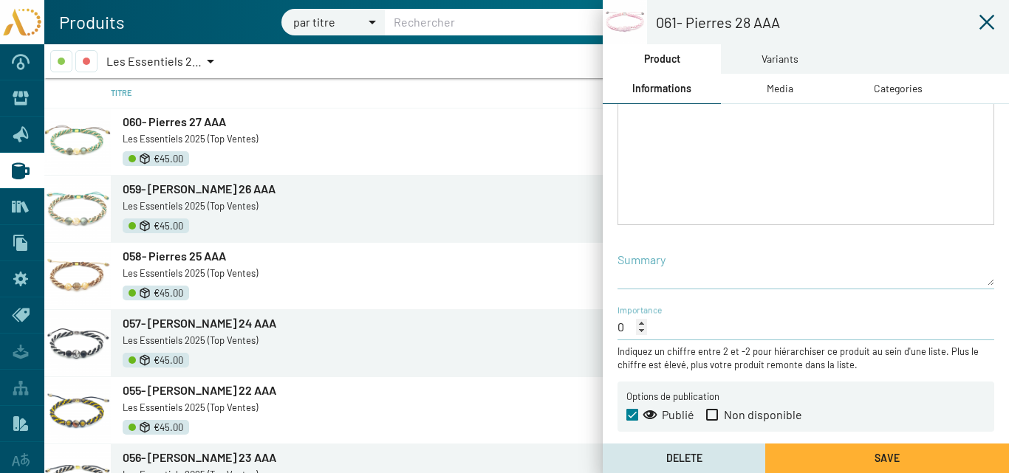
click at [988, 21] on icon at bounding box center [986, 22] width 15 height 15
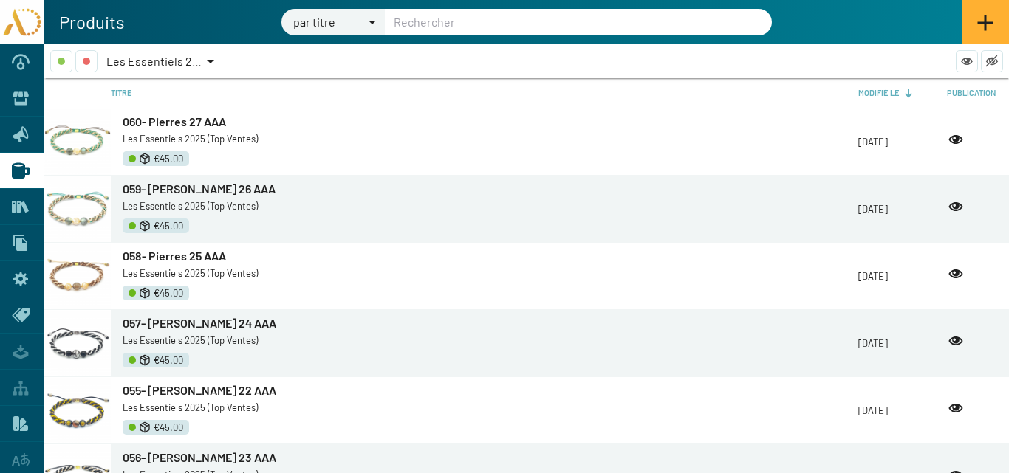
click at [170, 57] on span "Les Essentiels 2025 (Top Ventes)" at bounding box center [191, 61] width 171 height 14
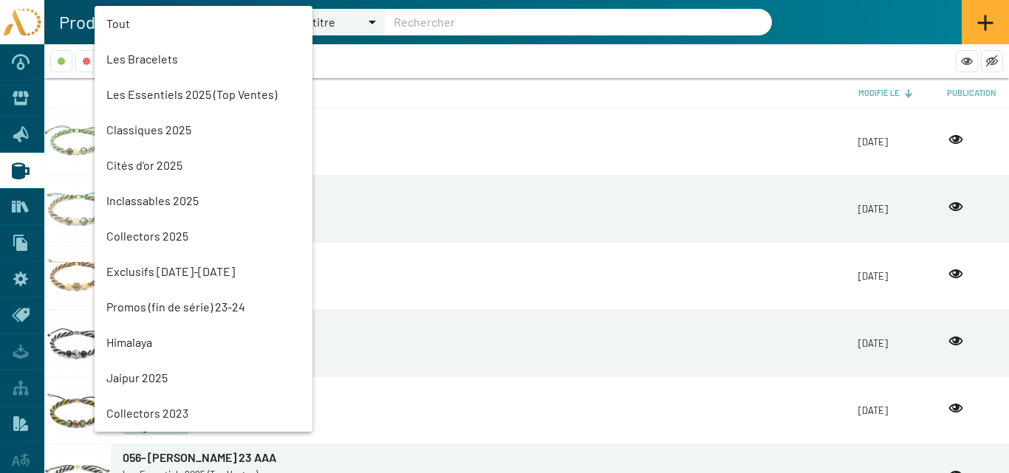
scroll to position [33, 0]
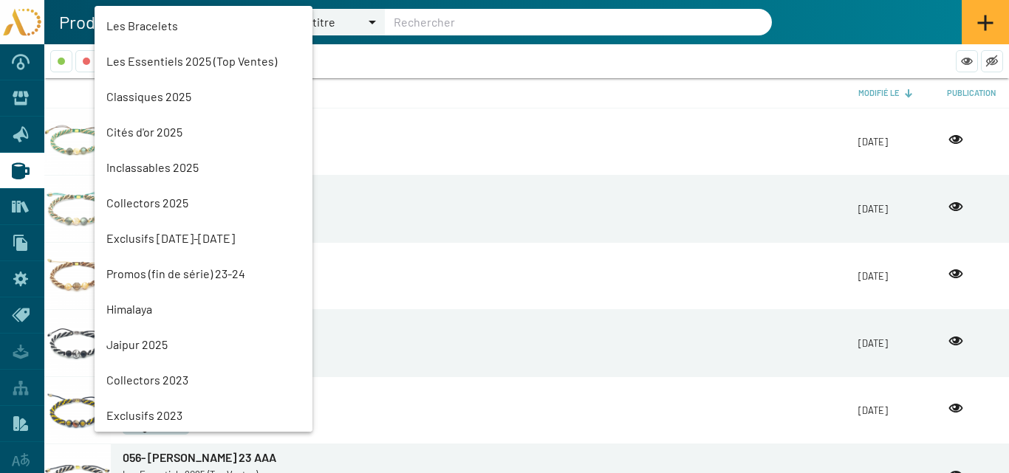
click at [176, 94] on mat-option "Classiques 2025" at bounding box center [204, 96] width 218 height 35
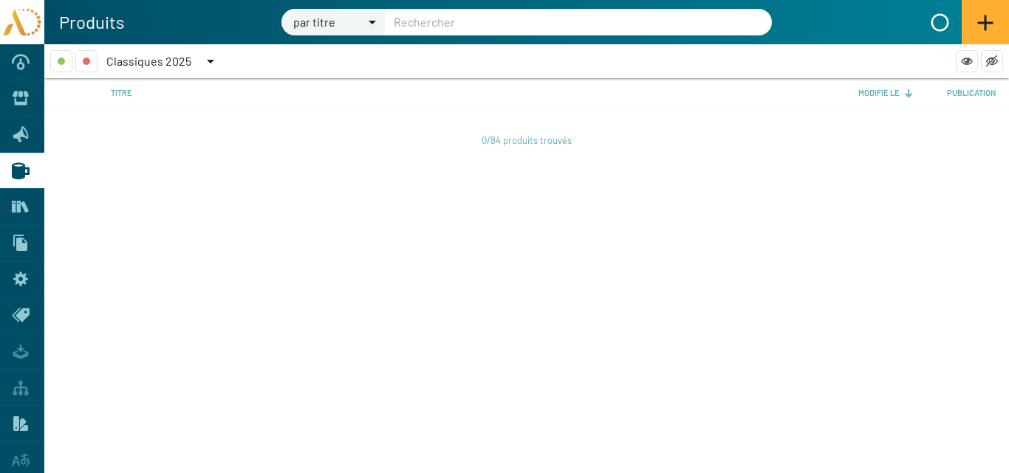
click at [164, 58] on span "Classiques 2025" at bounding box center [148, 61] width 85 height 14
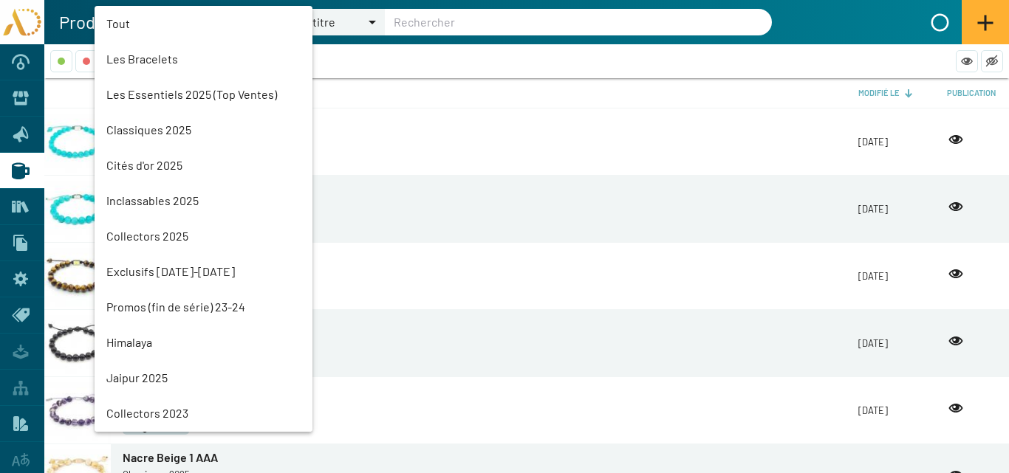
scroll to position [69, 0]
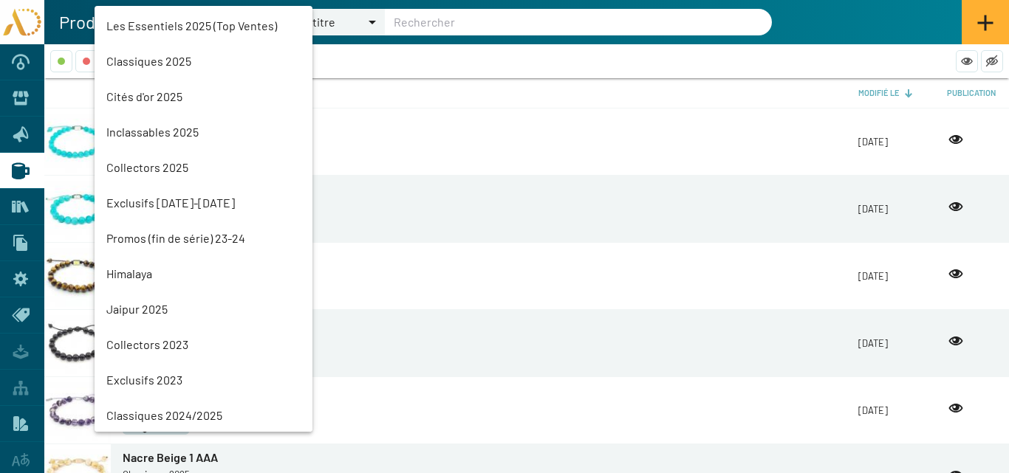
click at [174, 24] on mat-option "Les Essentiels 2025 (Top Ventes)" at bounding box center [204, 25] width 218 height 35
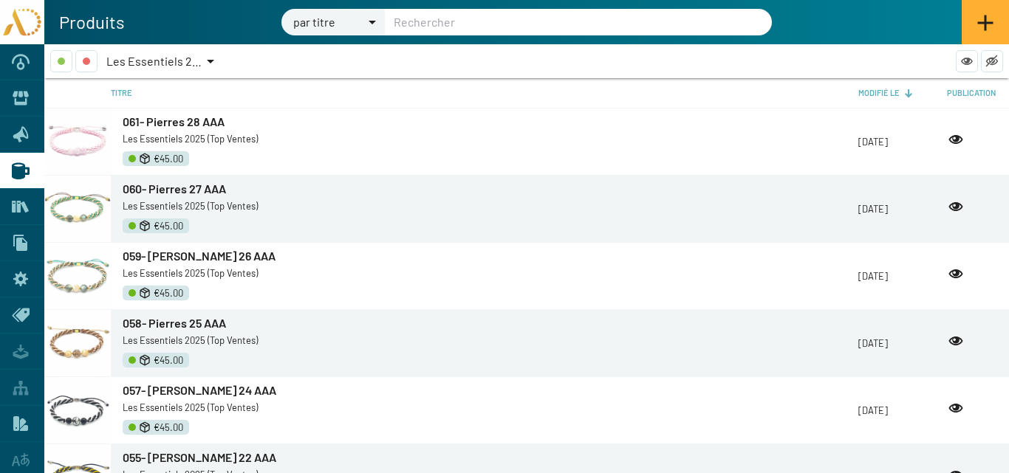
click at [162, 257] on span "059- [PERSON_NAME] 26 AAA" at bounding box center [199, 256] width 153 height 14
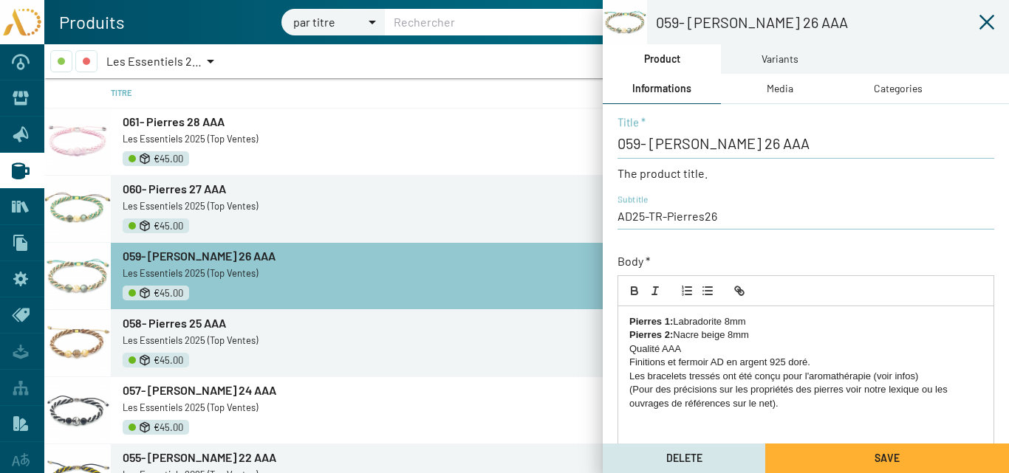
drag, startPoint x: 780, startPoint y: 409, endPoint x: 605, endPoint y: 298, distance: 207.5
click at [605, 298] on div "059- [PERSON_NAME] 26 AAA Title * The product title. AD25-TR-Pierres26 Subtitle…" at bounding box center [805, 432] width 406 height 657
copy div "Pierres 1: Labradorite 8mm Pierres 2: Nacre beige 8mm Qualité AAA Finitions et …"
drag, startPoint x: 159, startPoint y: 189, endPoint x: 253, endPoint y: 2, distance: 209.0
click at [159, 189] on span "060- Pierres 27 AAA" at bounding box center [174, 189] width 103 height 14
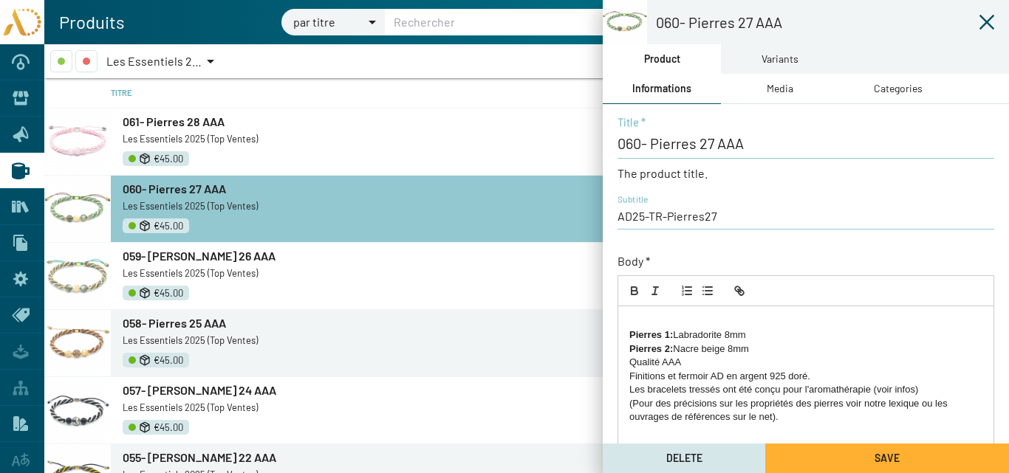
click at [630, 333] on strong "Pierres 1:" at bounding box center [651, 334] width 44 height 11
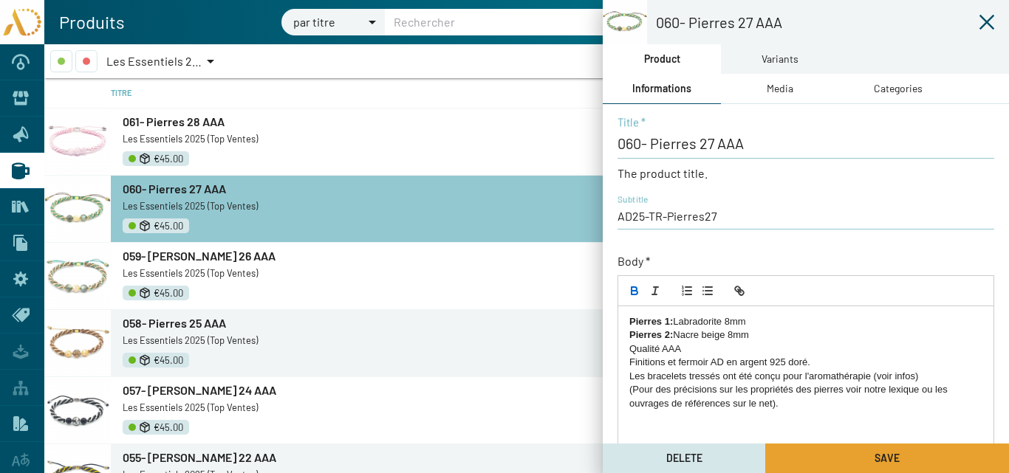
click at [846, 462] on button "Save" at bounding box center [887, 459] width 244 height 30
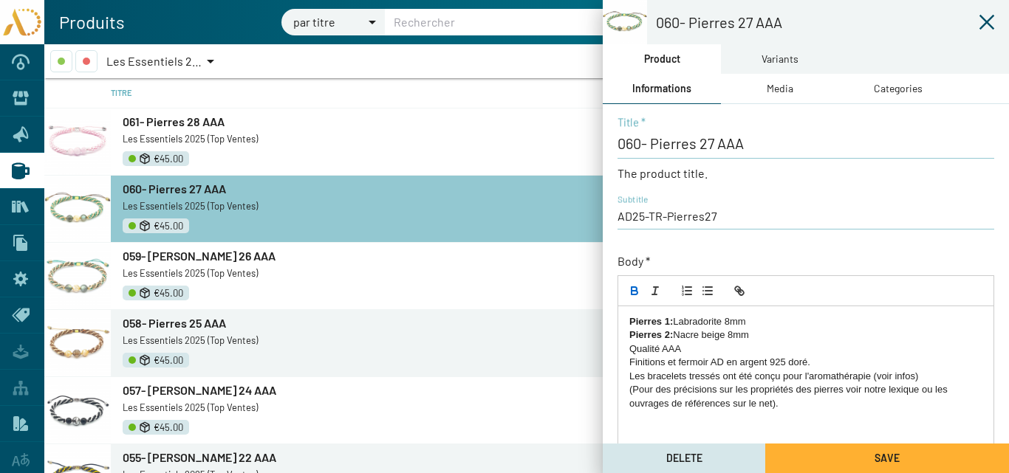
click at [162, 123] on span "061- Pierres 28 AAA" at bounding box center [174, 121] width 102 height 14
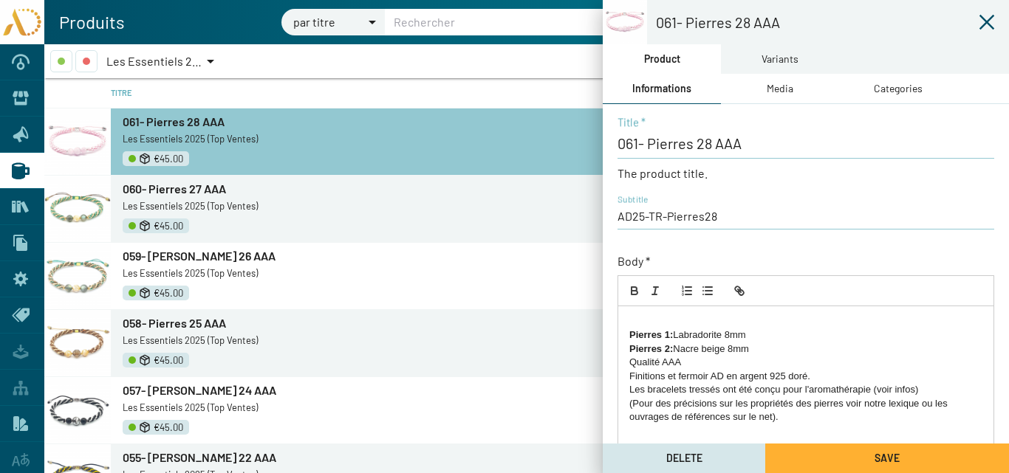
click at [758, 348] on p "Pierres 2: Nacre beige 8mm" at bounding box center [805, 349] width 353 height 13
click at [628, 336] on div "Pierres 1: Labradorite 8mm Pierres 2: Nacre beige 8mm Qualité AAA Finitions et …" at bounding box center [805, 424] width 375 height 236
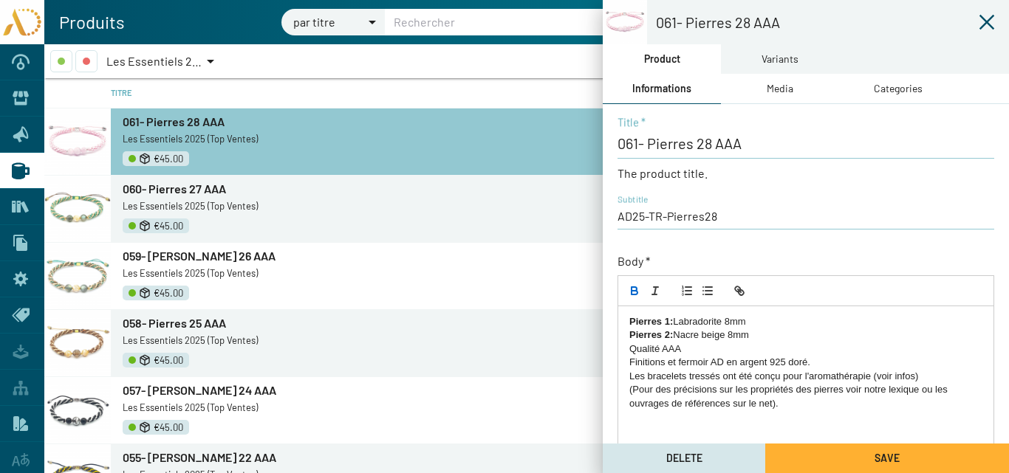
drag, startPoint x: 757, startPoint y: 338, endPoint x: 609, endPoint y: 332, distance: 147.8
click at [609, 332] on div "061- Pierres 28 AAA Title * The product title. AD25-TR-Pierres28 Subtitle Body …" at bounding box center [805, 432] width 406 height 657
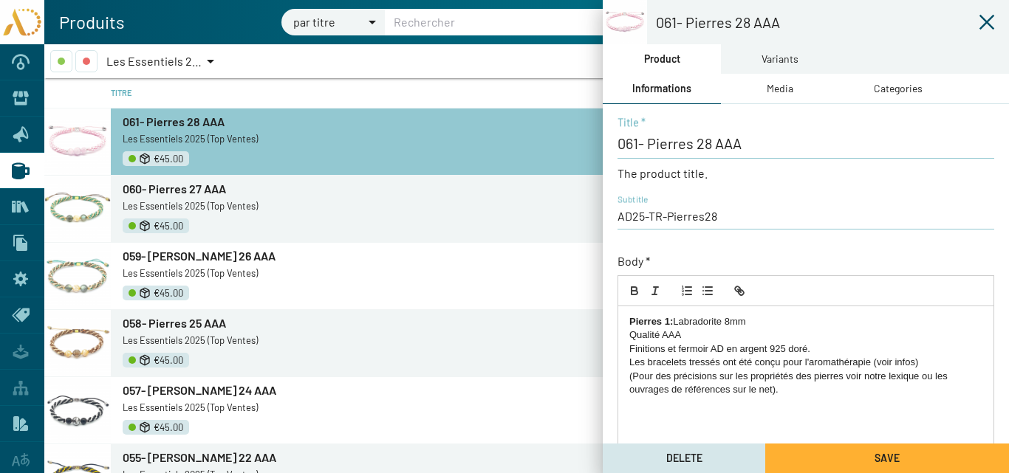
click at [668, 320] on strong "Pierres 1:" at bounding box center [651, 321] width 44 height 11
drag, startPoint x: 715, startPoint y: 323, endPoint x: 667, endPoint y: 319, distance: 48.1
click at [667, 319] on p "Pierres: Labradorite 8mm" at bounding box center [805, 321] width 353 height 13
click at [807, 348] on p "Finitions et fermoir AD en argent 925 doré." at bounding box center [805, 349] width 353 height 13
click at [854, 465] on button "Save" at bounding box center [887, 459] width 244 height 30
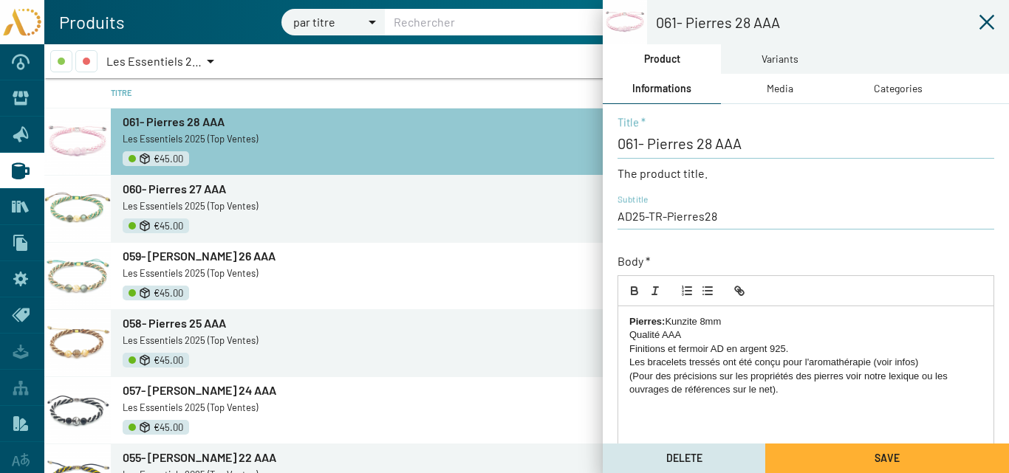
drag, startPoint x: 997, startPoint y: 21, endPoint x: 980, endPoint y: 21, distance: 17.0
click at [996, 21] on link at bounding box center [986, 22] width 44 height 44
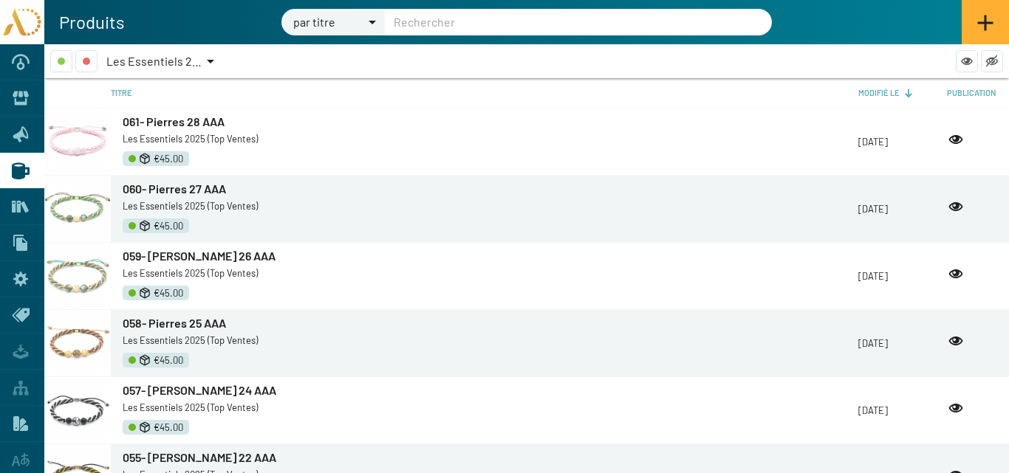
click at [220, 155] on app-variants-short-list "€45.00" at bounding box center [490, 159] width 735 height 19
click at [223, 161] on app-variants-short-list "€45.00" at bounding box center [490, 159] width 735 height 19
